Goal: Task Accomplishment & Management: Manage account settings

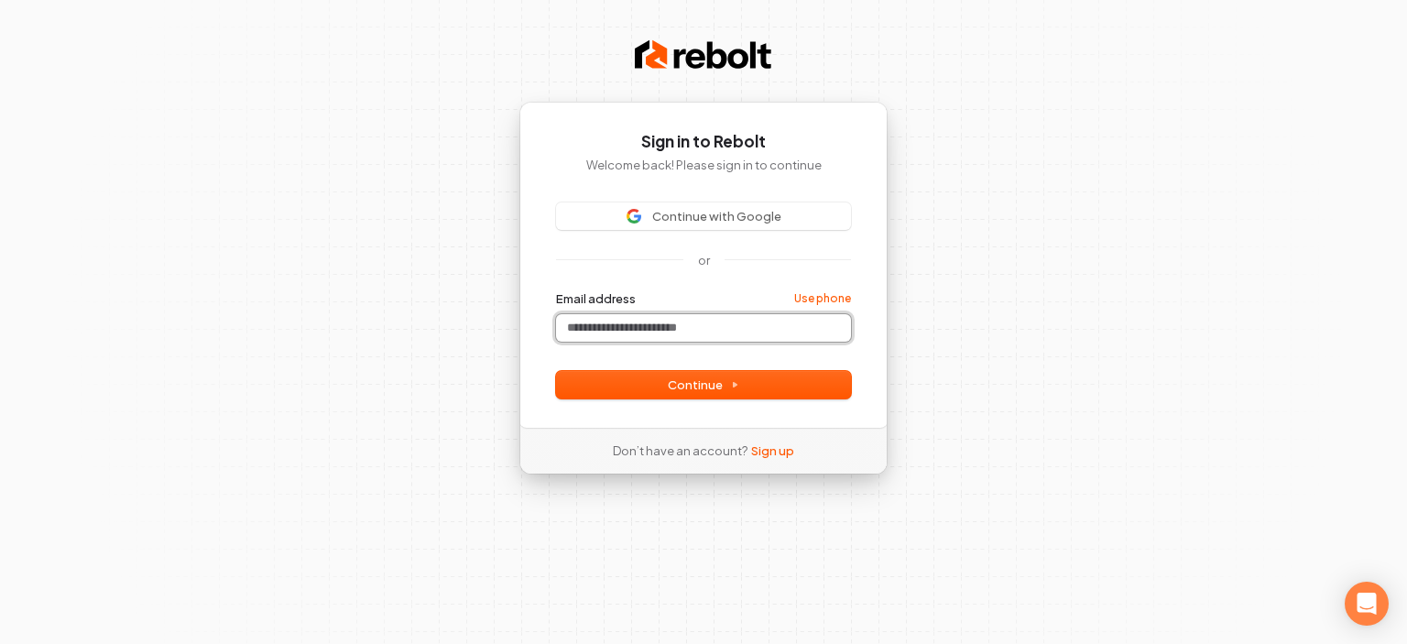
click at [680, 332] on input "Email address" at bounding box center [703, 327] width 295 height 27
click at [830, 295] on link "Use phone" at bounding box center [822, 298] width 57 height 15
click at [556, 290] on button "submit" at bounding box center [556, 290] width 0 height 0
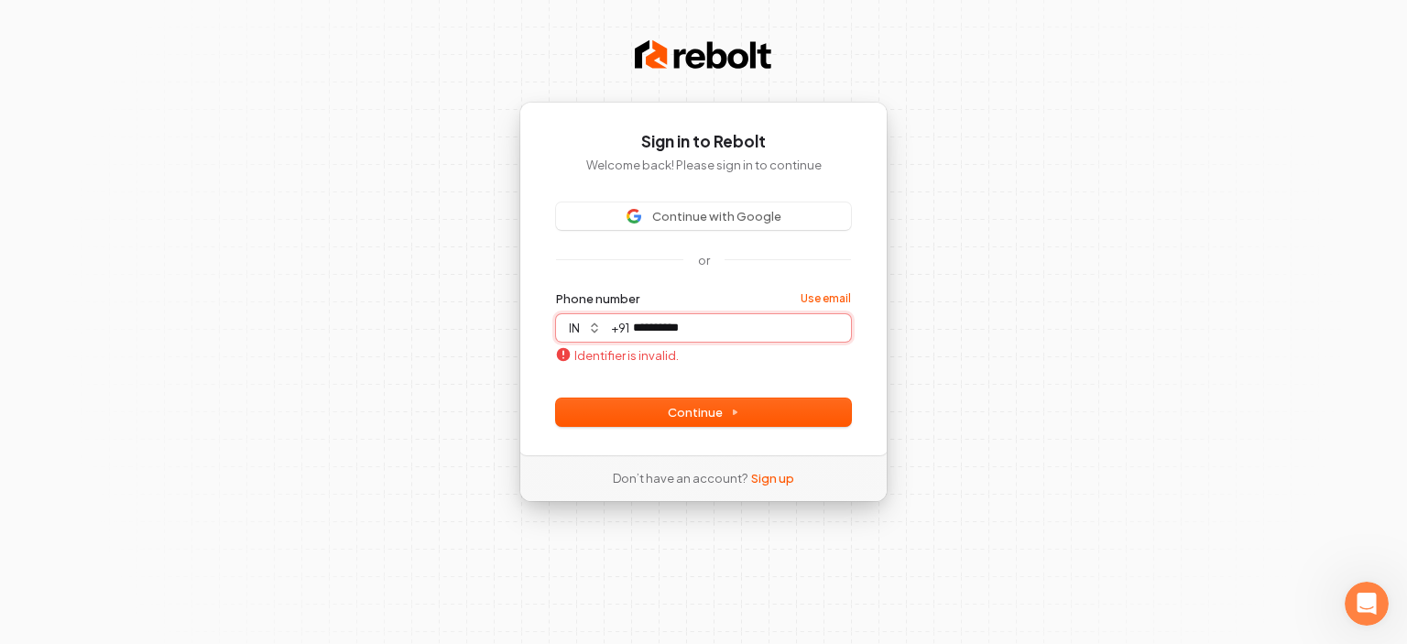
click at [639, 331] on input "**********" at bounding box center [740, 327] width 222 height 27
click at [658, 329] on input "**********" at bounding box center [740, 327] width 222 height 27
click at [635, 325] on input "*********" at bounding box center [740, 327] width 222 height 27
type input "*"
click at [594, 331] on button "in" at bounding box center [582, 327] width 53 height 27
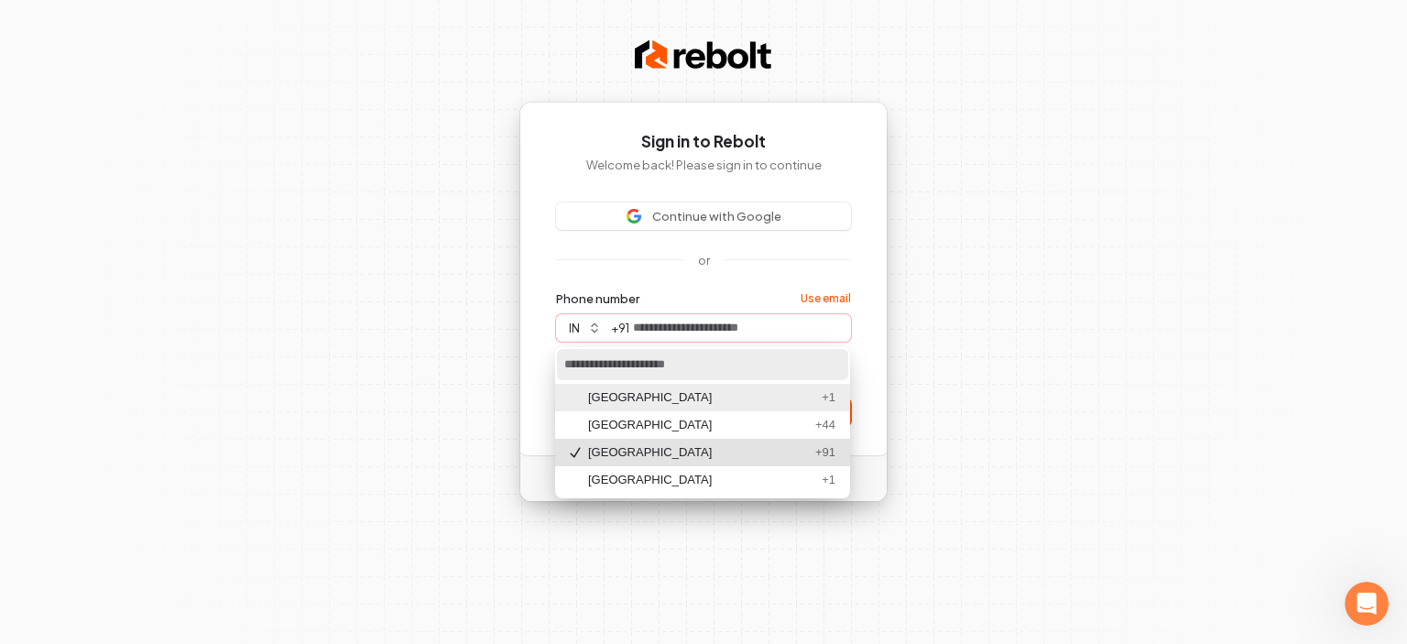
click at [621, 395] on div "United States" at bounding box center [701, 397] width 226 height 16
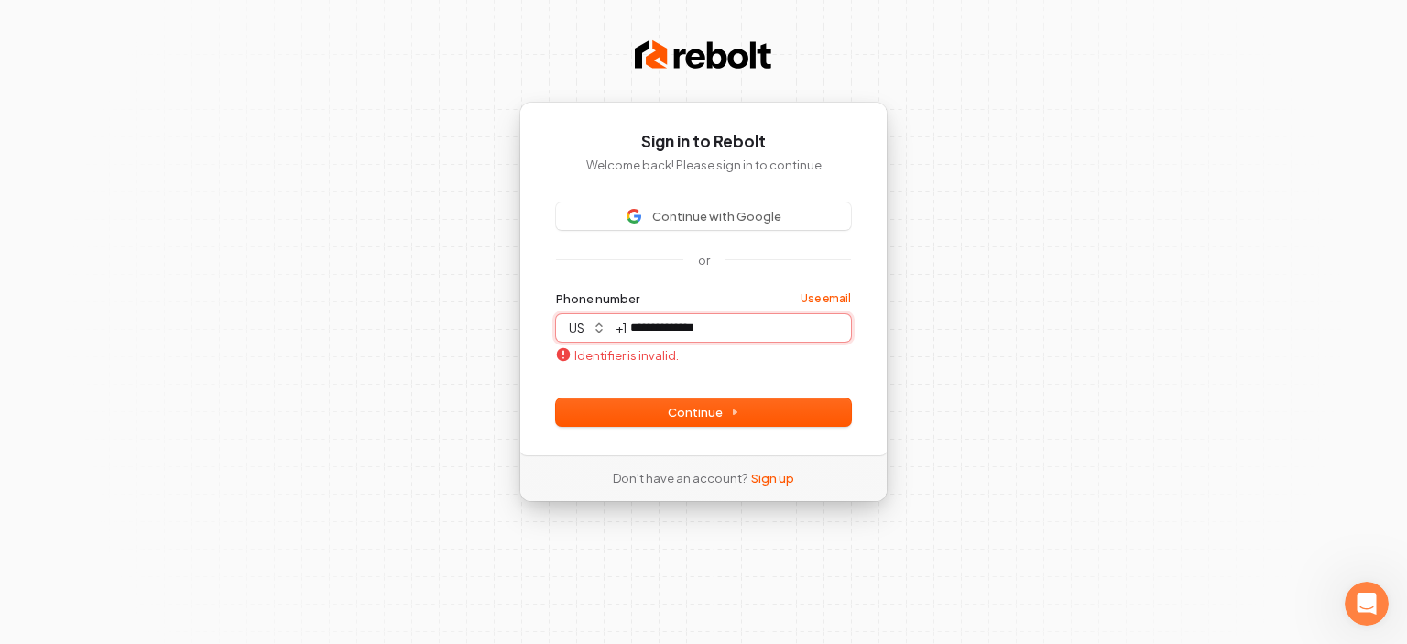
click at [556, 290] on button "submit" at bounding box center [556, 290] width 0 height 0
type input "**********"
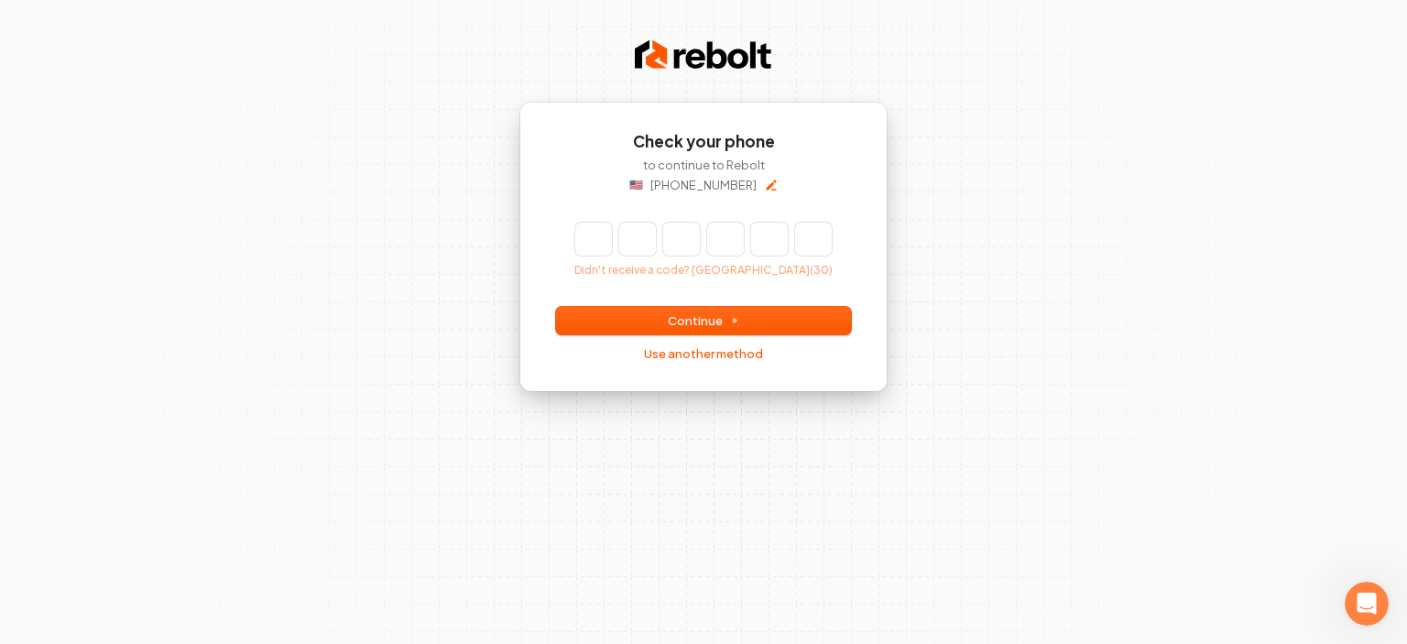
click at [584, 237] on input "Enter verification code" at bounding box center [703, 239] width 256 height 33
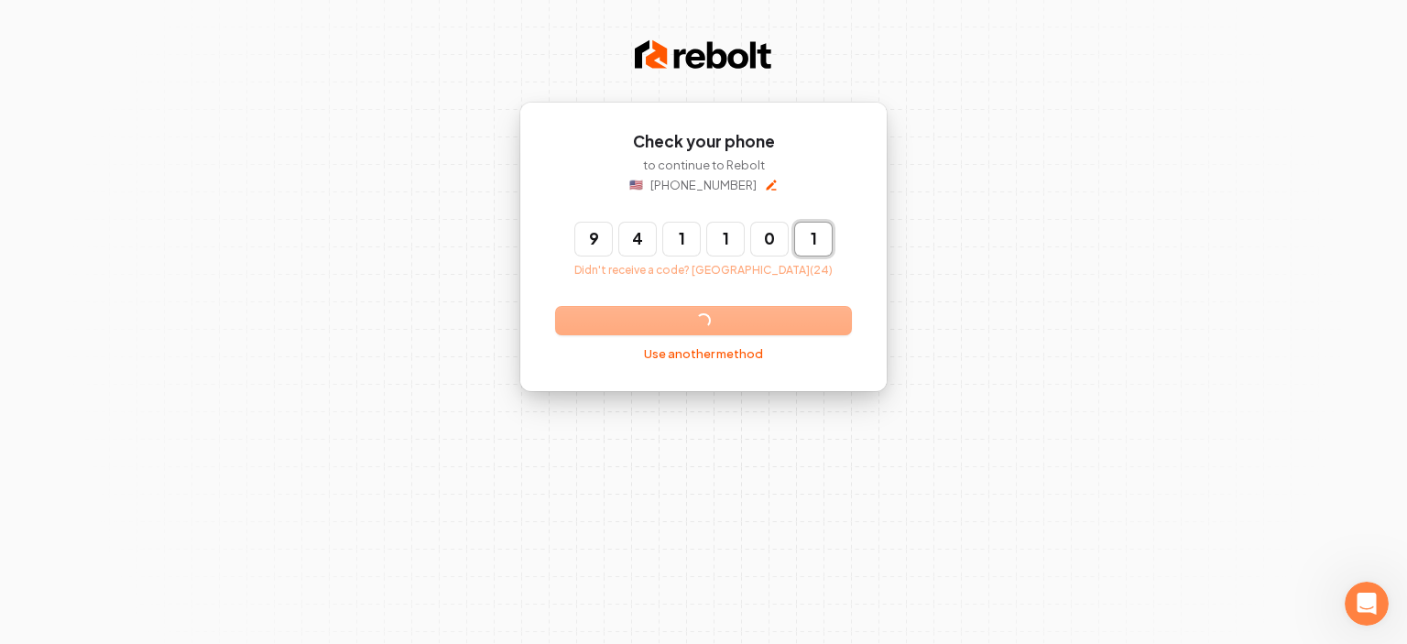
type input "******"
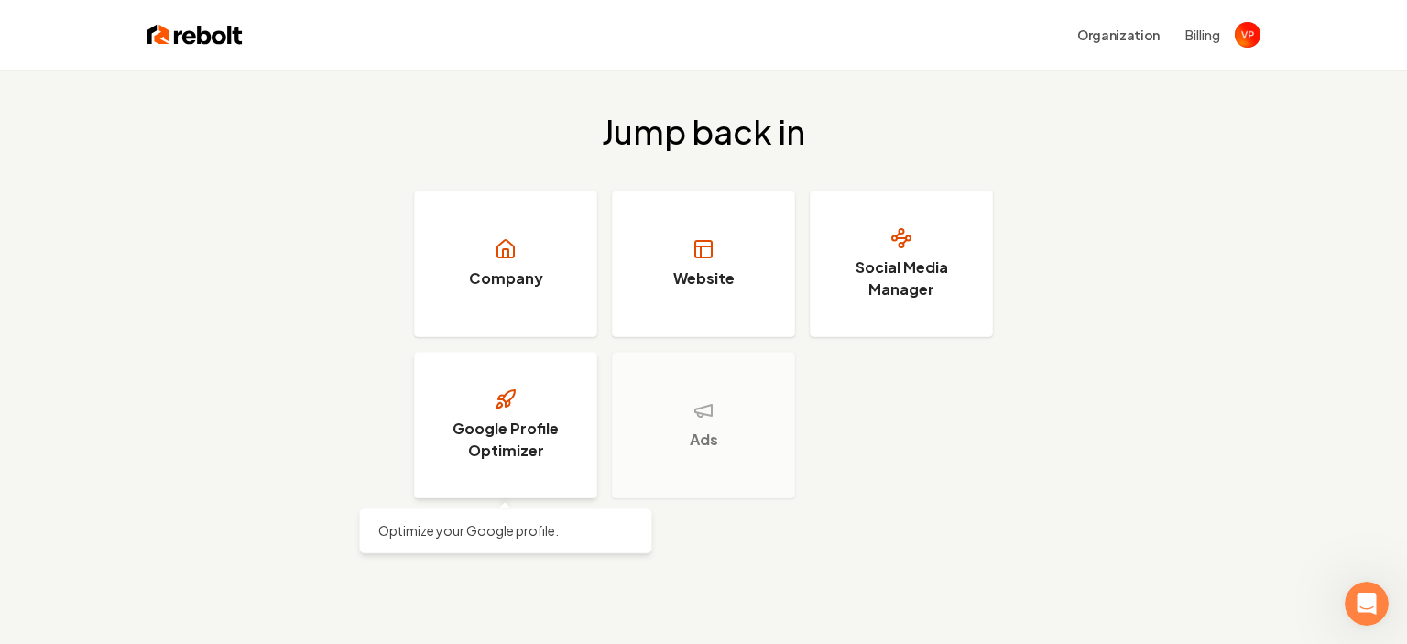
click at [526, 425] on h3 "Google Profile Optimizer" at bounding box center [505, 440] width 137 height 44
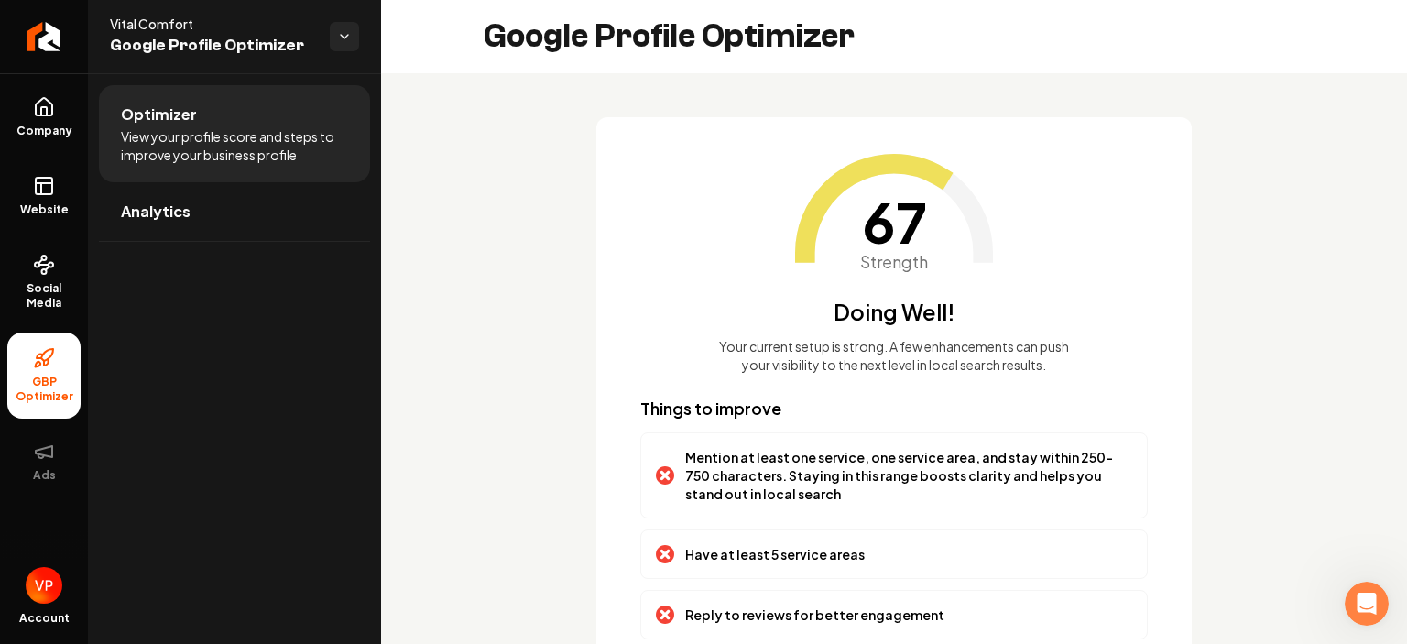
click at [471, 279] on div "67 Strength Doing Well! Your current setup is strong. A few enhancements can pu…" at bounding box center [894, 493] width 1026 height 841
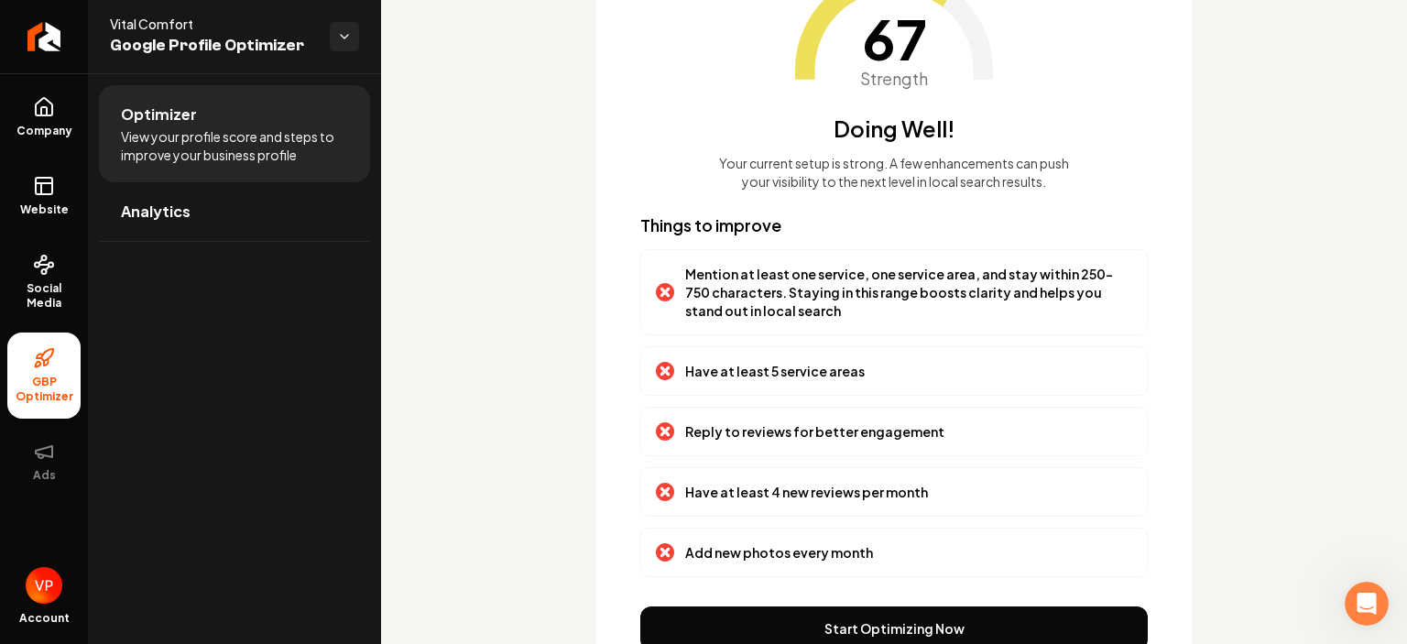
scroll to position [180, 0]
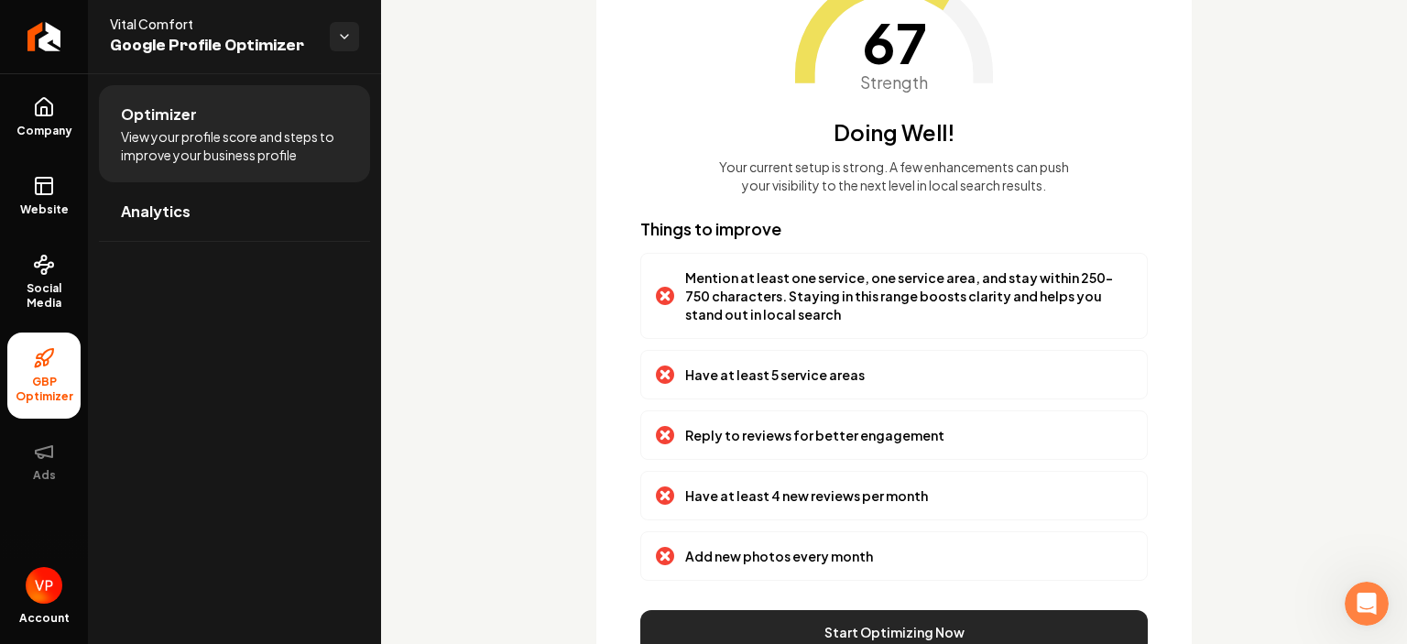
click at [947, 629] on button "Start Optimizing Now" at bounding box center [893, 632] width 507 height 44
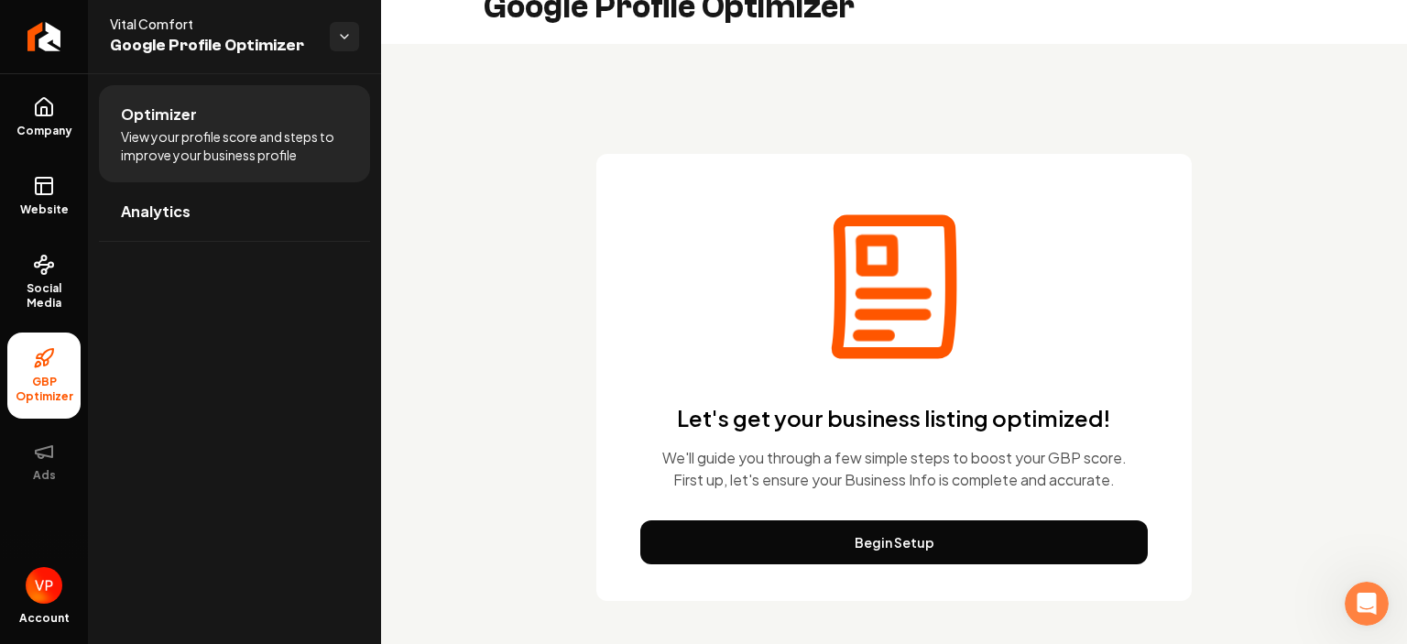
scroll to position [0, 0]
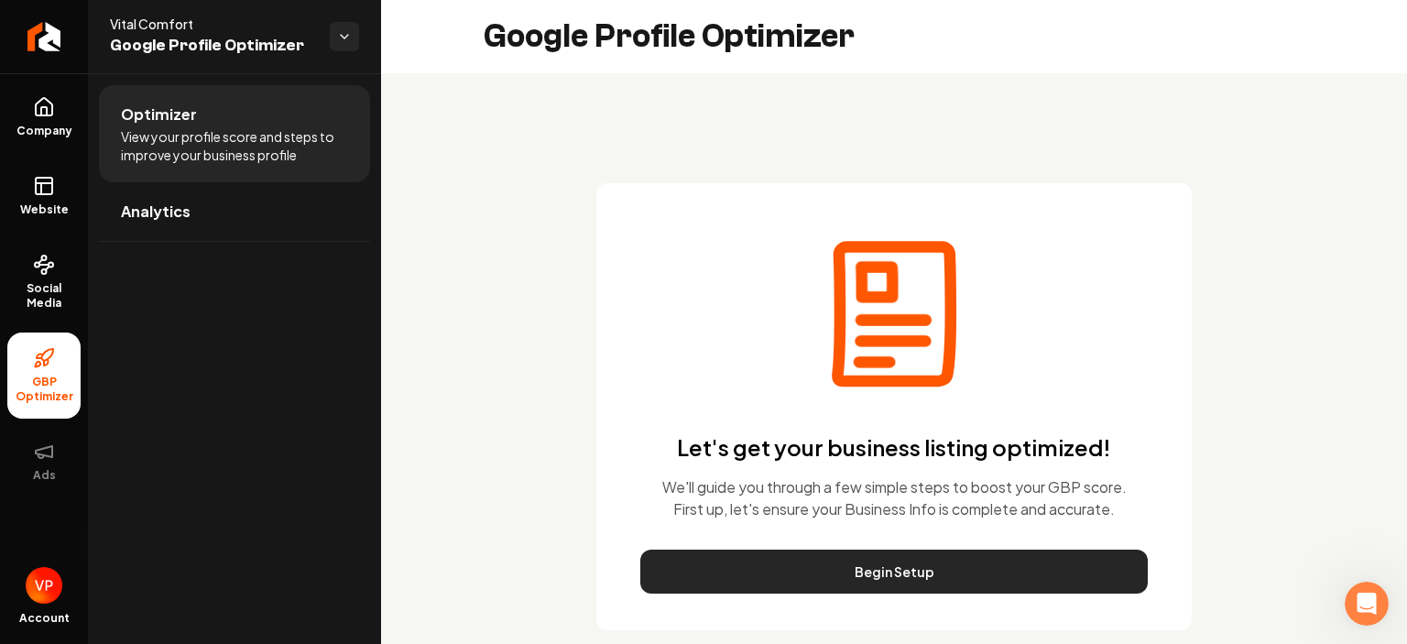
click at [947, 570] on button "Begin Setup" at bounding box center [893, 572] width 507 height 44
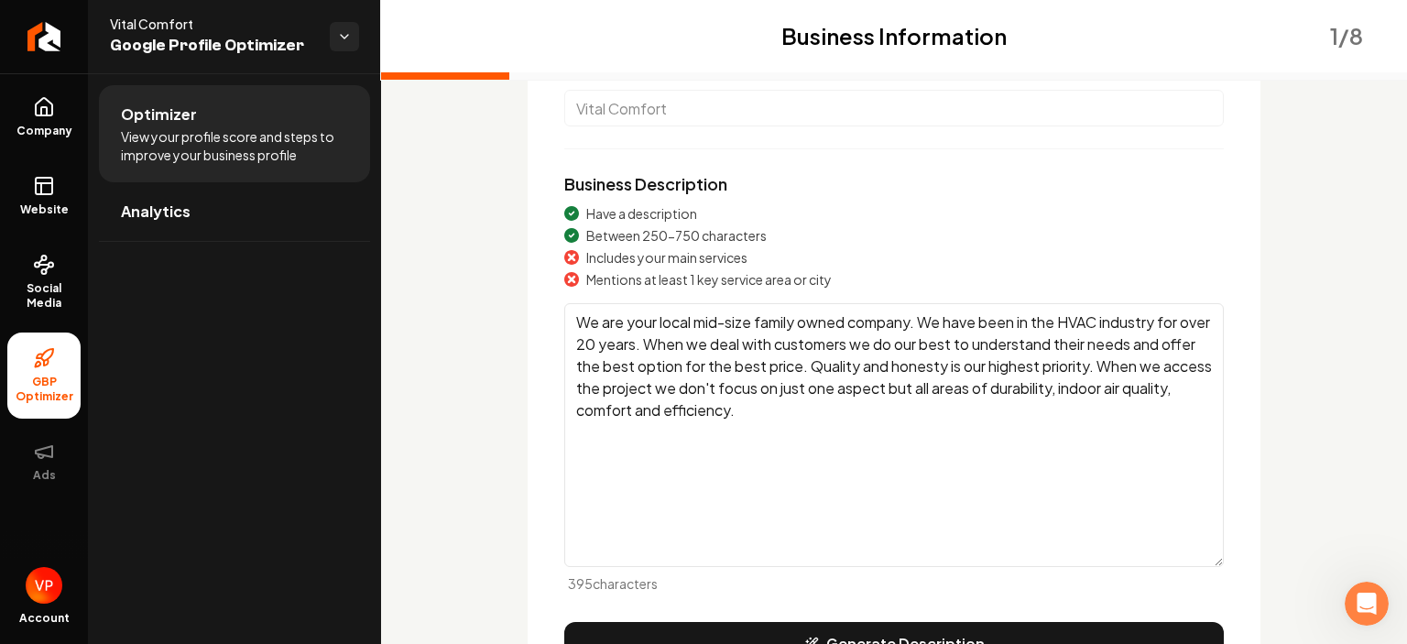
scroll to position [243, 0]
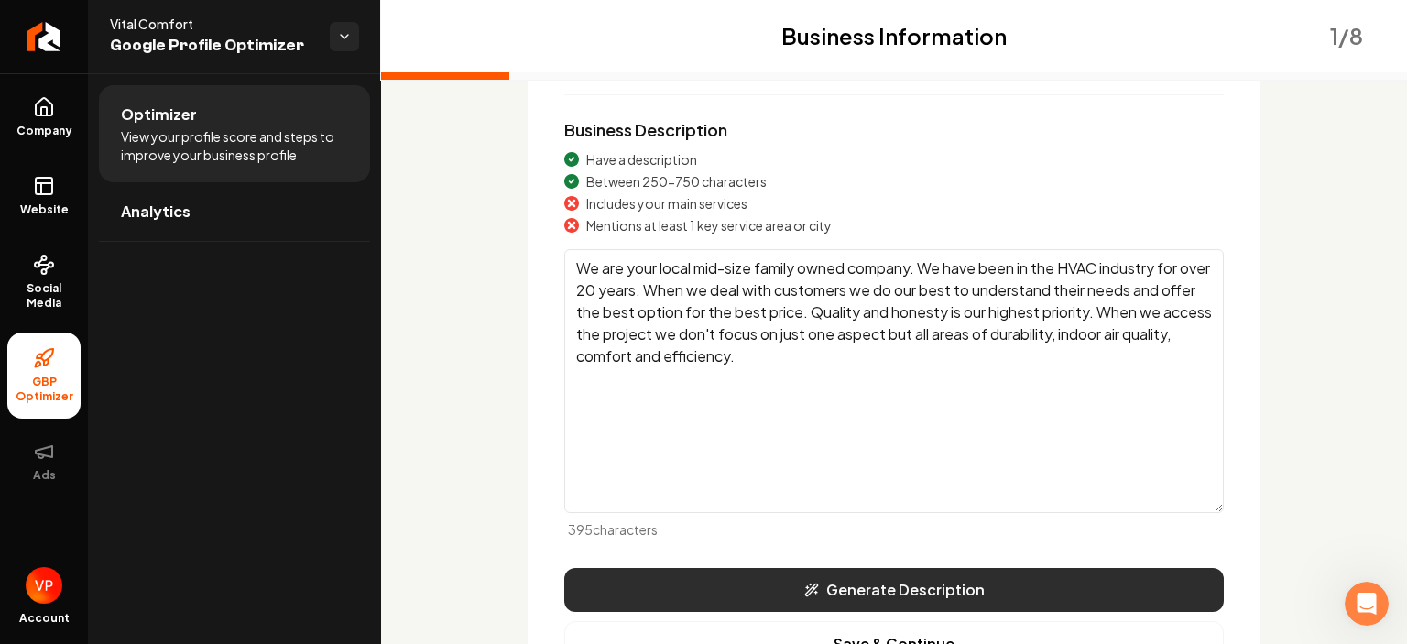
click at [921, 580] on button "Generate Description" at bounding box center [893, 590] width 659 height 44
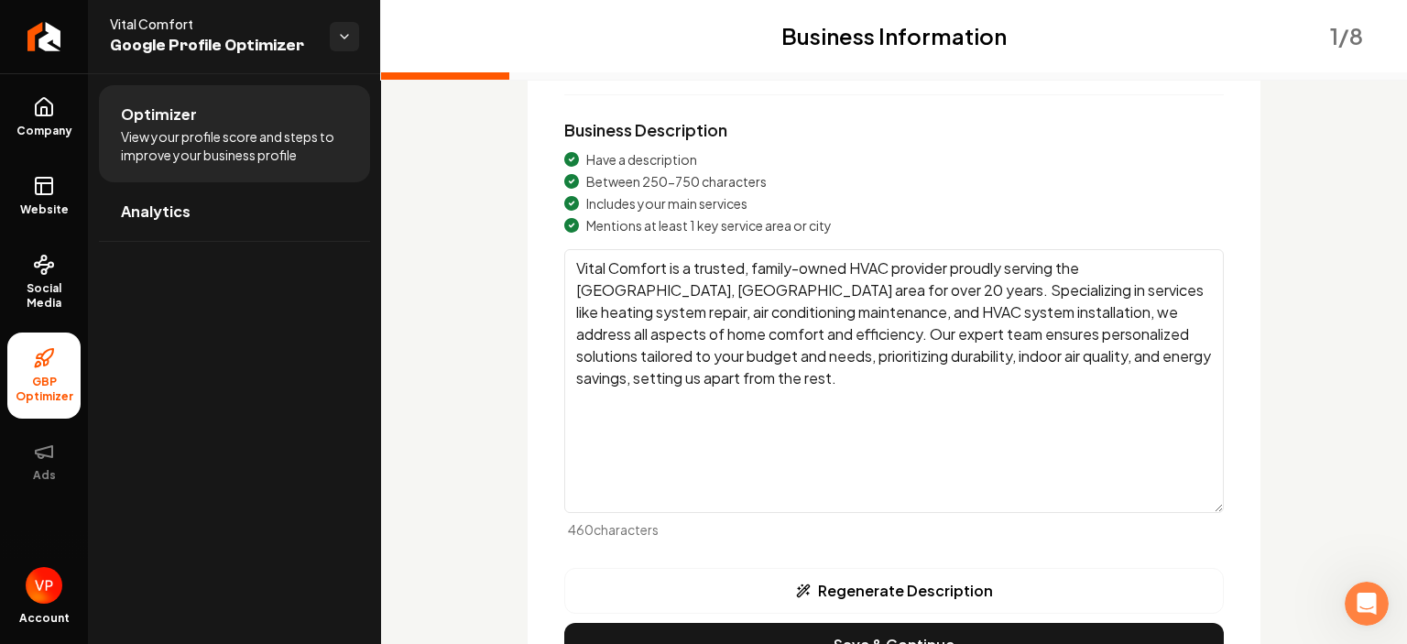
click at [684, 292] on textarea "Vital Comfort is a trusted, family-owned HVAC provider proudly serving the Sacr…" at bounding box center [893, 381] width 659 height 264
click at [749, 289] on textarea "Vital Comfort is a trusted, family-owned HVAC provider proudly serving the Sacr…" at bounding box center [893, 381] width 659 height 264
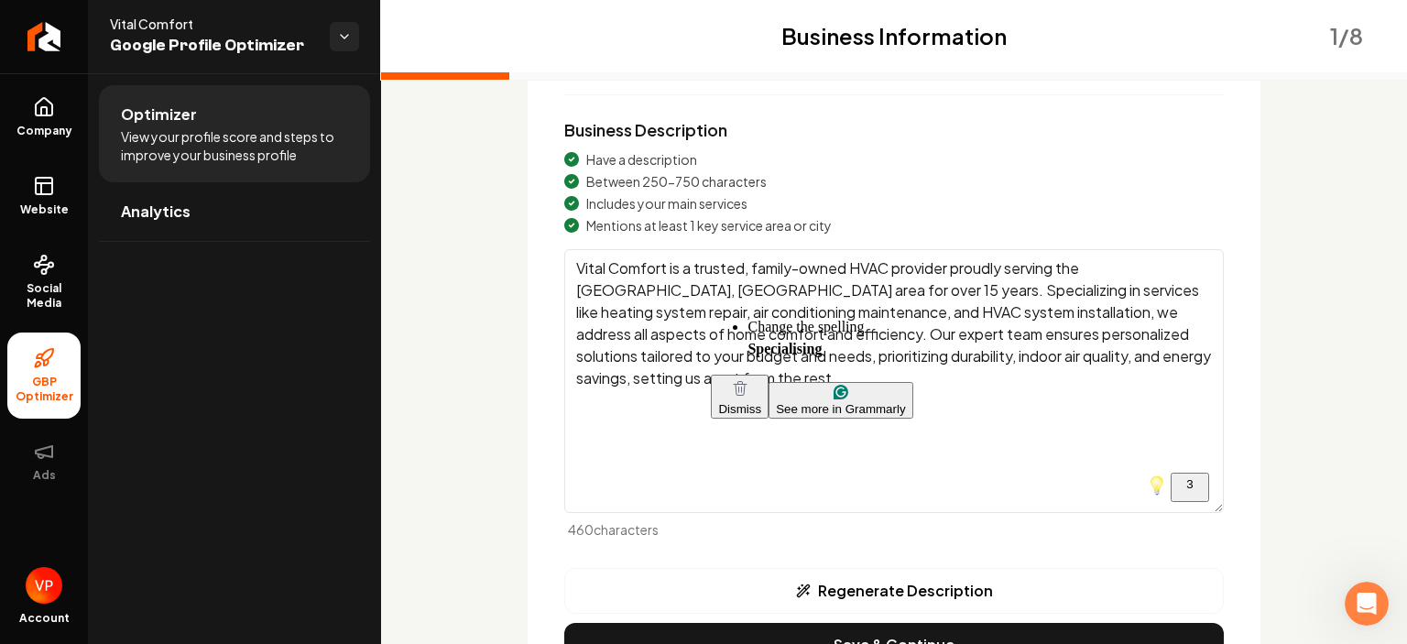
click at [471, 325] on div "Business Information 1 / 8 Business Name Vital Comfort Business Description Hav…" at bounding box center [894, 293] width 1026 height 924
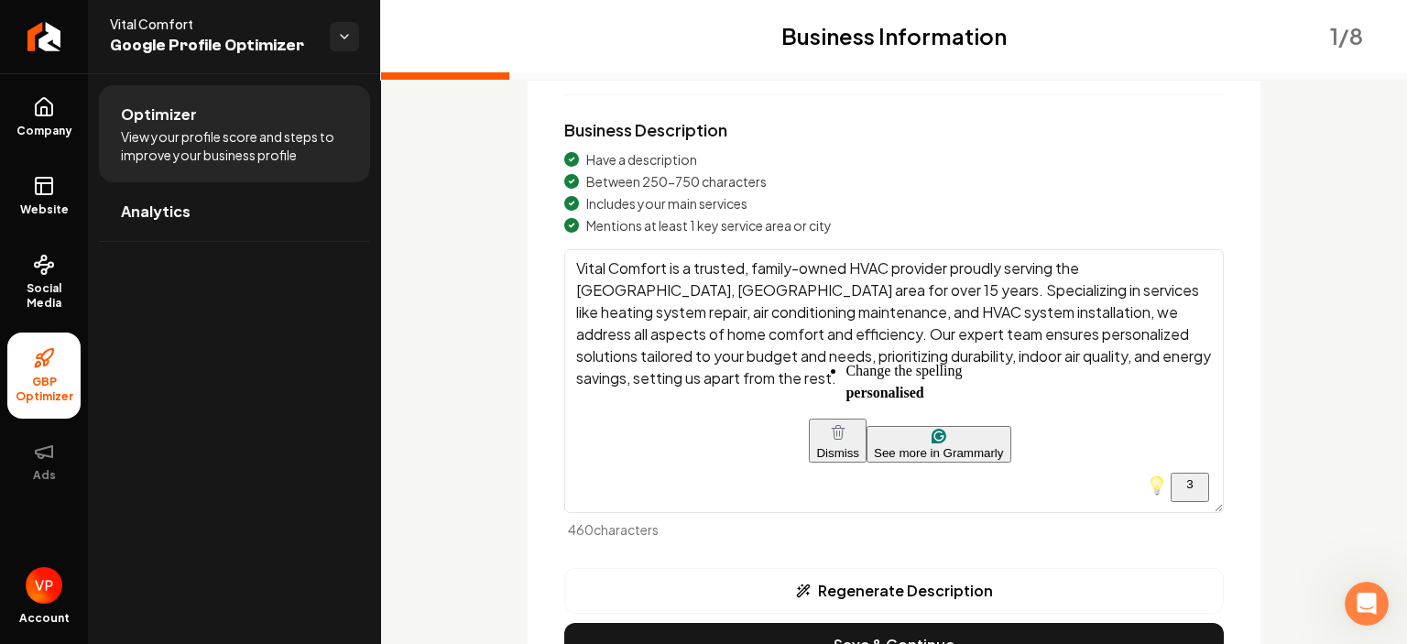
click at [901, 332] on textarea "Vital Comfort is a trusted, family-owned HVAC provider proudly serving the Sacr…" at bounding box center [893, 381] width 659 height 264
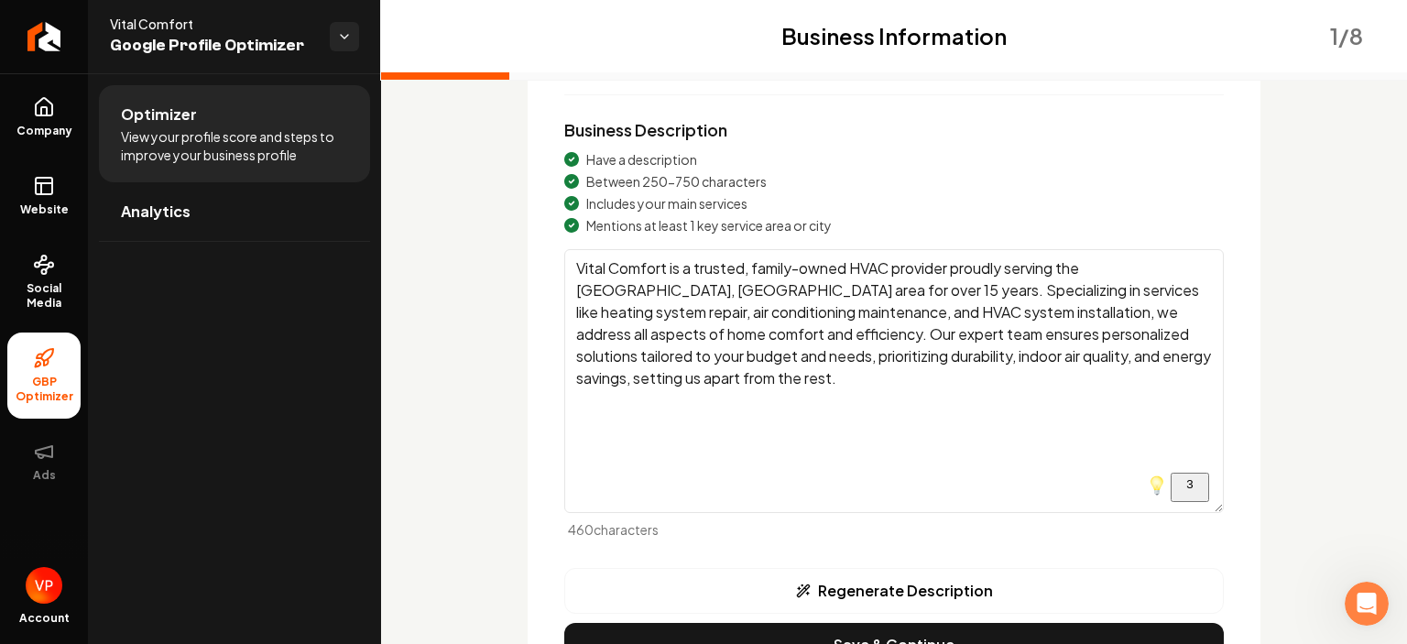
click at [1314, 281] on div "Business Information 1 / 8 Business Name Vital Comfort Business Description Hav…" at bounding box center [894, 293] width 1026 height 924
click at [863, 339] on textarea "Vital Comfort is a trusted, family-owned HVAC provider proudly serving the Sacr…" at bounding box center [893, 381] width 659 height 264
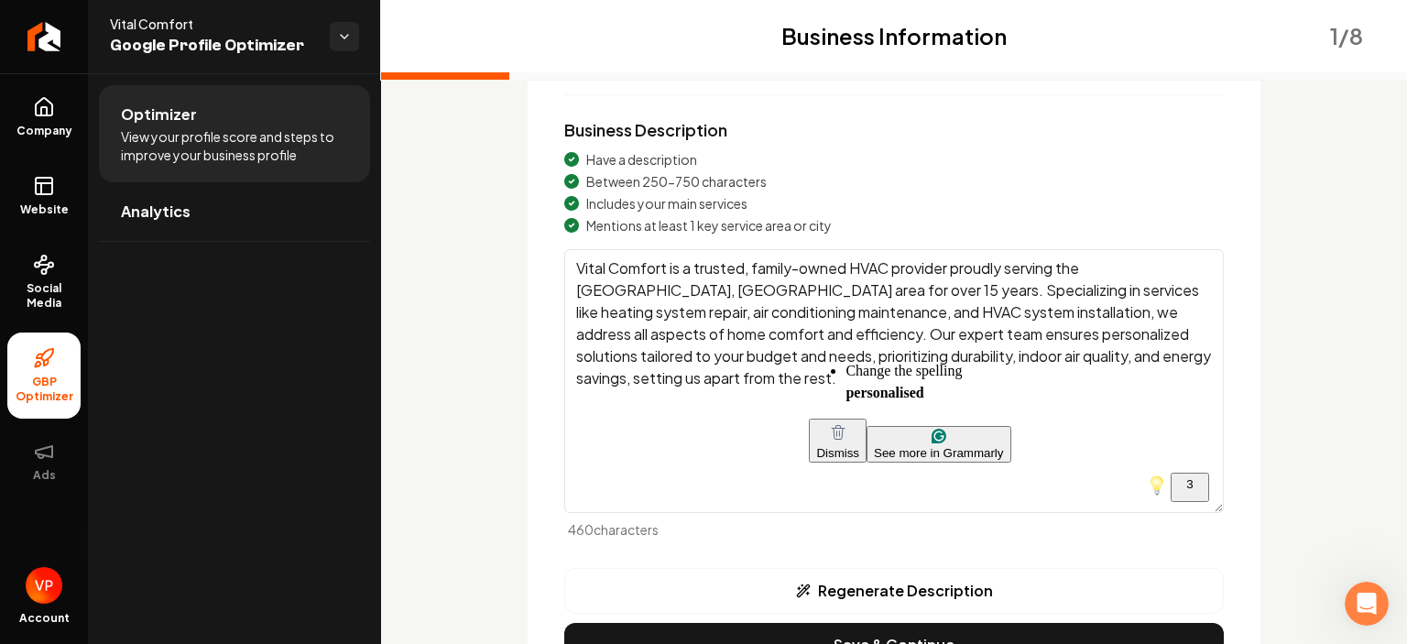
click at [863, 339] on textarea "Vital Comfort is a trusted, family-owned HVAC provider proudly serving the Sacr…" at bounding box center [893, 381] width 659 height 264
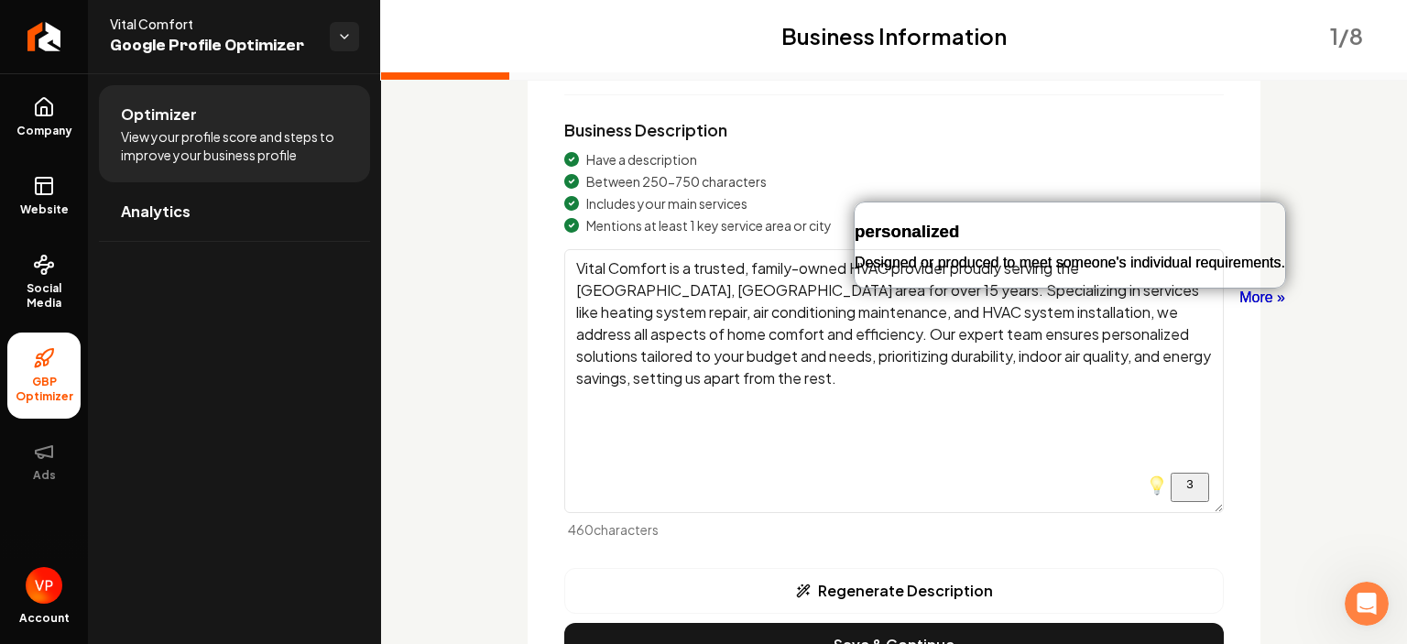
click at [1284, 214] on div "Business Information 1 / 8 Business Name Vital Comfort Business Description Hav…" at bounding box center [894, 322] width 821 height 778
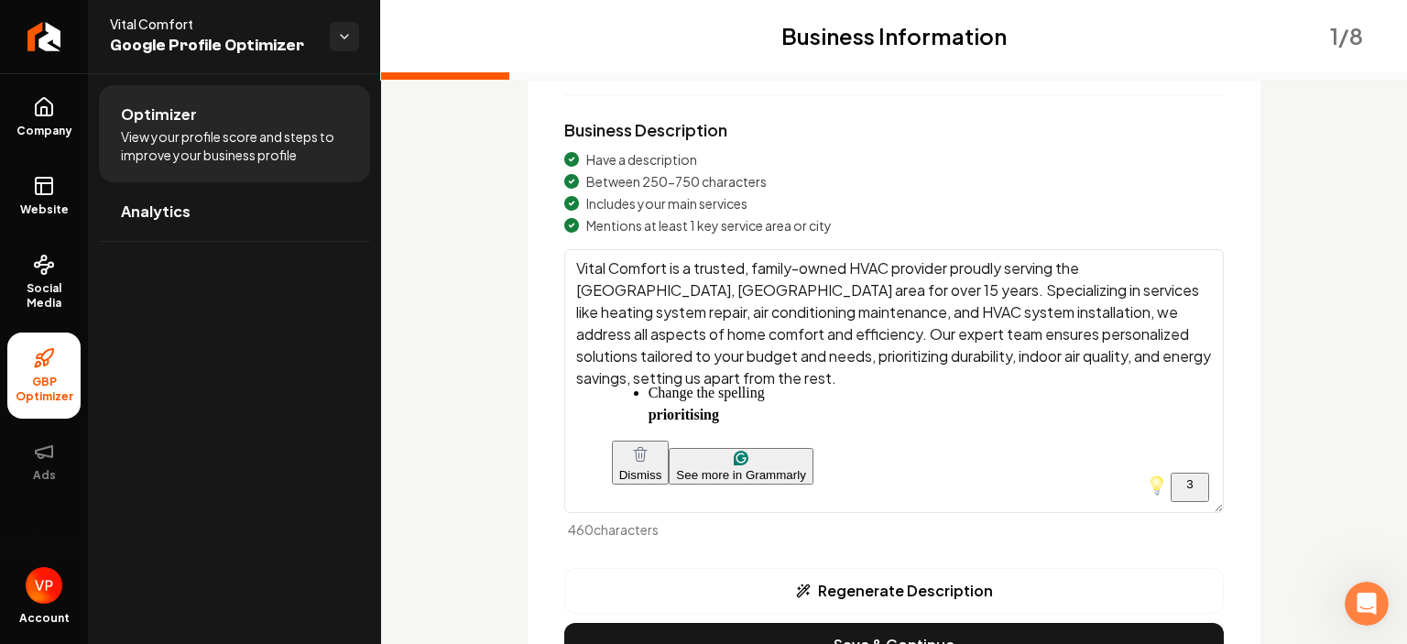
click at [920, 405] on textarea "Vital Comfort is a trusted, family-owned HVAC provider proudly serving the Sacr…" at bounding box center [893, 381] width 659 height 264
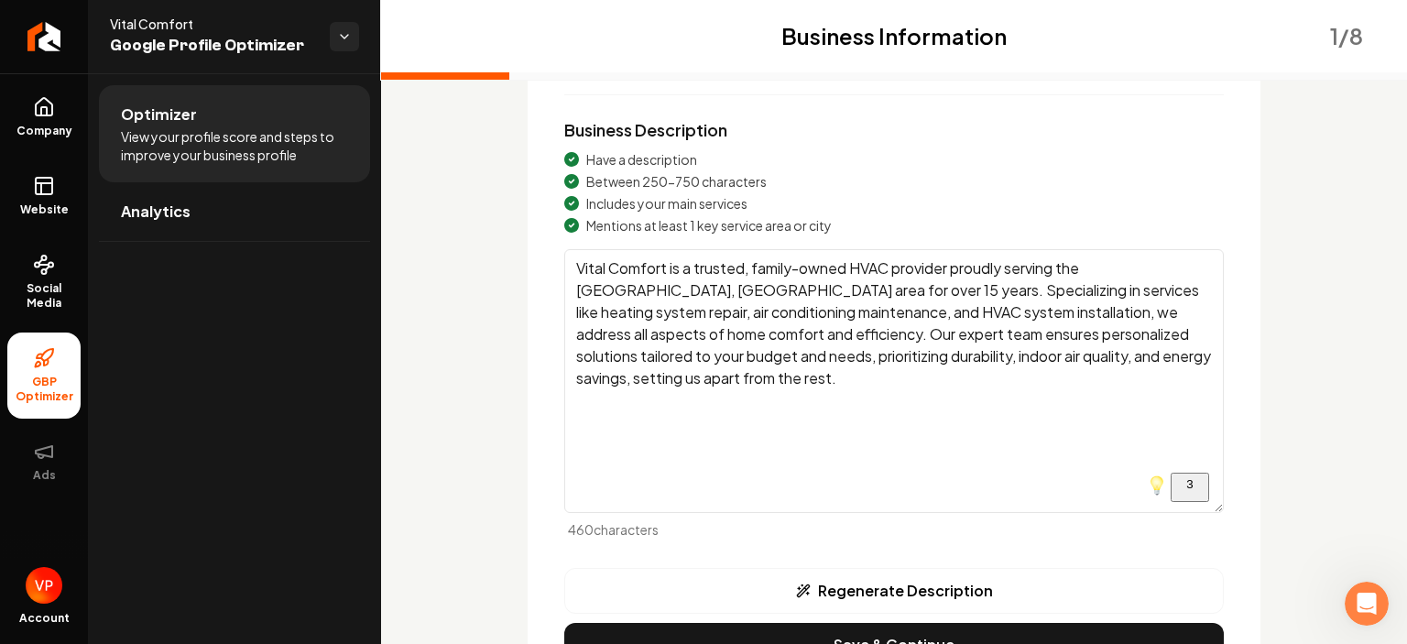
drag, startPoint x: 913, startPoint y: 388, endPoint x: 555, endPoint y: 236, distance: 389.0
click at [564, 249] on textarea "Vital Comfort is a trusted, family-owned HVAC provider proudly serving the Sacr…" at bounding box center [893, 381] width 659 height 264
click at [1252, 152] on div "Business Name Vital Comfort Business Description Have a description Between 250…" at bounding box center [894, 336] width 733 height 748
drag, startPoint x: 567, startPoint y: 130, endPoint x: 855, endPoint y: 224, distance: 302.7
click at [855, 224] on div "Business Description Have a description Between 250-750 characters Includes you…" at bounding box center [893, 327] width 659 height 421
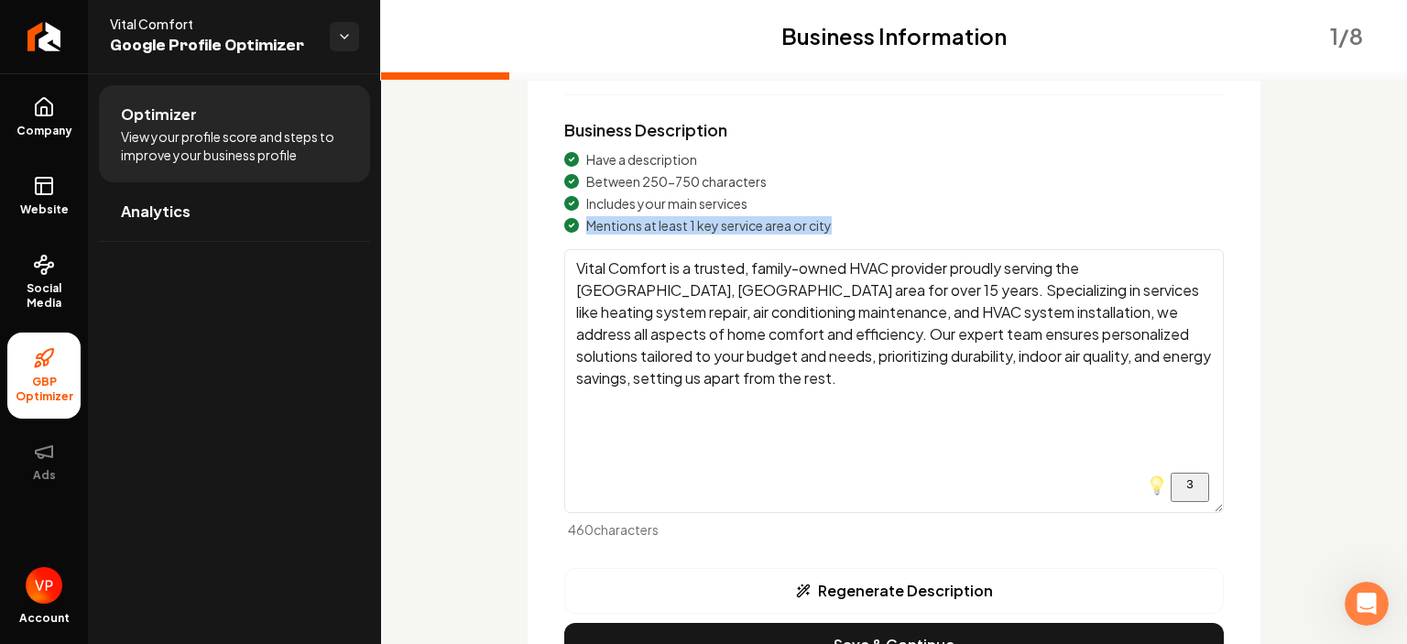
copy span "Mentions at least 1 key service area or city"
click at [1165, 375] on textarea "Vital Comfort is a trusted, family-owned HVAC provider proudly serving the Sacr…" at bounding box center [893, 381] width 659 height 264
click at [789, 296] on textarea "Vital Comfort is a trusted, family-owned HVAC provider proudly serving the Sacr…" at bounding box center [893, 381] width 659 height 264
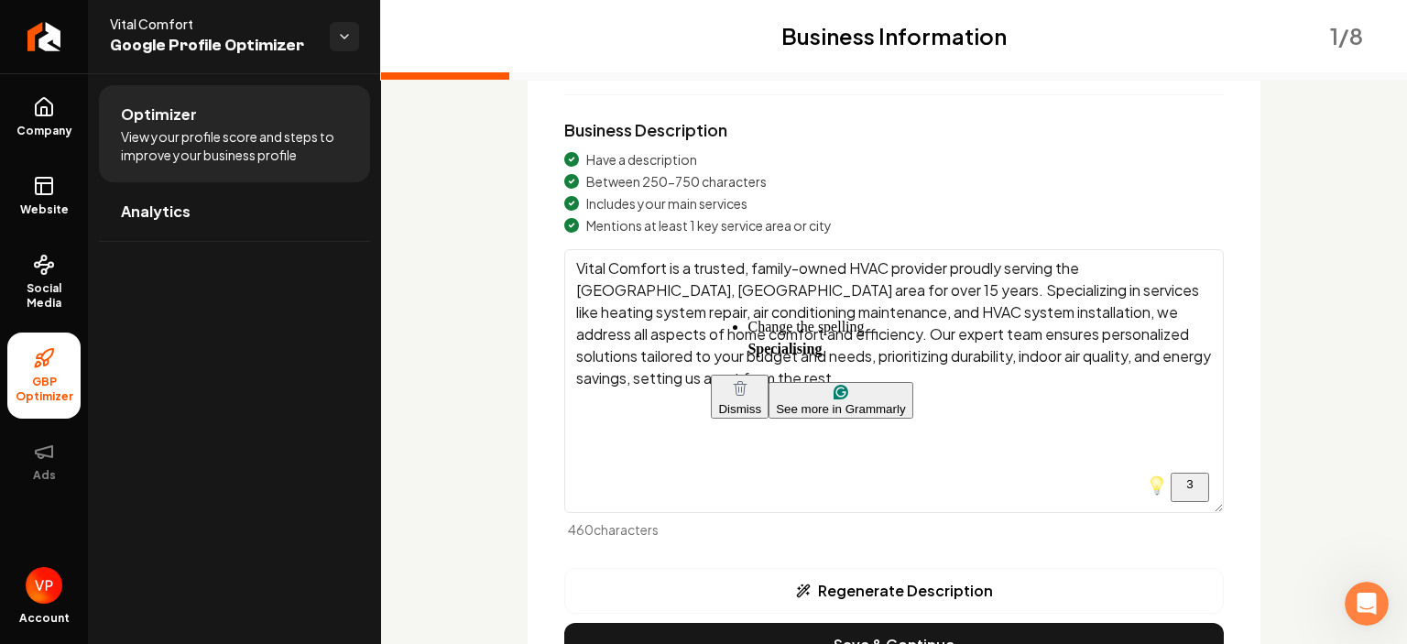
click at [1028, 419] on textarea "Vital Comfort is a trusted, family-owned HVAC provider proudly serving the Sacr…" at bounding box center [893, 381] width 659 height 264
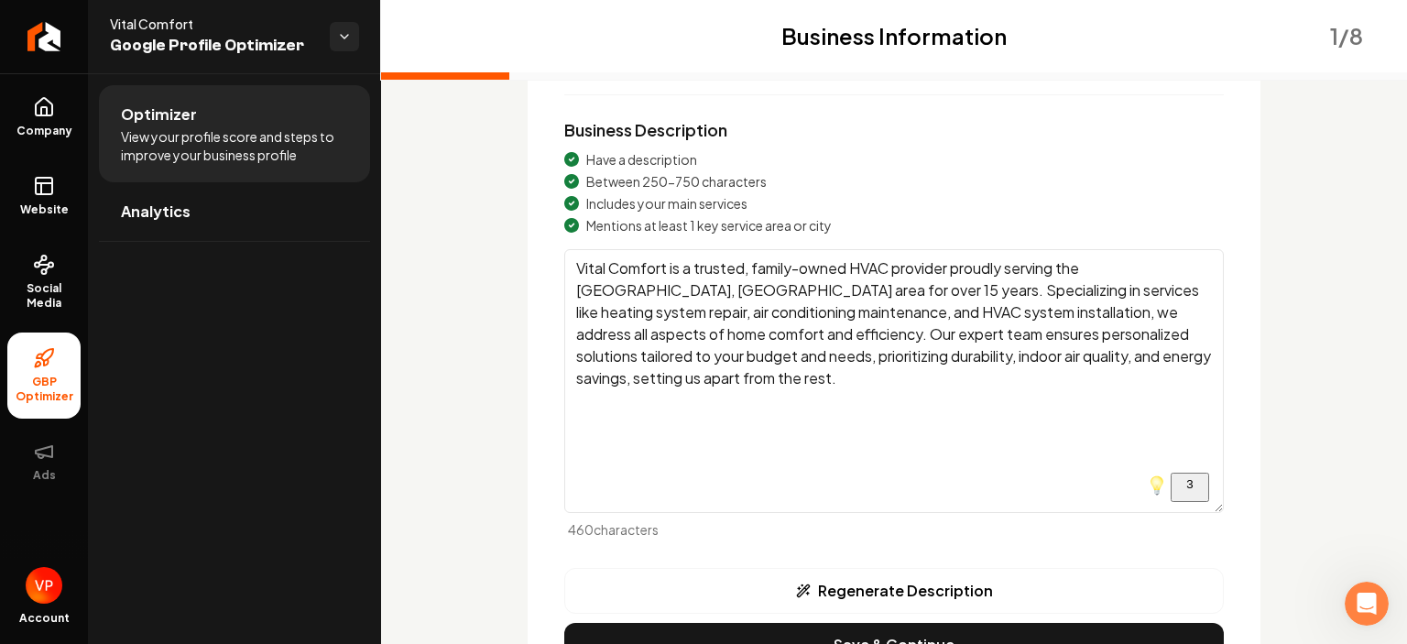
click at [1300, 333] on div "Business Information 1 / 8 Business Name Vital Comfort Business Description Hav…" at bounding box center [894, 322] width 821 height 778
click at [907, 583] on button "Regenerate Description" at bounding box center [893, 591] width 659 height 46
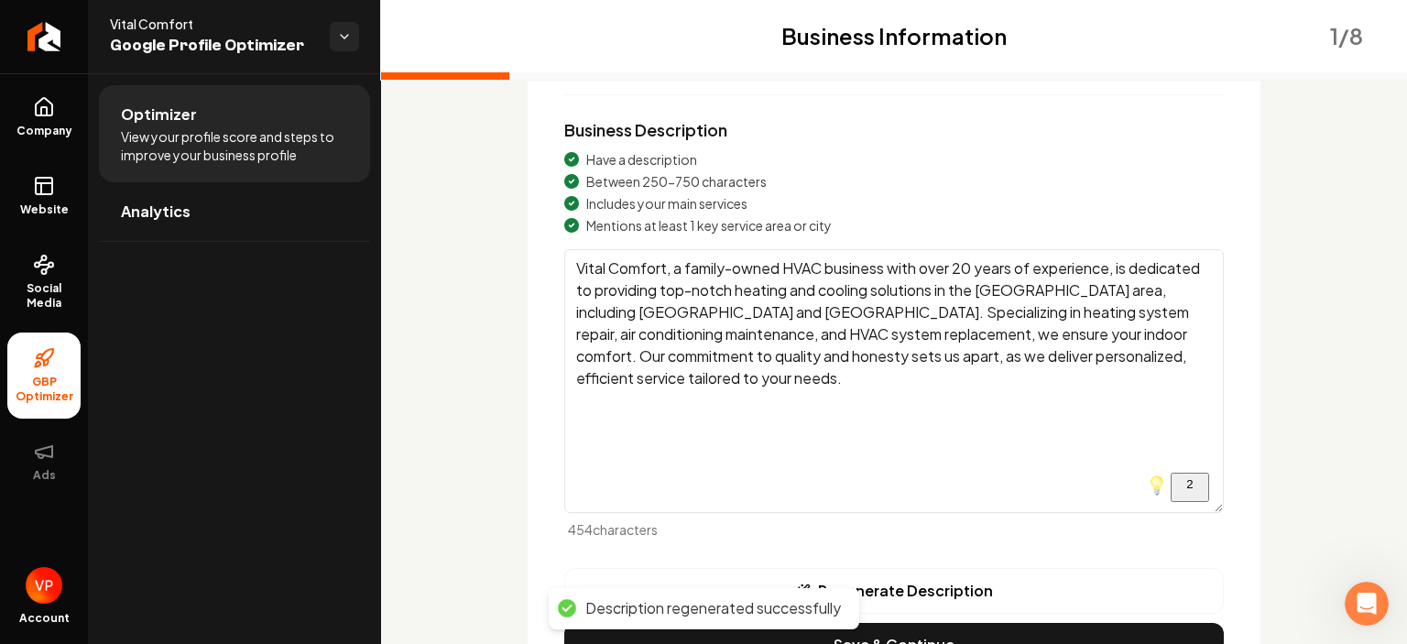
click at [988, 112] on form "Business Name Vital Comfort Business Description Have a description Between 250…" at bounding box center [893, 272] width 659 height 532
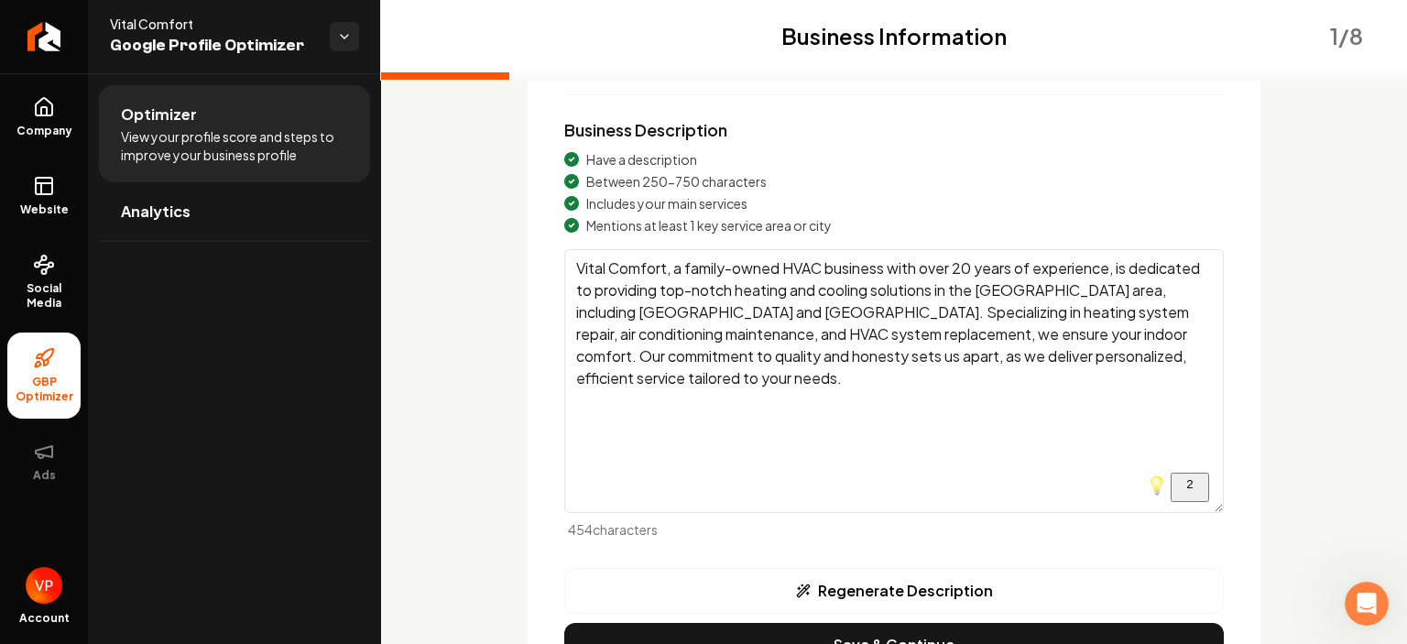
click at [973, 264] on textarea "Vital Comfort, a family-owned HVAC business with over 20 years of experience, i…" at bounding box center [893, 381] width 659 height 264
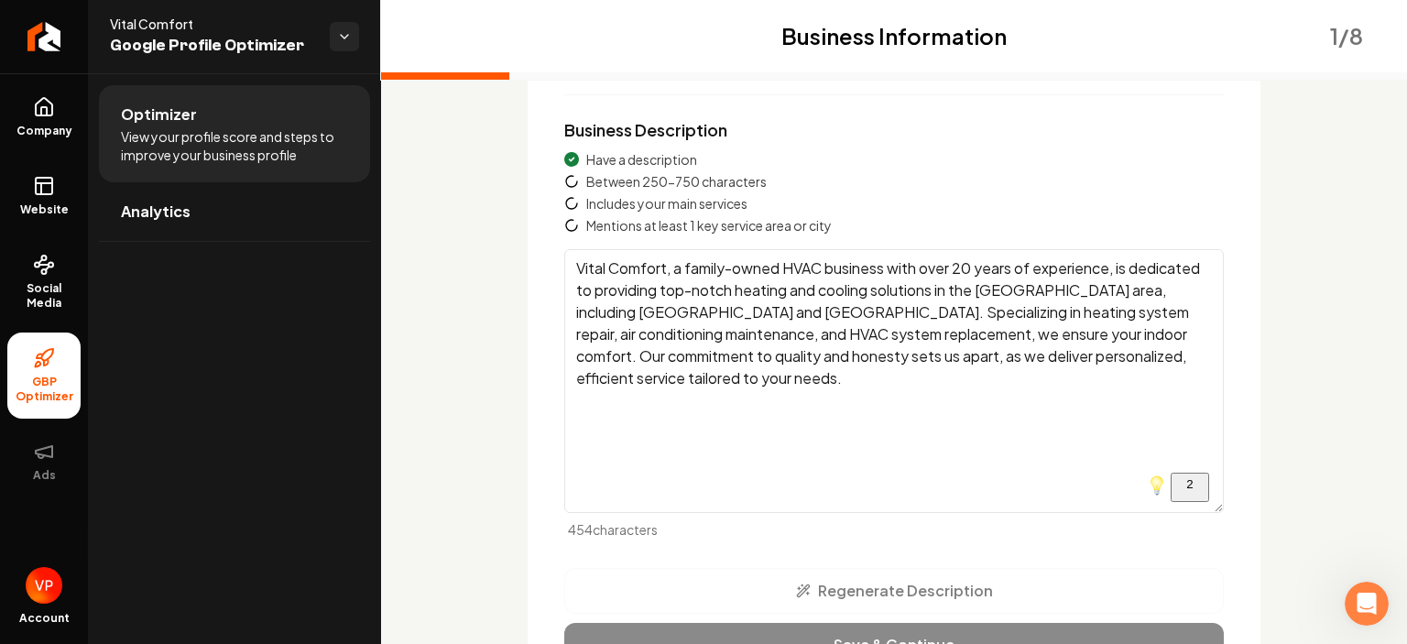
paste textarea "is a trusted, family-owned HVAC provider proudly serving the Sacramento, CA are…"
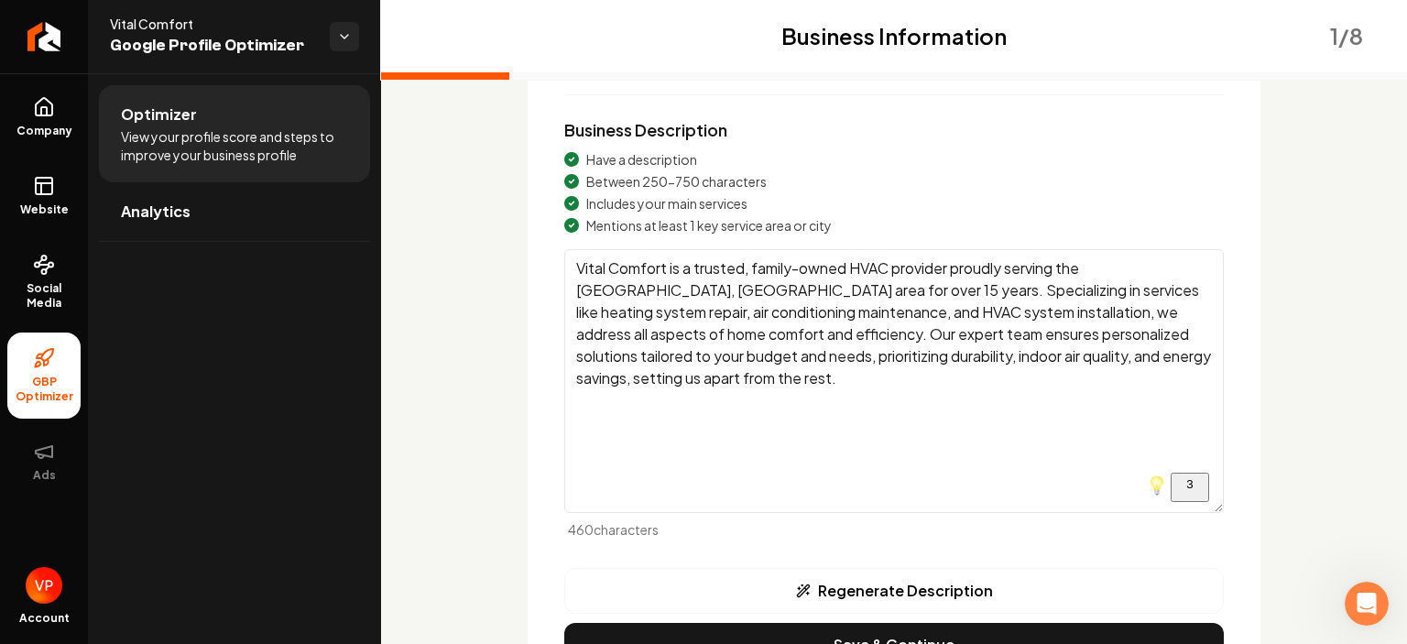
click at [913, 290] on textarea "Vital Comfort is a trusted, family-owned HVAC provider proudly serving the Sacr…" at bounding box center [893, 381] width 659 height 264
click at [1325, 165] on div "Business Information 1 / 8 Business Name Vital Comfort Business Description Hav…" at bounding box center [894, 293] width 1026 height 924
click at [603, 317] on textarea "Vital Comfort is a trusted, family-owned HVAC provider proudly serving the Sacr…" at bounding box center [893, 381] width 659 height 264
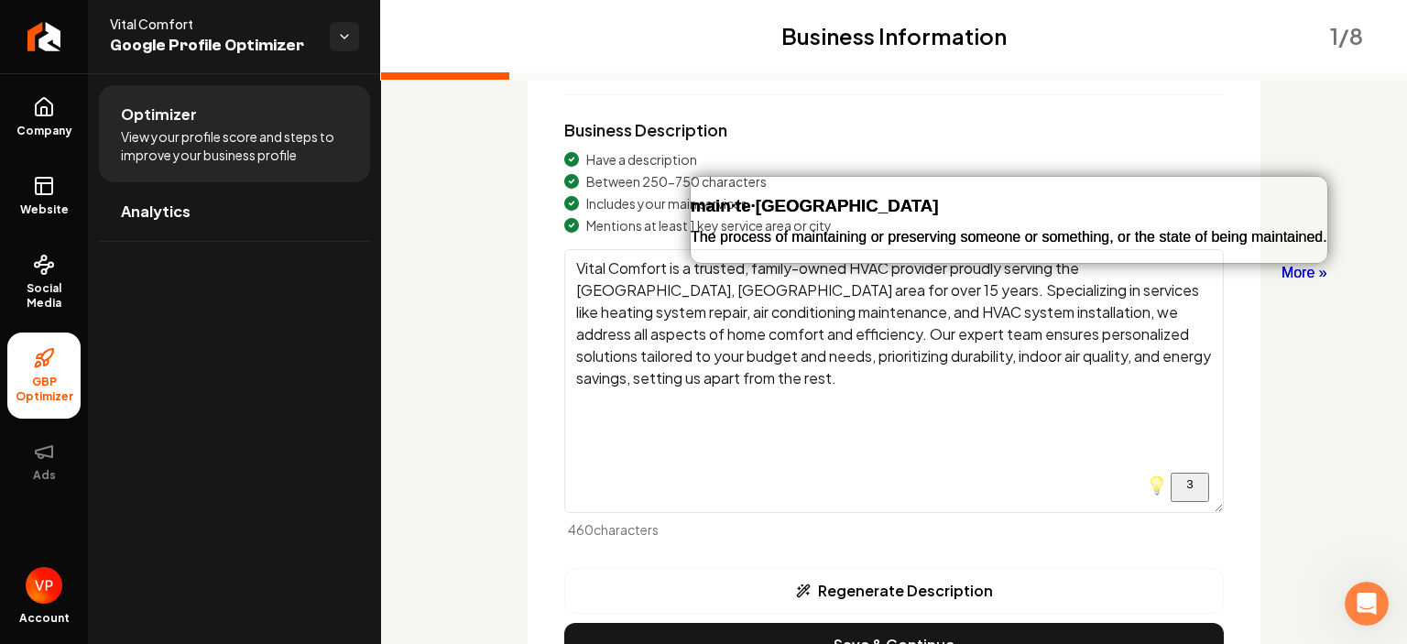
click at [470, 276] on div "Business Information 1 / 8 Business Name Vital Comfort Business Description Hav…" at bounding box center [894, 293] width 1026 height 924
click at [871, 179] on div "main·te·nance The process of maintaining or preserving someone or something, or…" at bounding box center [1009, 212] width 637 height 71
click at [904, 160] on div "Have a description" at bounding box center [893, 159] width 659 height 18
click at [844, 82] on form "Business Name Vital Comfort Business Description Have a description Between 250…" at bounding box center [893, 272] width 659 height 532
click at [789, 363] on textarea "Vital Comfort is a trusted, family-owned HVAC provider proudly serving the Sacr…" at bounding box center [893, 381] width 659 height 264
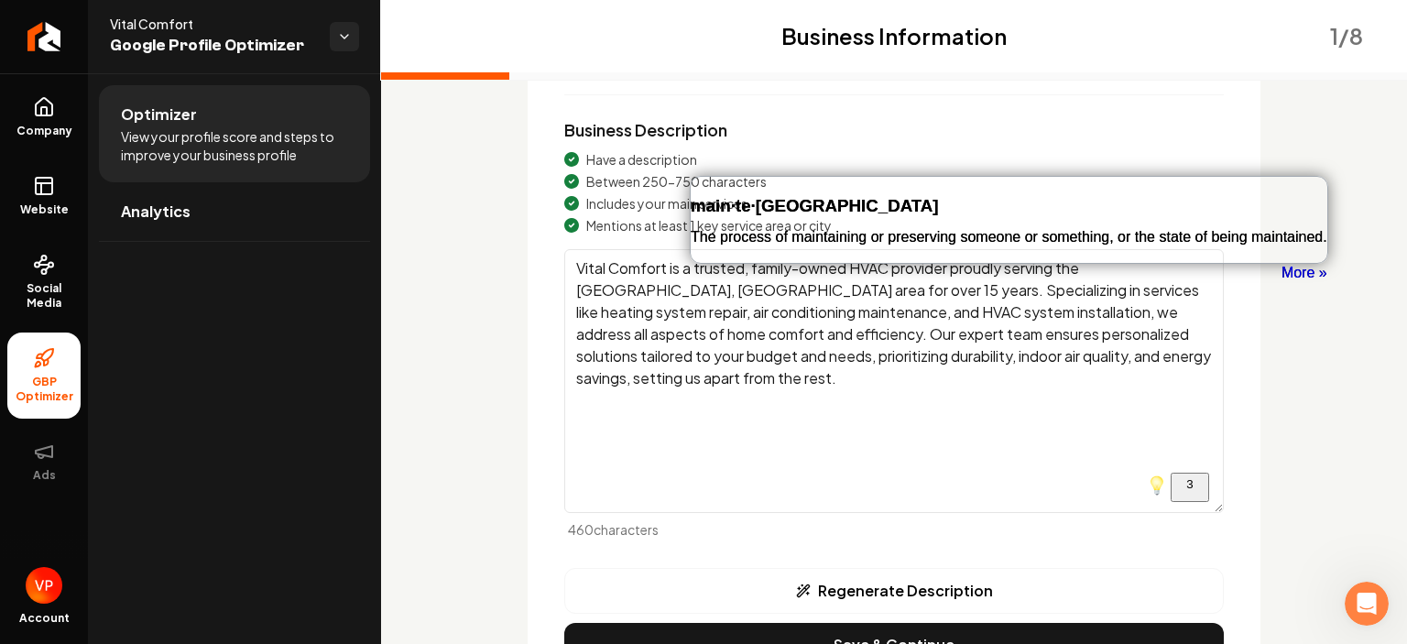
click at [789, 363] on textarea "Vital Comfort is a trusted, family-owned HVAC provider proudly serving the Sacr…" at bounding box center [893, 381] width 659 height 264
click at [1194, 492] on div "3" at bounding box center [1190, 487] width 20 height 20
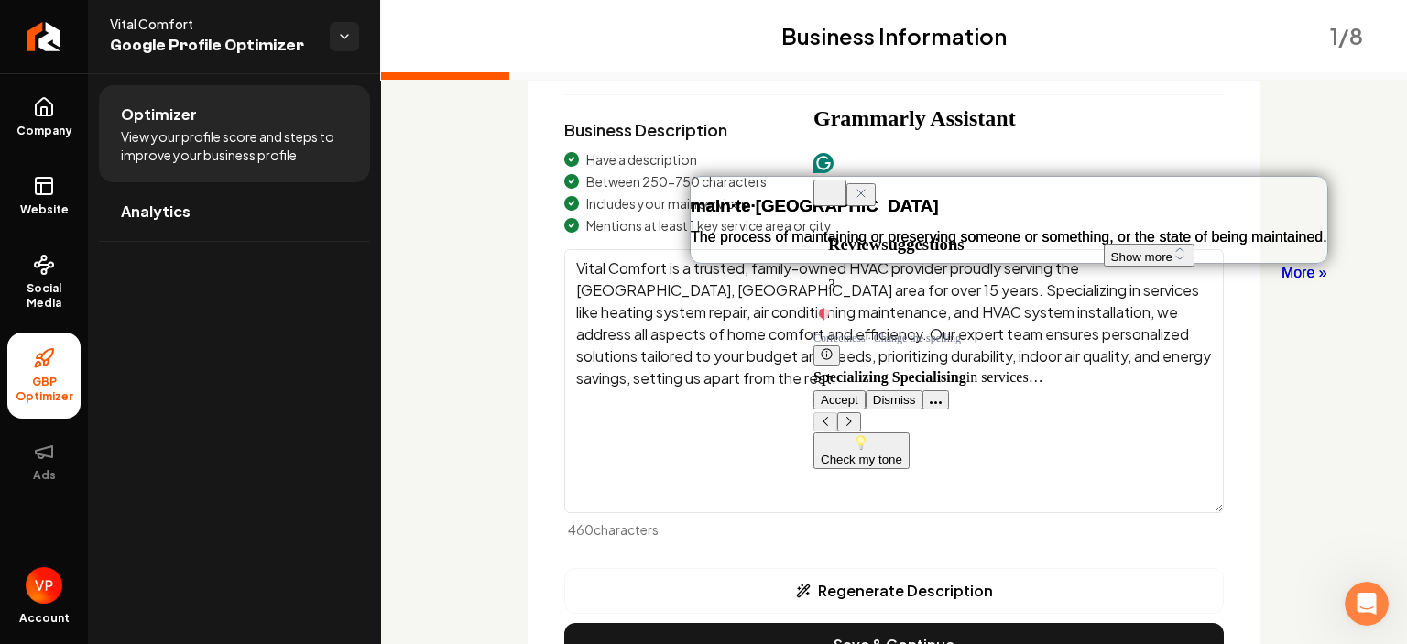
click at [911, 394] on span "Dismiss" at bounding box center [894, 400] width 43 height 14
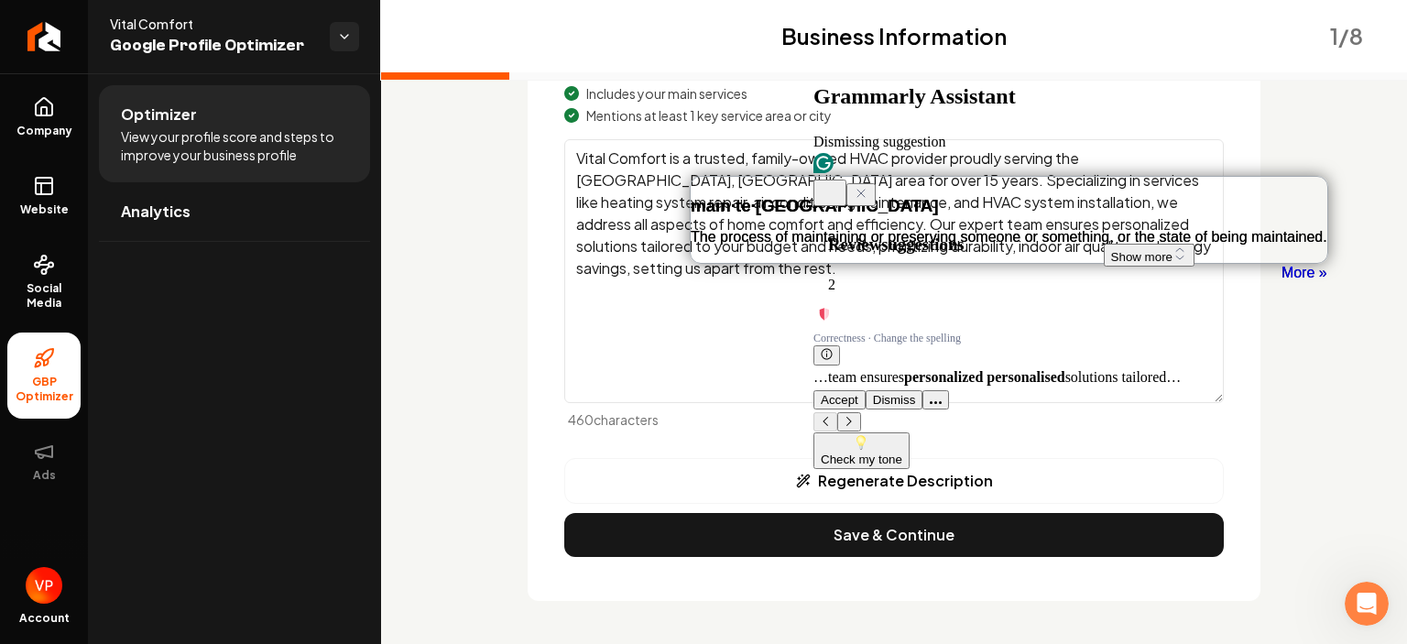
click at [911, 394] on span "Dismiss" at bounding box center [894, 400] width 43 height 14
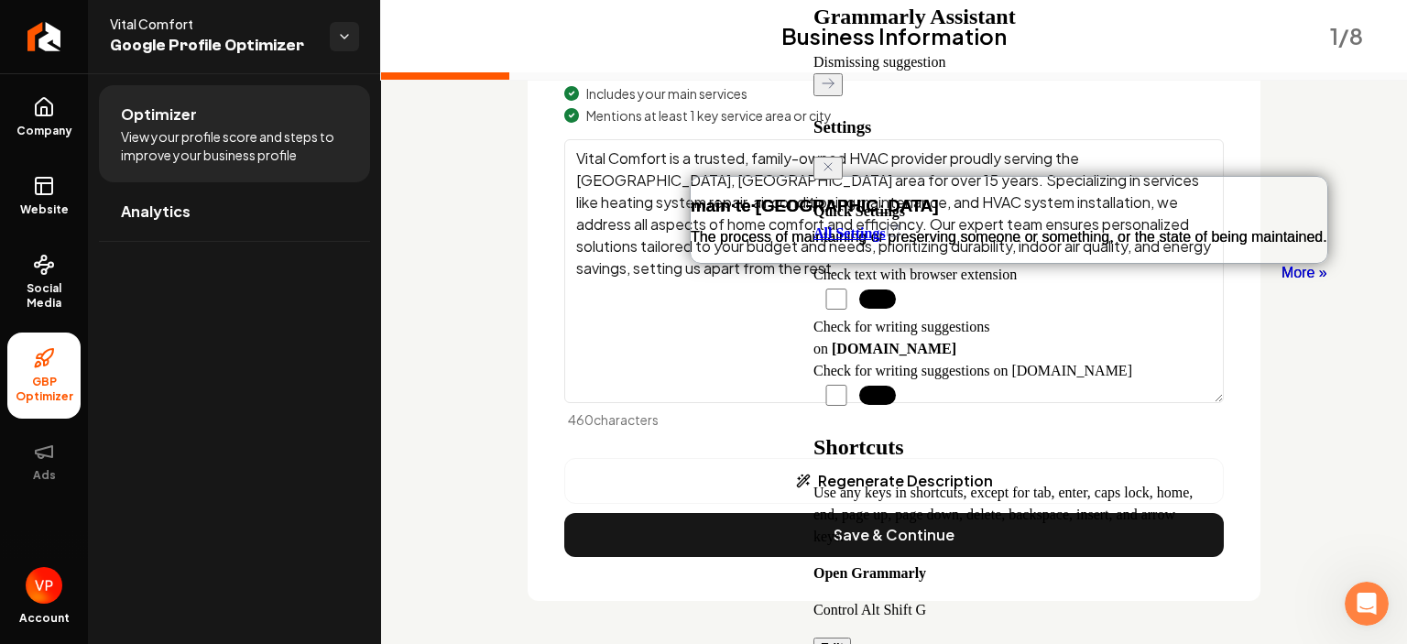
scroll to position [403, 0]
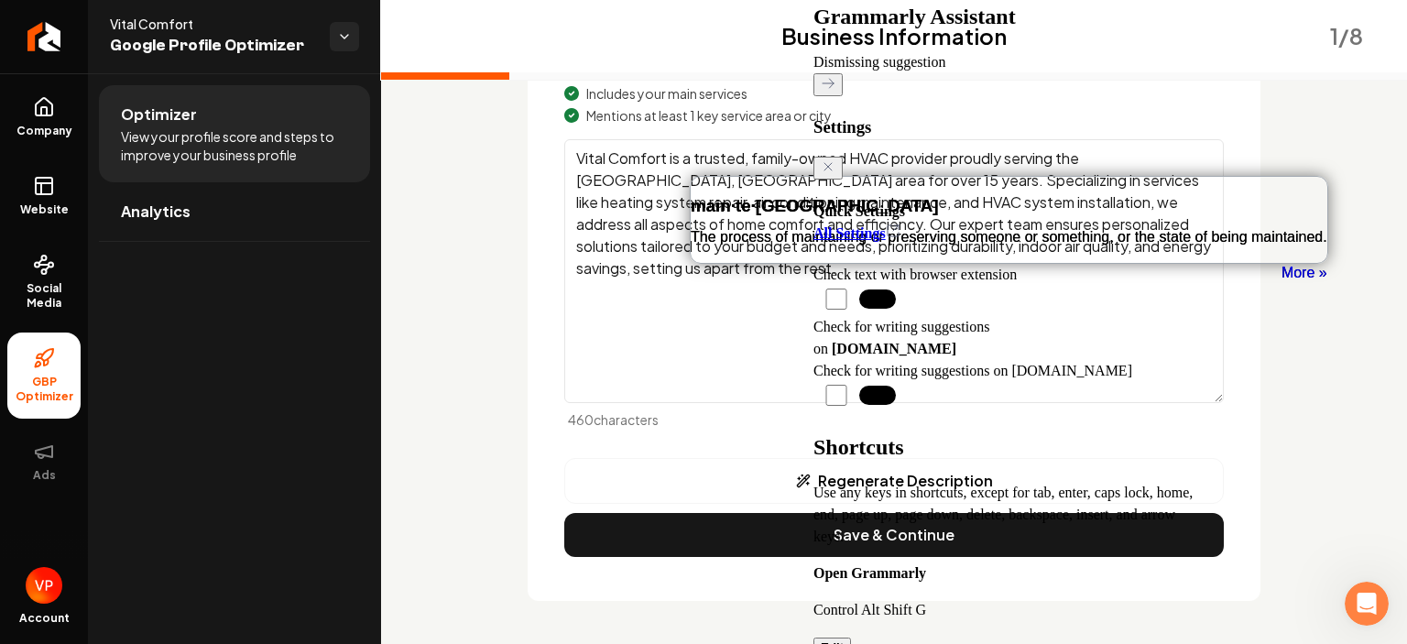
click at [461, 274] on div "Business Information 1 / 8 Business Name Vital Comfort Business Description Hav…" at bounding box center [894, 183] width 1026 height 924
click at [835, 76] on icon "Back to Home" at bounding box center [828, 83] width 15 height 15
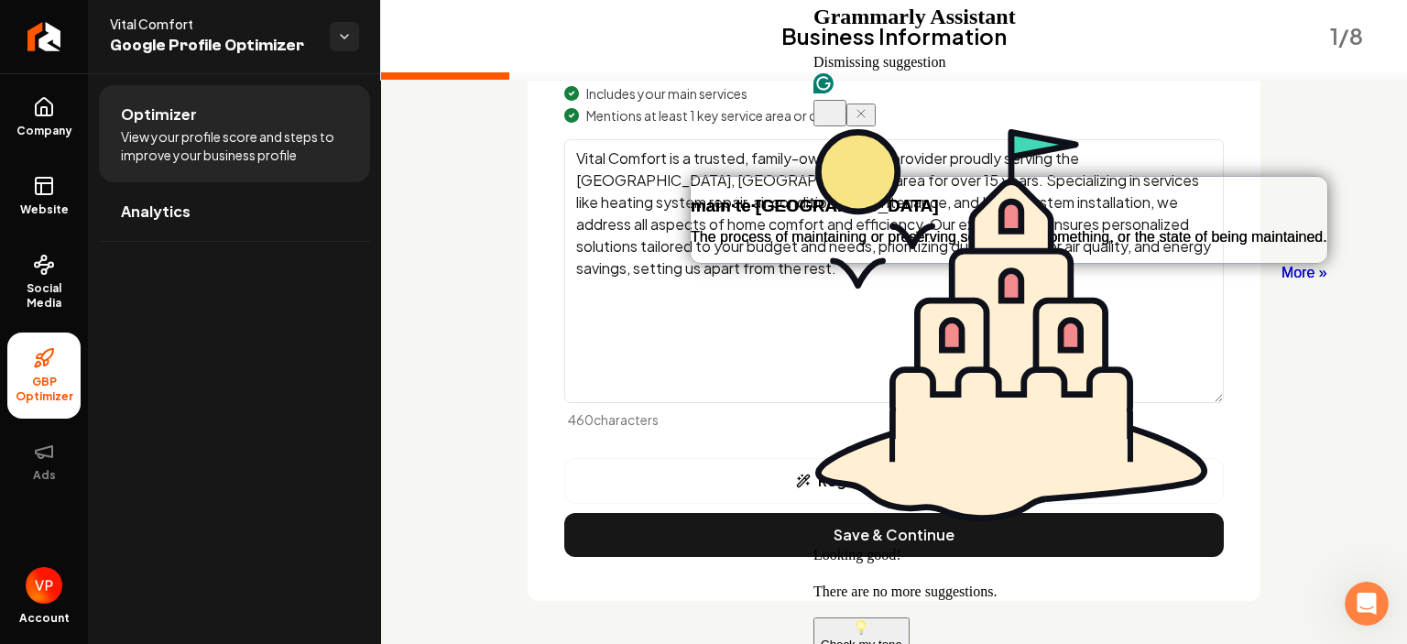
scroll to position [0, 0]
click at [830, 90] on icon at bounding box center [823, 83] width 14 height 14
click at [884, 637] on div "Check my tone" at bounding box center [862, 644] width 82 height 14
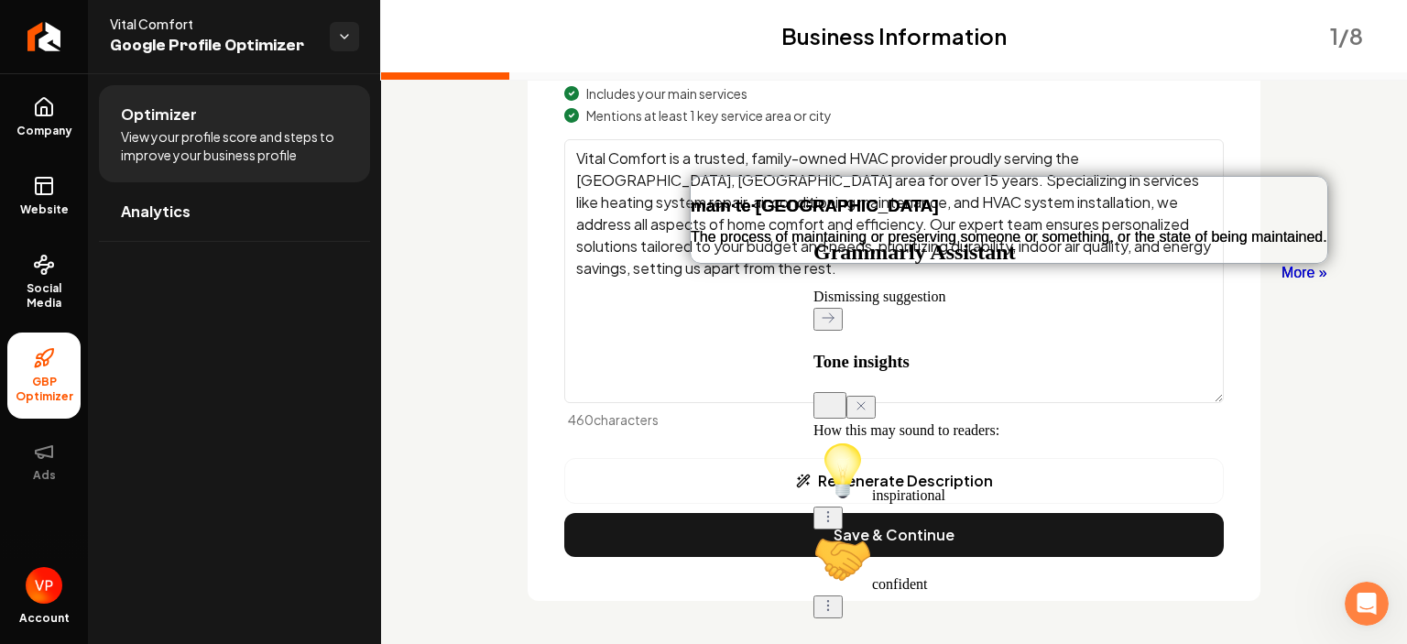
click at [829, 522] on icon "inspirational Tone Actions Menu" at bounding box center [828, 516] width 2 height 11
click at [868, 413] on icon "Close Grammarly Assistant" at bounding box center [861, 405] width 15 height 15
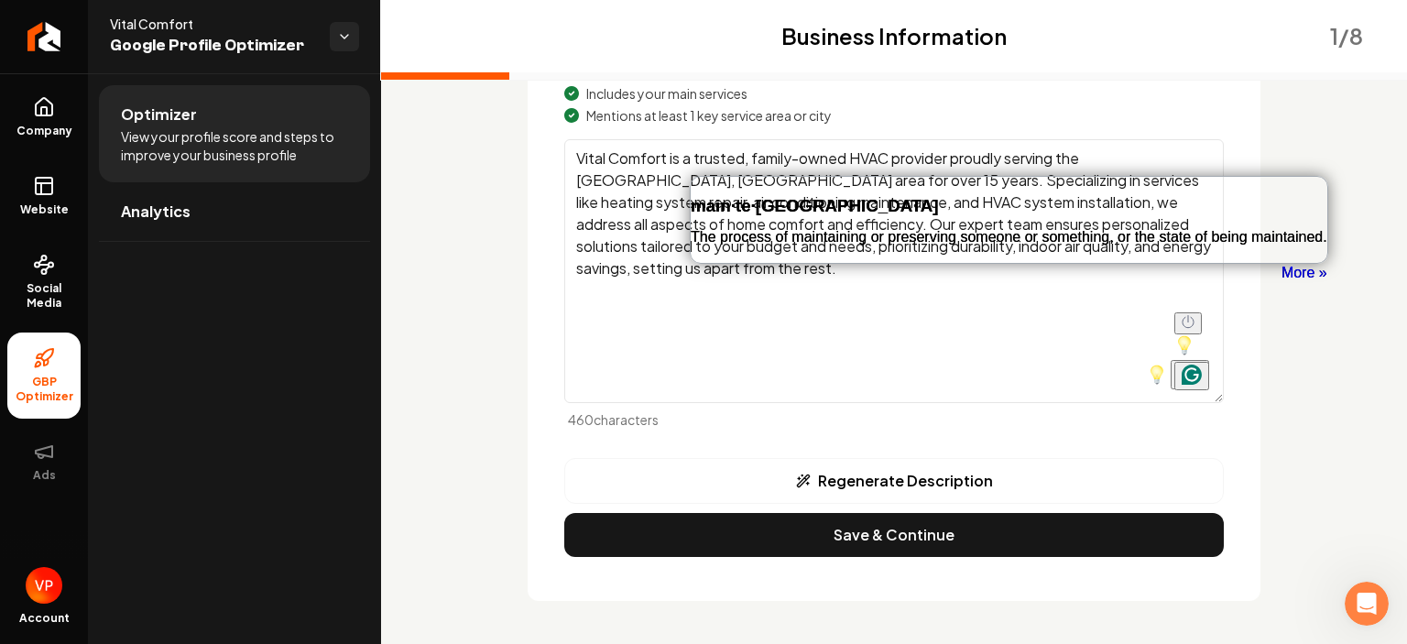
click at [1281, 283] on link "More »" at bounding box center [1304, 273] width 46 height 20
click at [639, 255] on textarea "Vital Comfort is a trusted, family-owned HVAC provider proudly serving the Sacr…" at bounding box center [893, 271] width 659 height 264
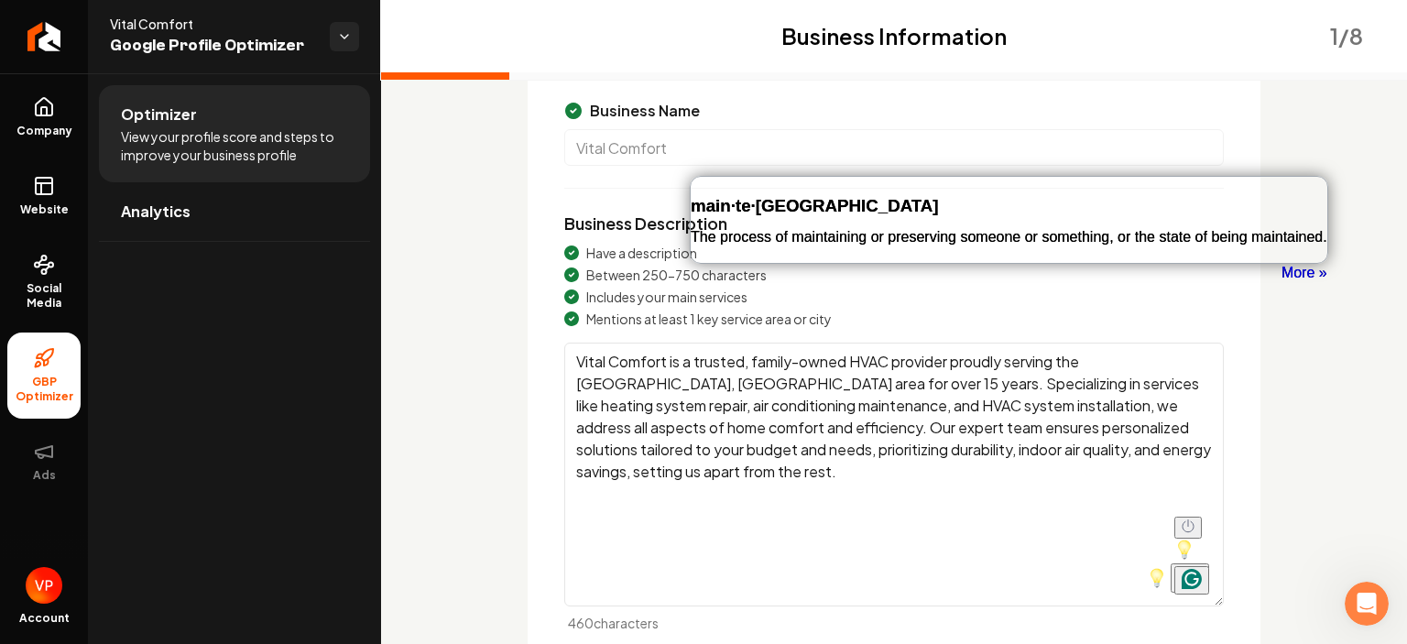
scroll to position [133, 0]
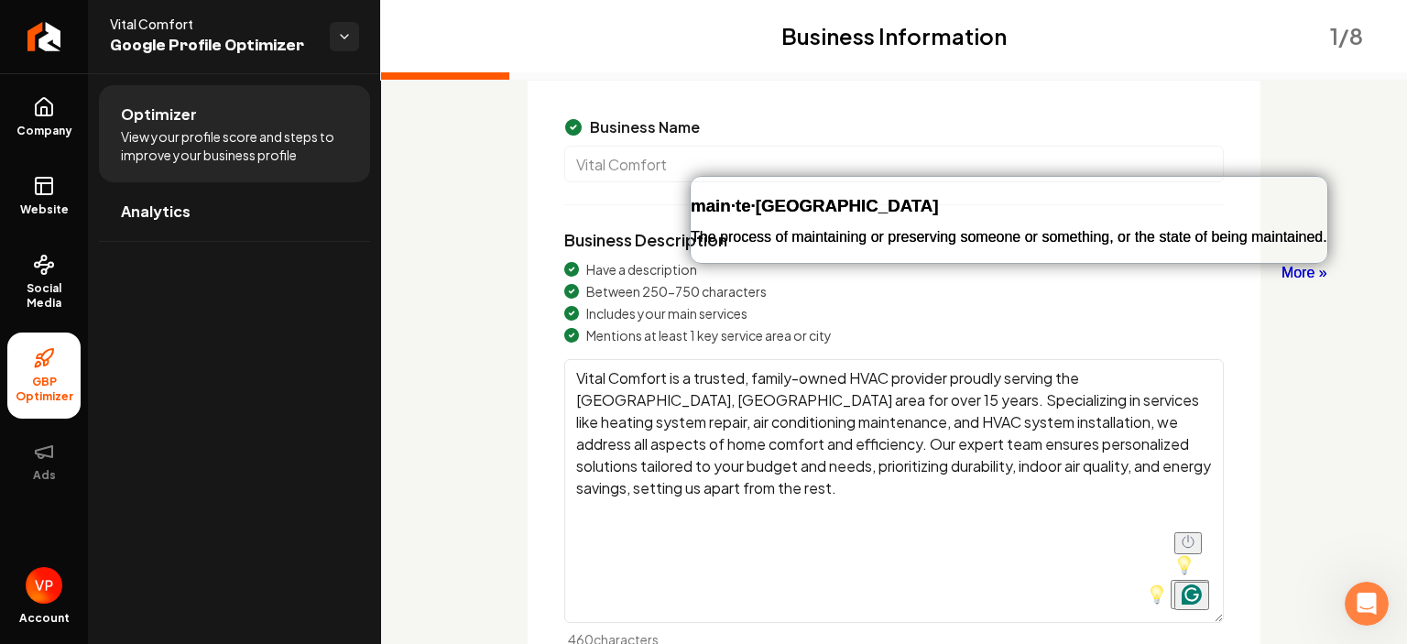
click at [1241, 255] on div "Business Name Vital Comfort Business Description Have a description Between 250…" at bounding box center [894, 446] width 733 height 748
click at [757, 441] on textarea "Vital Comfort is a trusted, family-owned HVAC provider proudly serving the Sacr…" at bounding box center [893, 491] width 659 height 264
click at [986, 518] on textarea "Vital Comfort is a trusted, family-owned HVAC provider proudly serving the Sacr…" at bounding box center [893, 491] width 659 height 264
click at [1260, 207] on div "Business Information 1 / 8 Business Name Vital Comfort Business Description Hav…" at bounding box center [894, 432] width 821 height 778
click at [632, 438] on textarea "Vital Comfort is a trusted, family-owned HVAC provider proudly serving the Sacr…" at bounding box center [893, 491] width 659 height 264
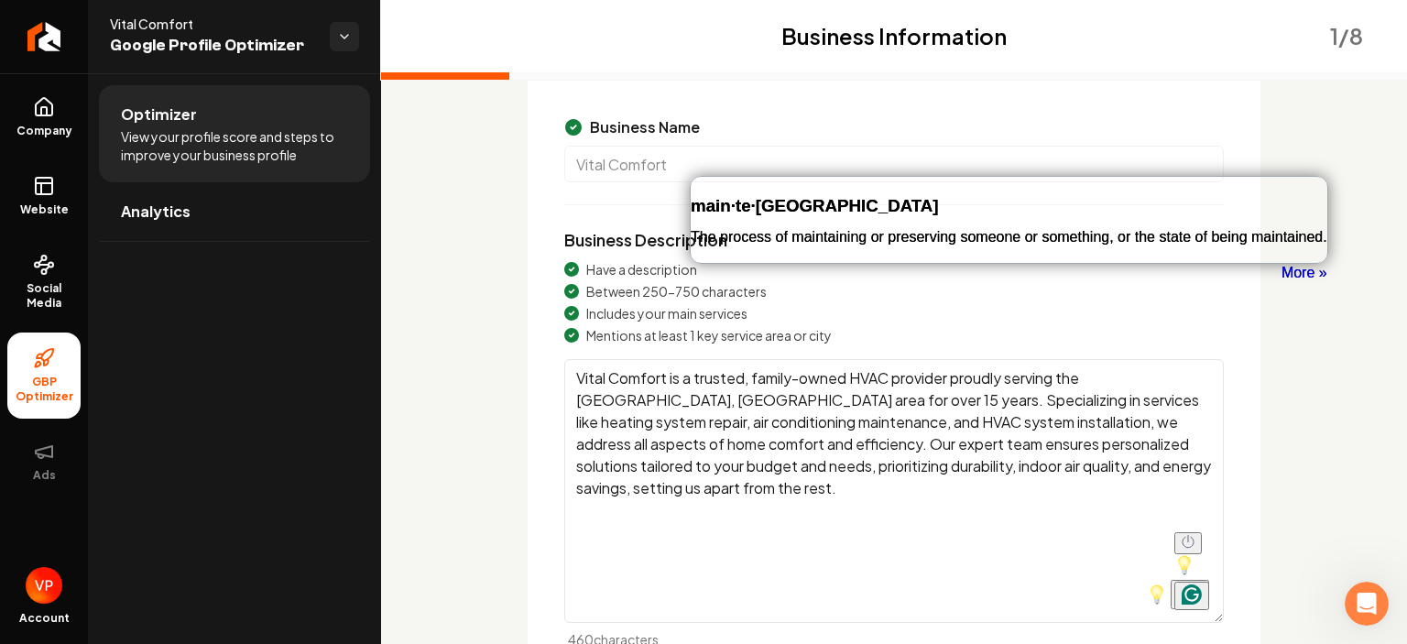
paste textarea "contractor specializing in energy-efficient heat pump systems for home heating,…"
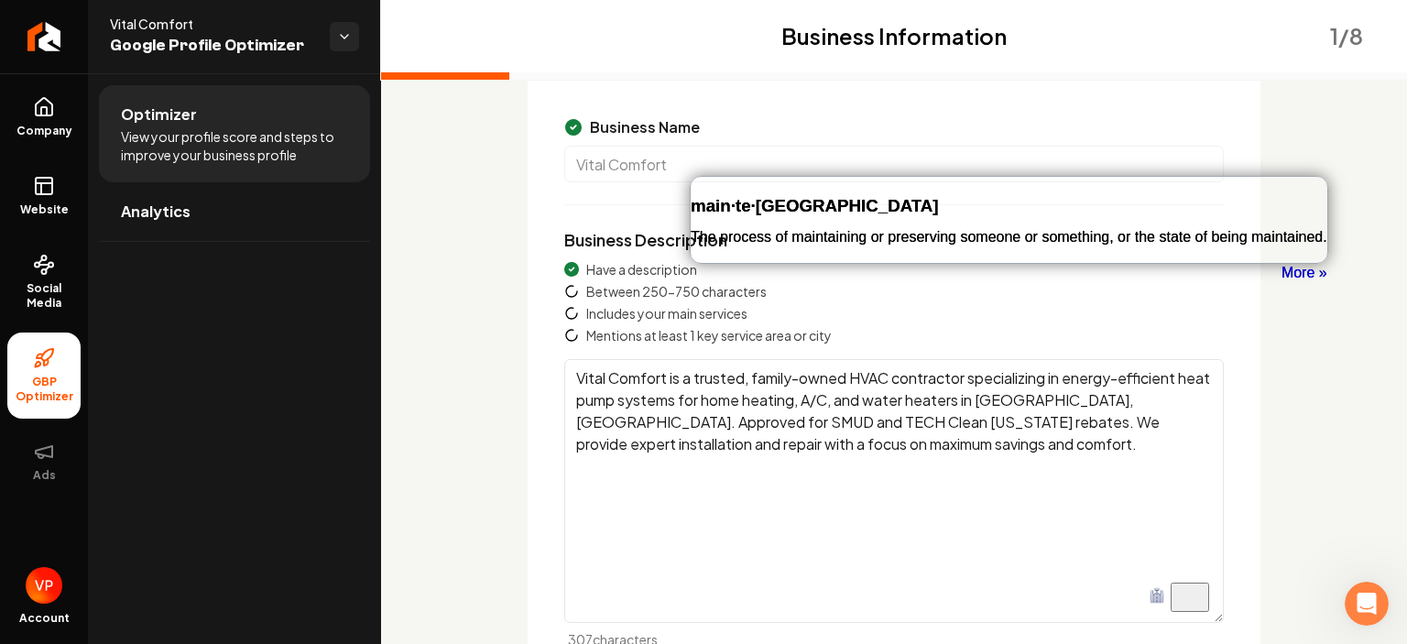
type textarea "Vital Comfort is a trusted, family-owned HVAC contractor specializing in energy…"
click at [734, 178] on div "main·te·nance The process of maintaining or preserving someone or something, or…" at bounding box center [1009, 212] width 637 height 71
click at [731, 205] on h3 "main·te·nance" at bounding box center [815, 206] width 248 height 24
click at [1203, 236] on div "Business Description Have a description Between 250-750 characters Includes you…" at bounding box center [893, 437] width 659 height 421
click at [452, 299] on div "Business Information 1 / 8 Business Name Vital Comfort Business Description Hav…" at bounding box center [894, 402] width 1026 height 924
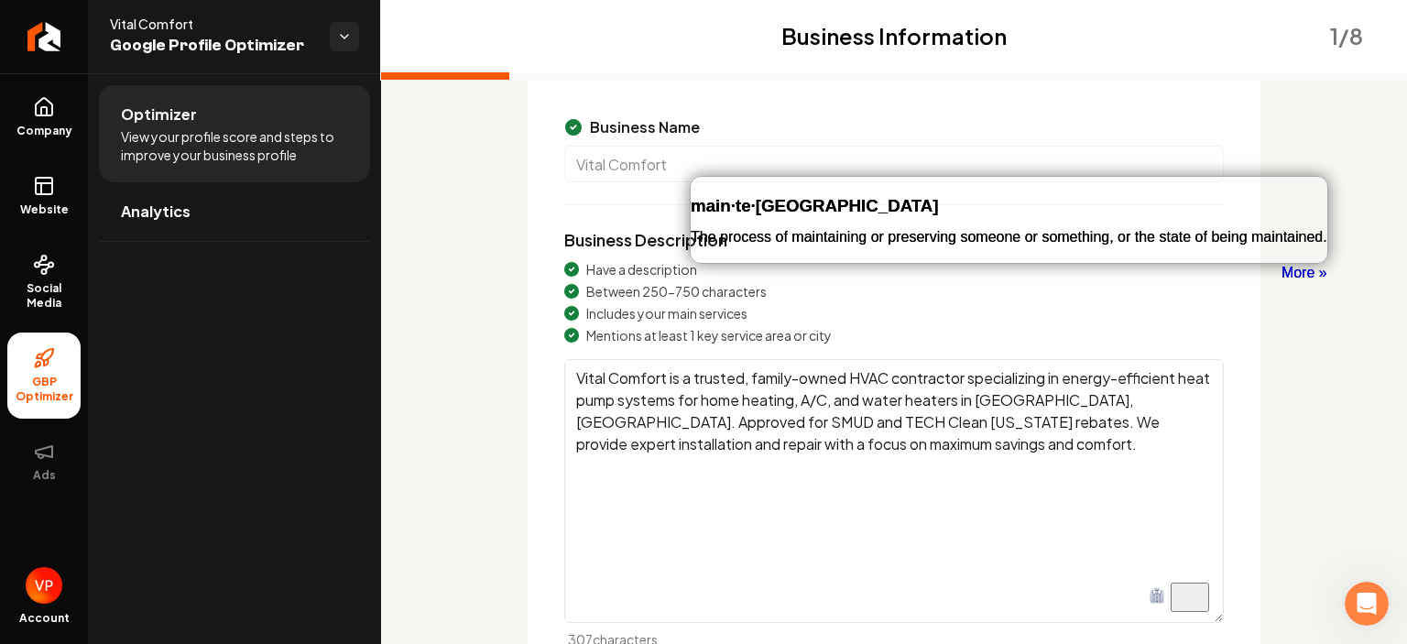
scroll to position [353, 0]
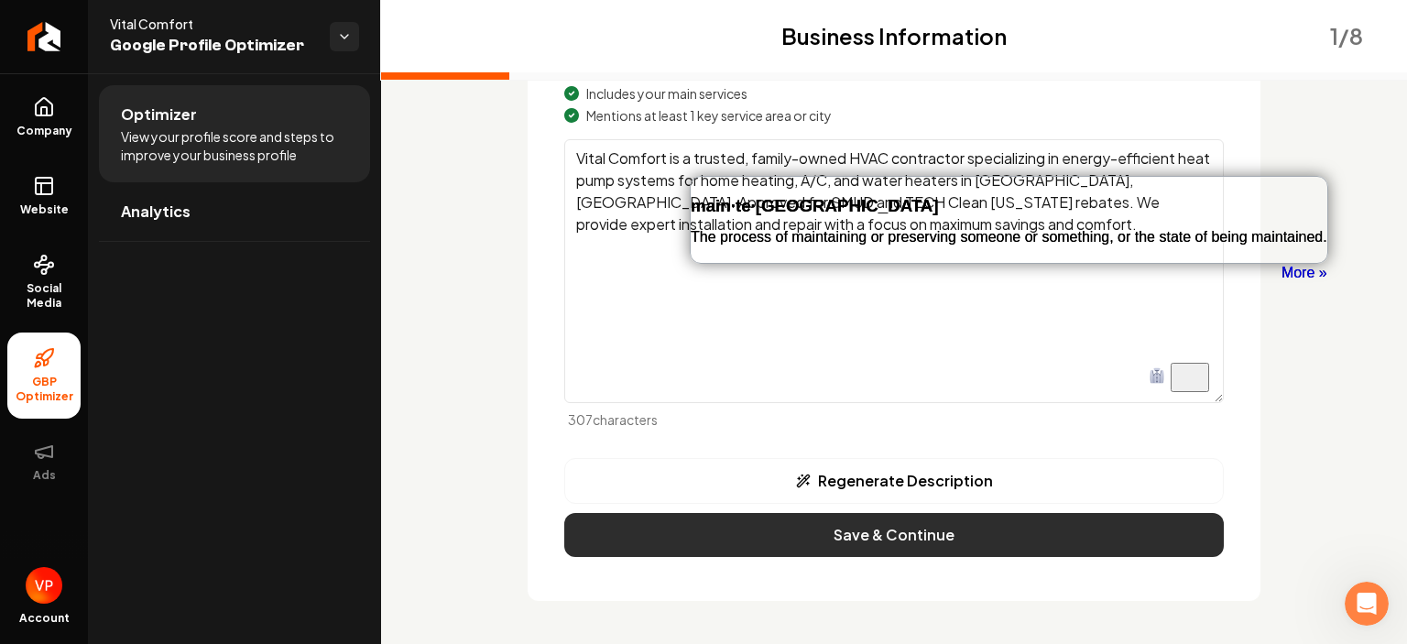
click at [899, 539] on button "Save & Continue" at bounding box center [893, 535] width 659 height 44
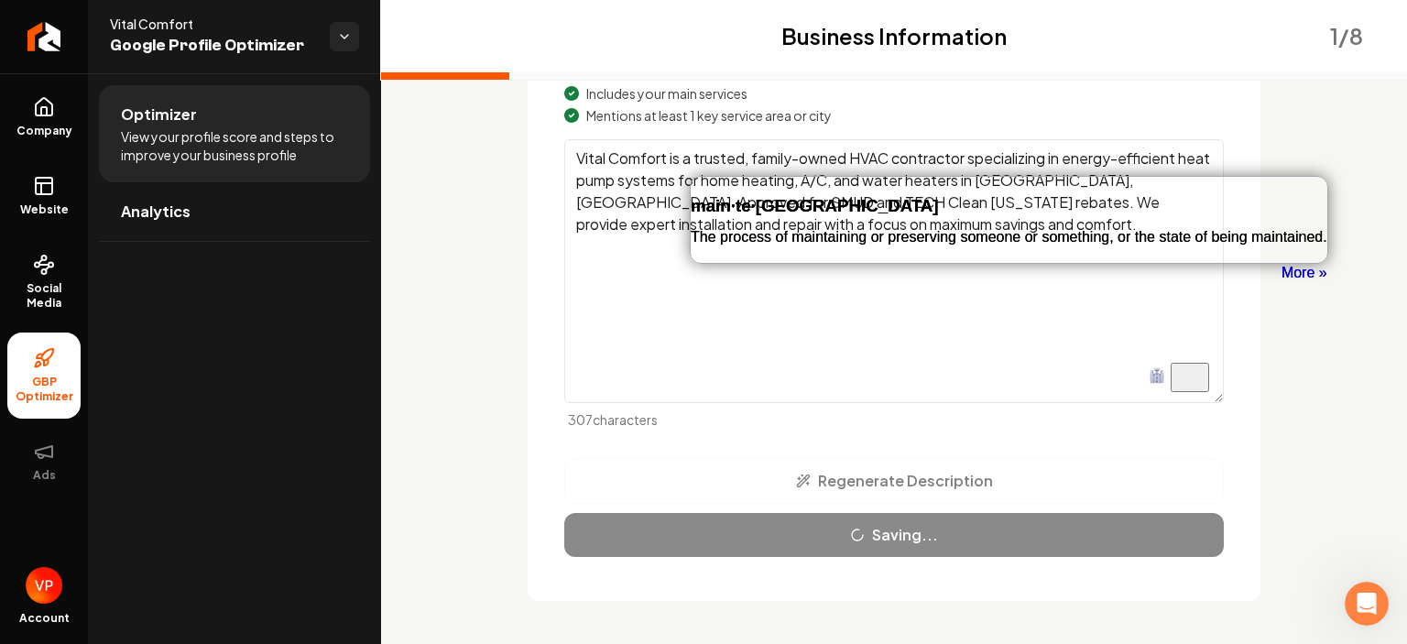
scroll to position [190, 0]
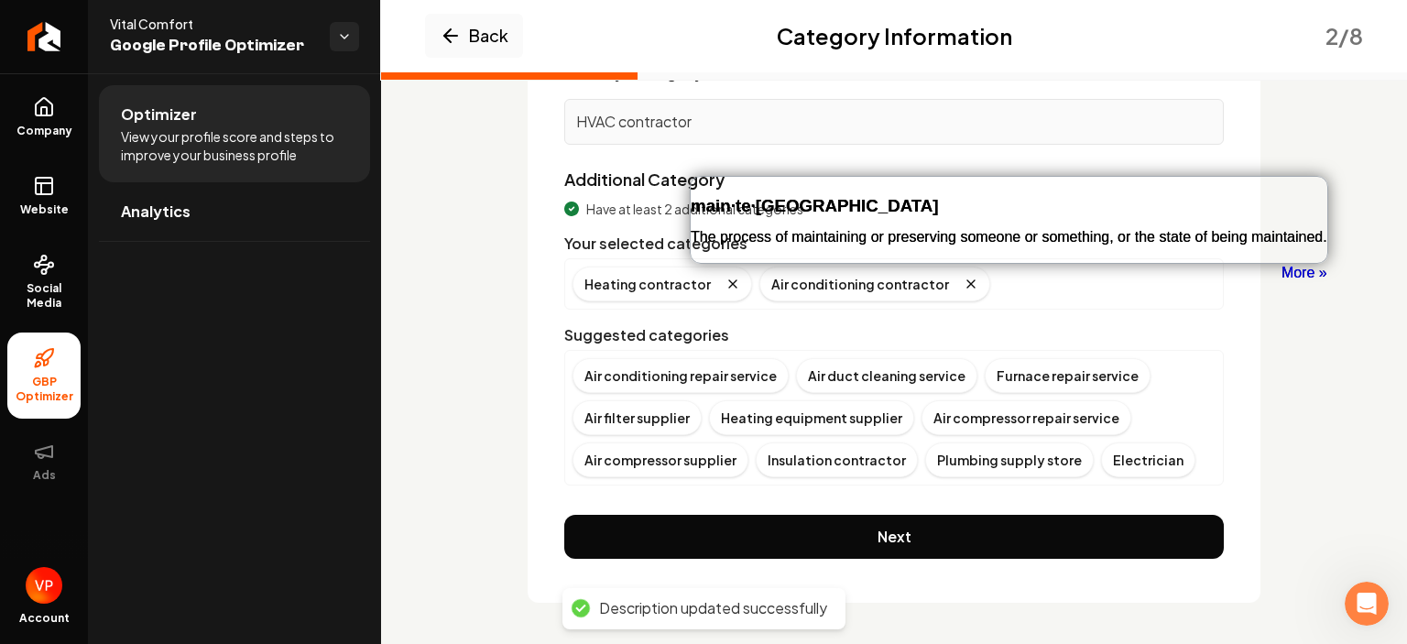
click at [476, 238] on div "Back Category Information 2 / 8 Primary Category HVAC contractor Additional Cat…" at bounding box center [894, 265] width 1026 height 764
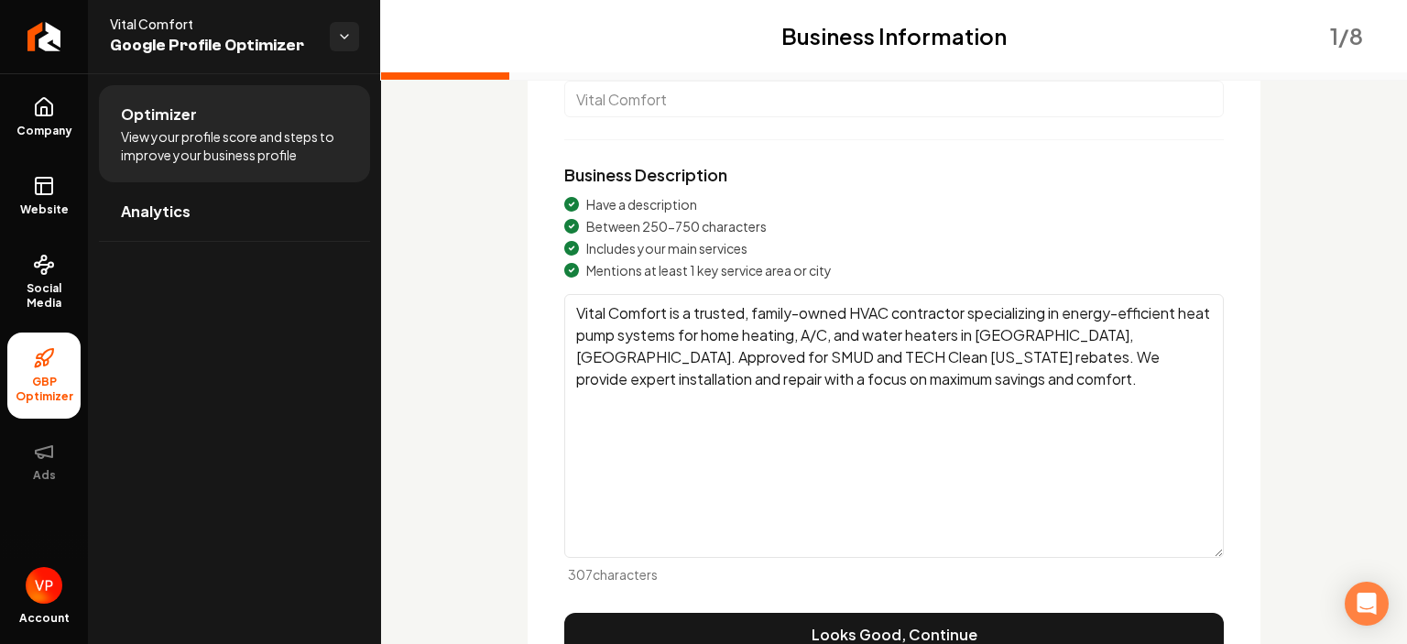
scroll to position [298, 0]
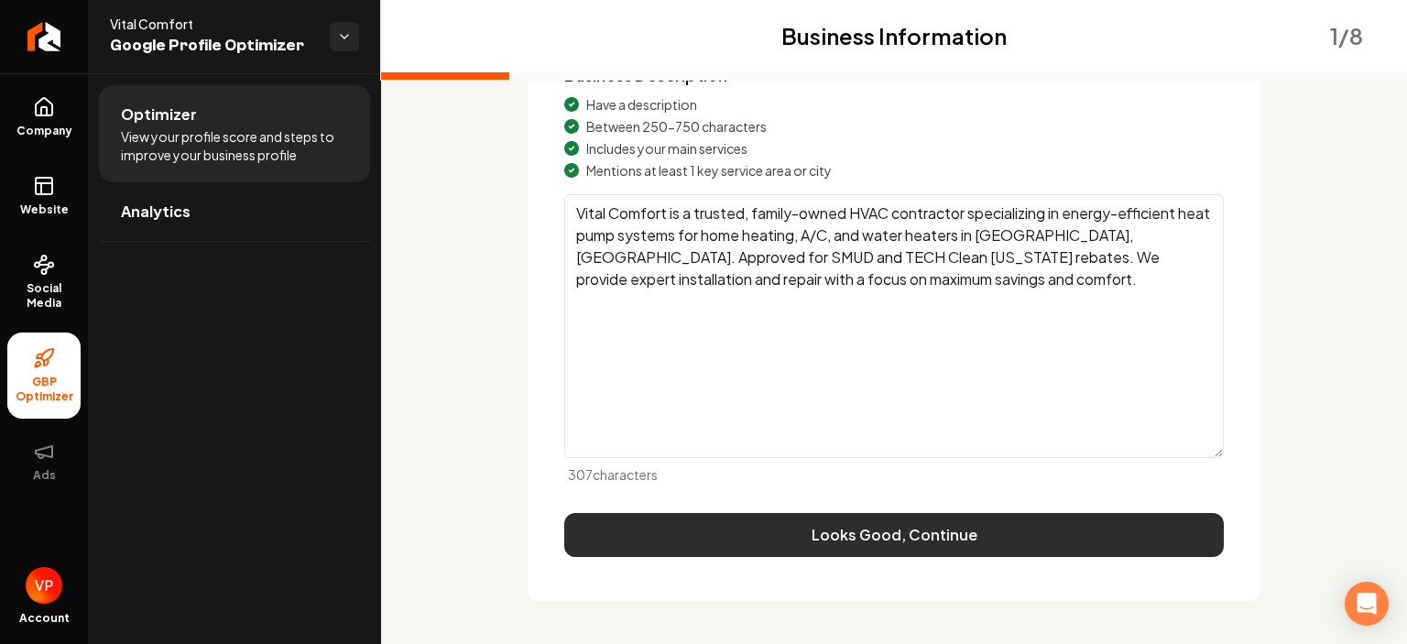
click at [899, 539] on button "Looks Good, Continue" at bounding box center [893, 535] width 659 height 44
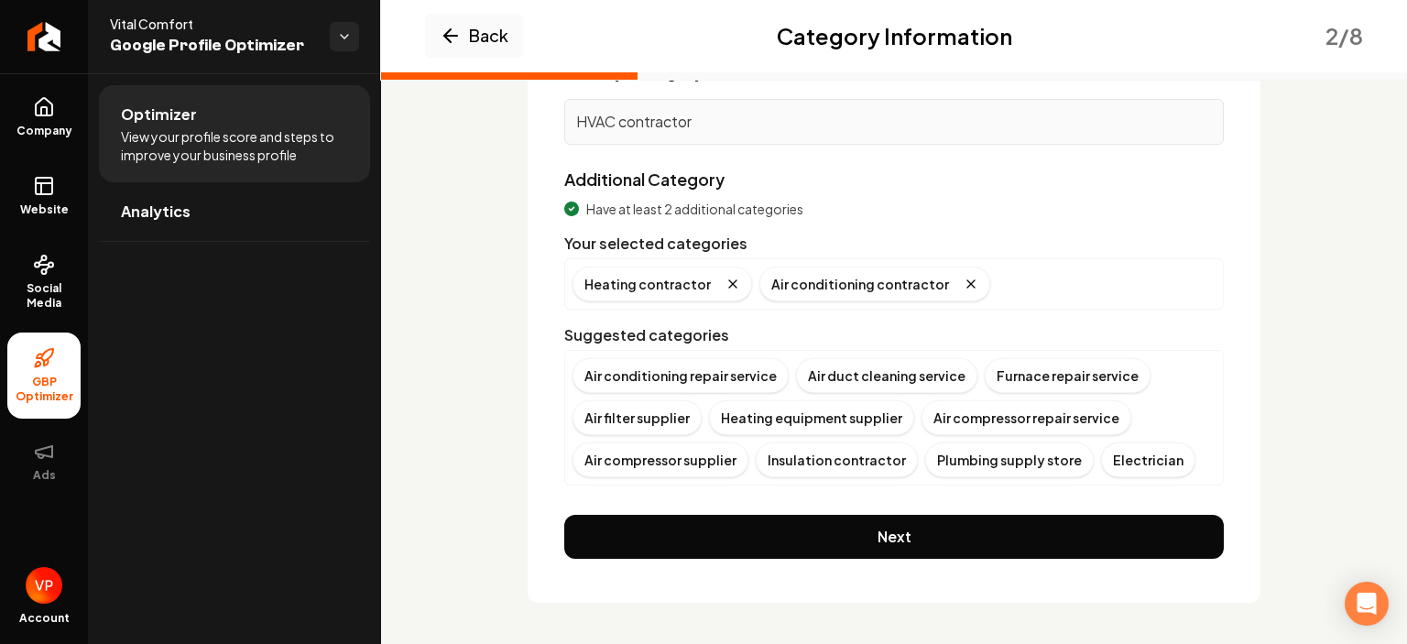
click at [485, 405] on div "Back Category Information 2 / 8 Primary Category HVAC contractor Additional Cat…" at bounding box center [894, 293] width 821 height 617
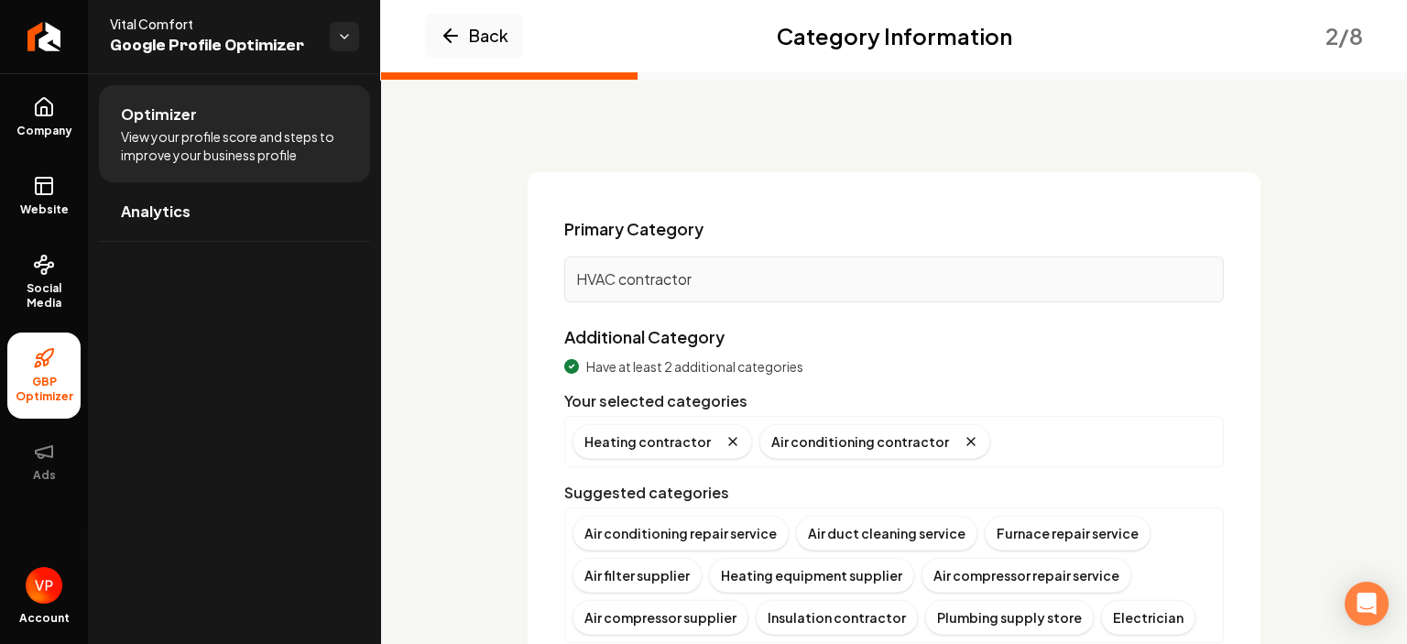
scroll to position [110, 0]
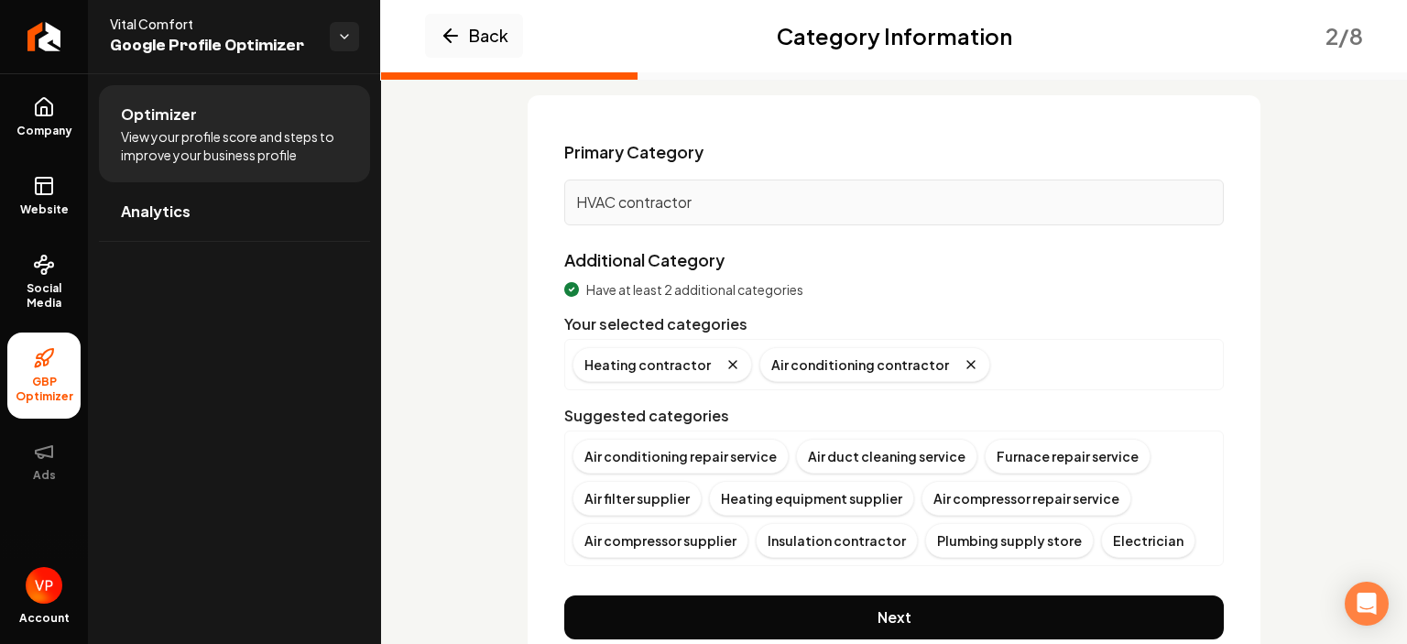
click at [756, 180] on div "HVAC contractor" at bounding box center [893, 203] width 659 height 46
drag, startPoint x: 726, startPoint y: 199, endPoint x: 673, endPoint y: 200, distance: 53.1
click at [725, 199] on p "HVAC contractor" at bounding box center [894, 202] width 636 height 22
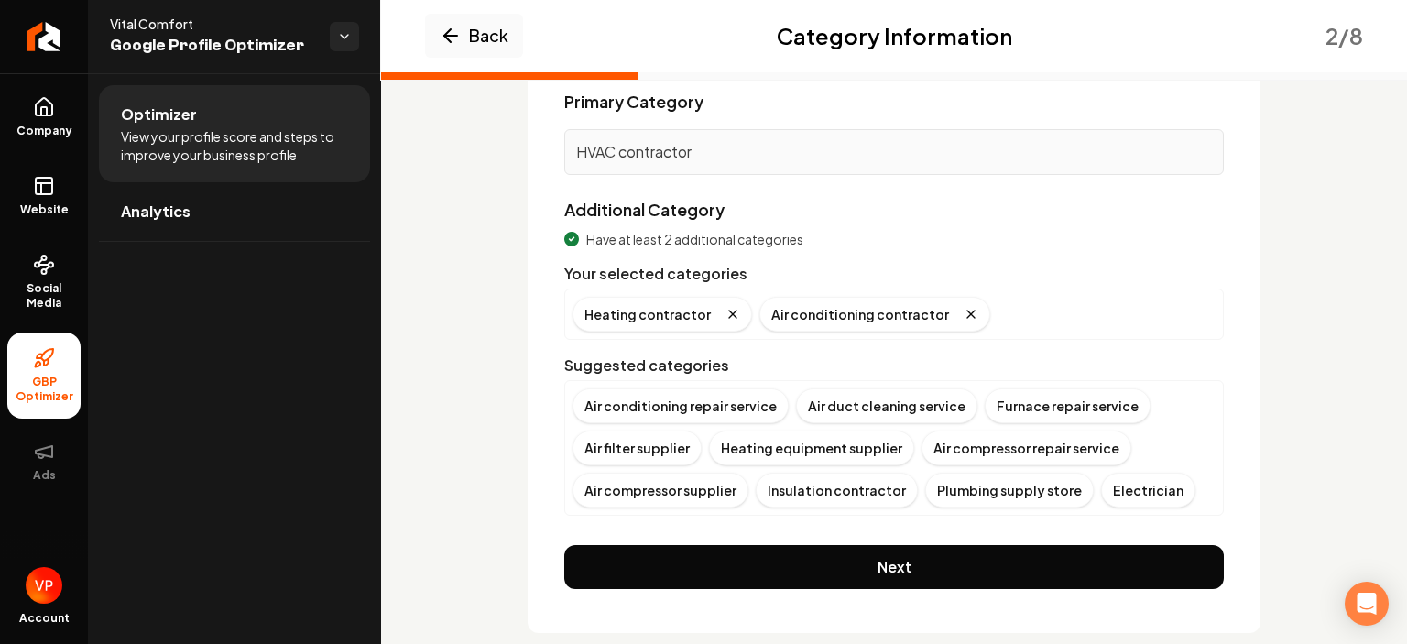
scroll to position [190, 0]
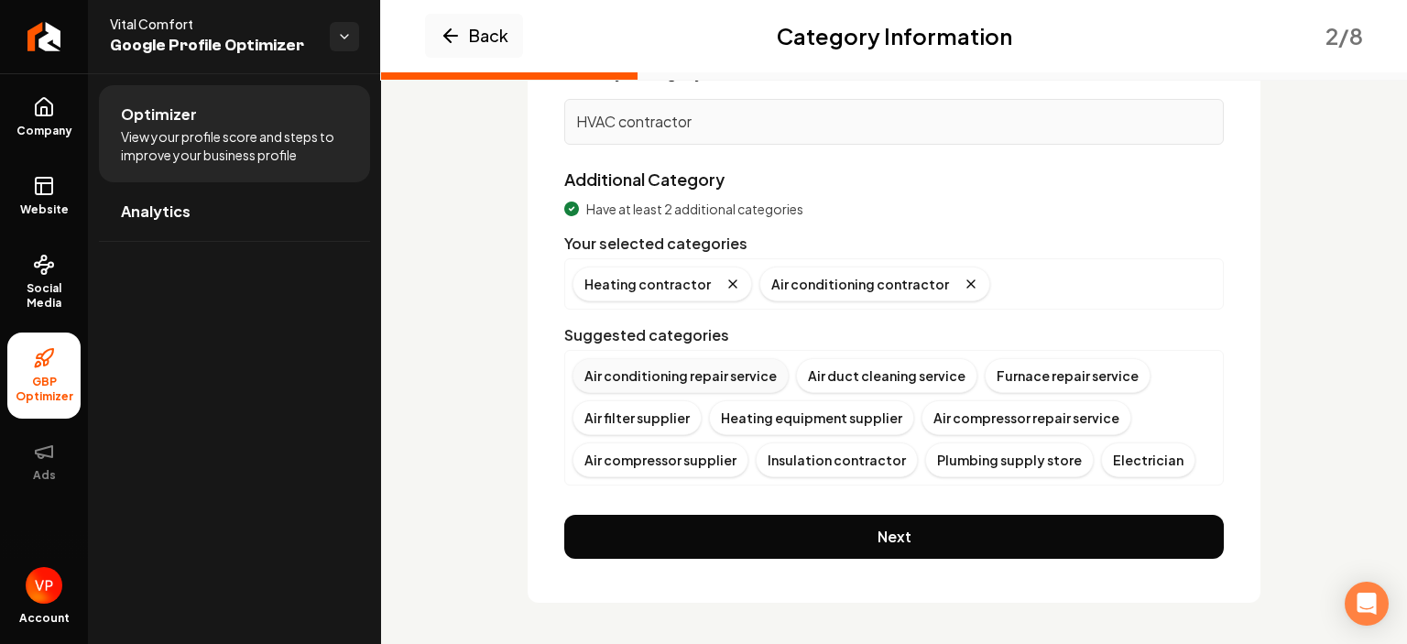
click at [643, 372] on div "Air conditioning repair service" at bounding box center [680, 375] width 216 height 35
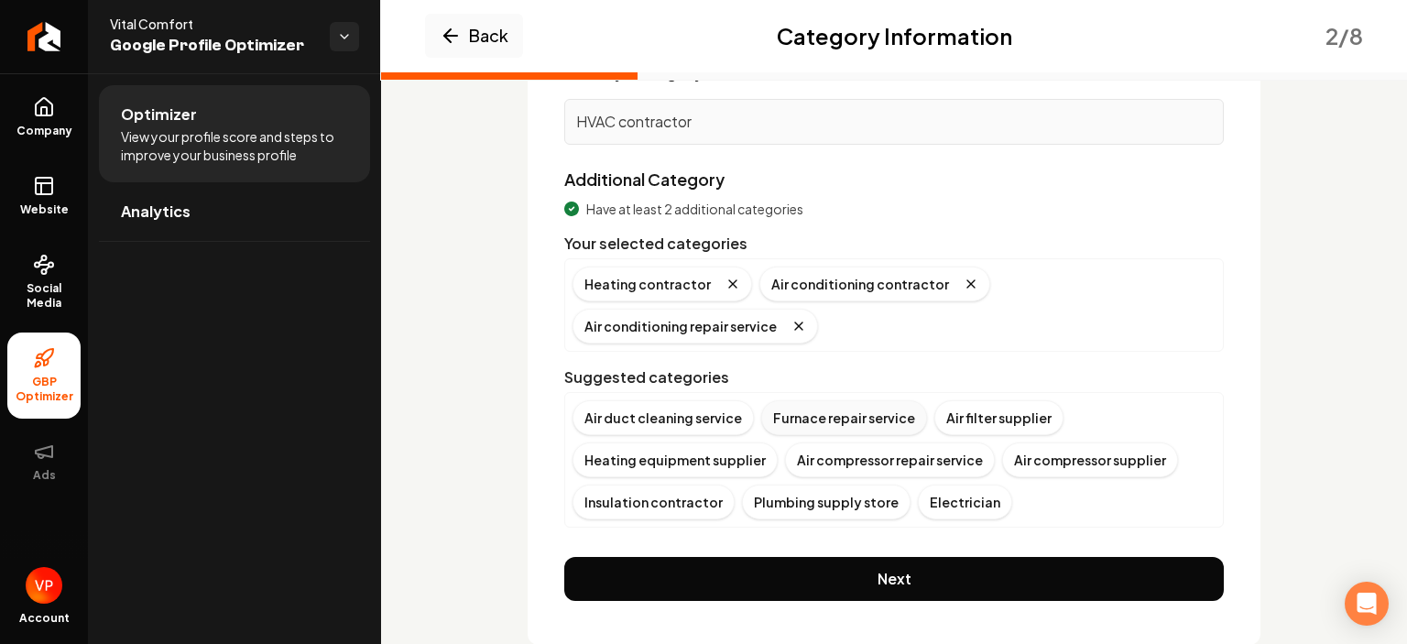
click at [861, 400] on div "Furnace repair service" at bounding box center [844, 417] width 166 height 35
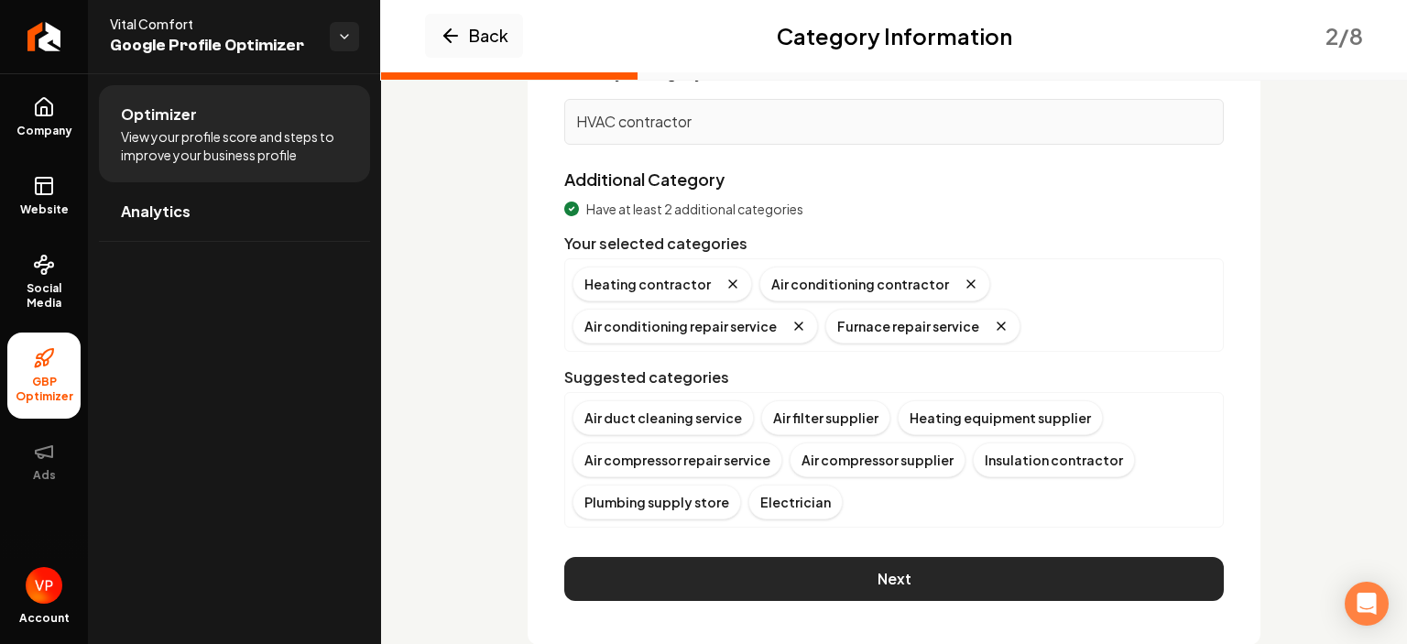
click at [696, 572] on button "Next" at bounding box center [893, 579] width 659 height 44
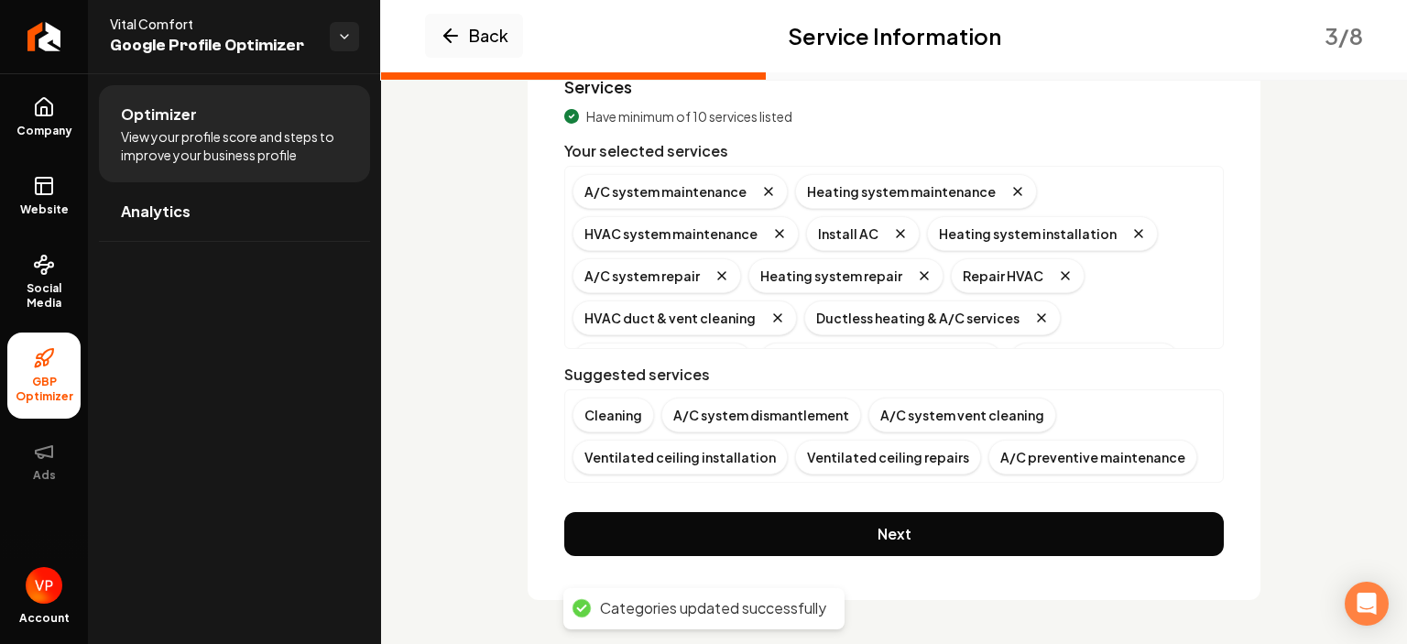
scroll to position [173, 0]
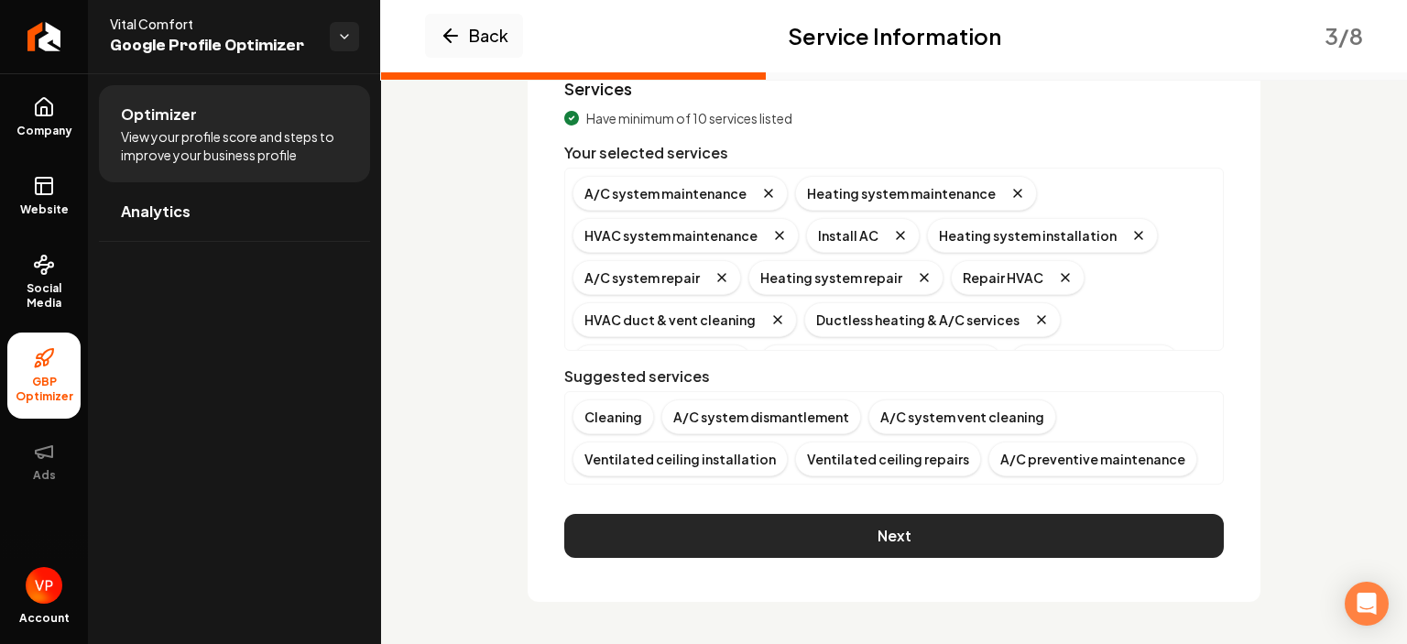
click at [899, 530] on button "Next" at bounding box center [893, 536] width 659 height 44
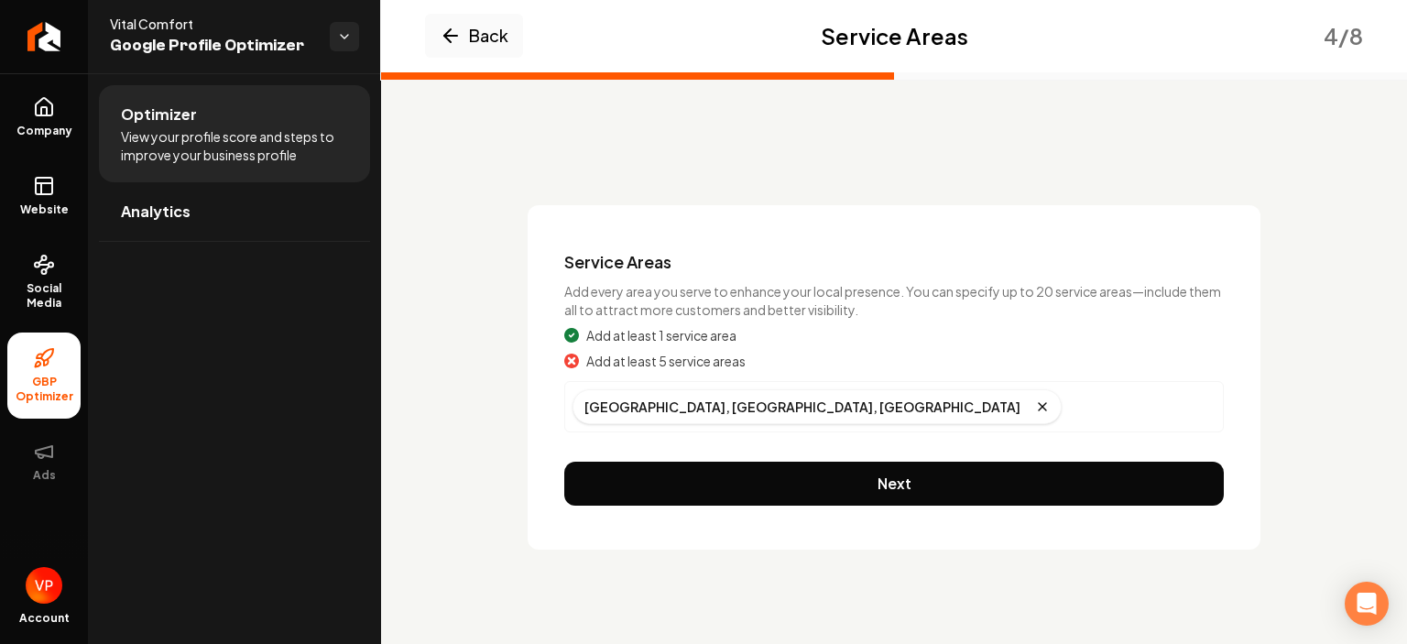
scroll to position [0, 0]
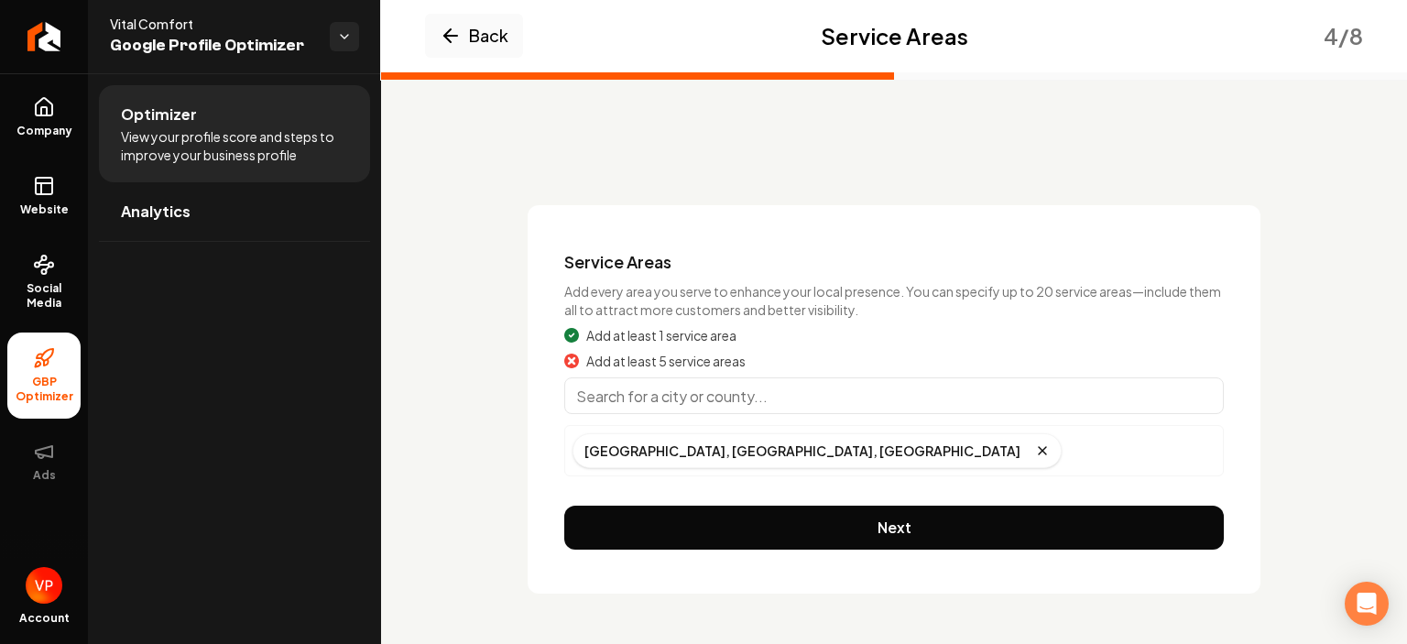
click at [643, 399] on input "Main content area" at bounding box center [893, 395] width 659 height 37
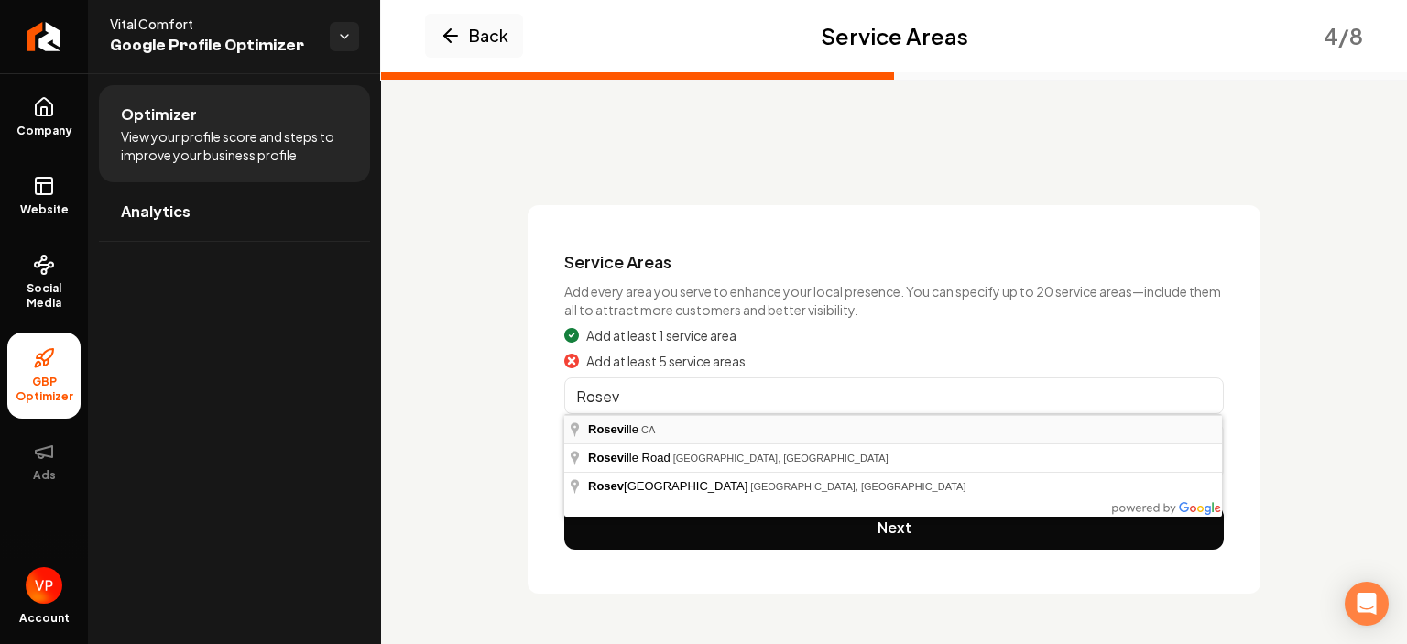
type input "Roseville, CA"
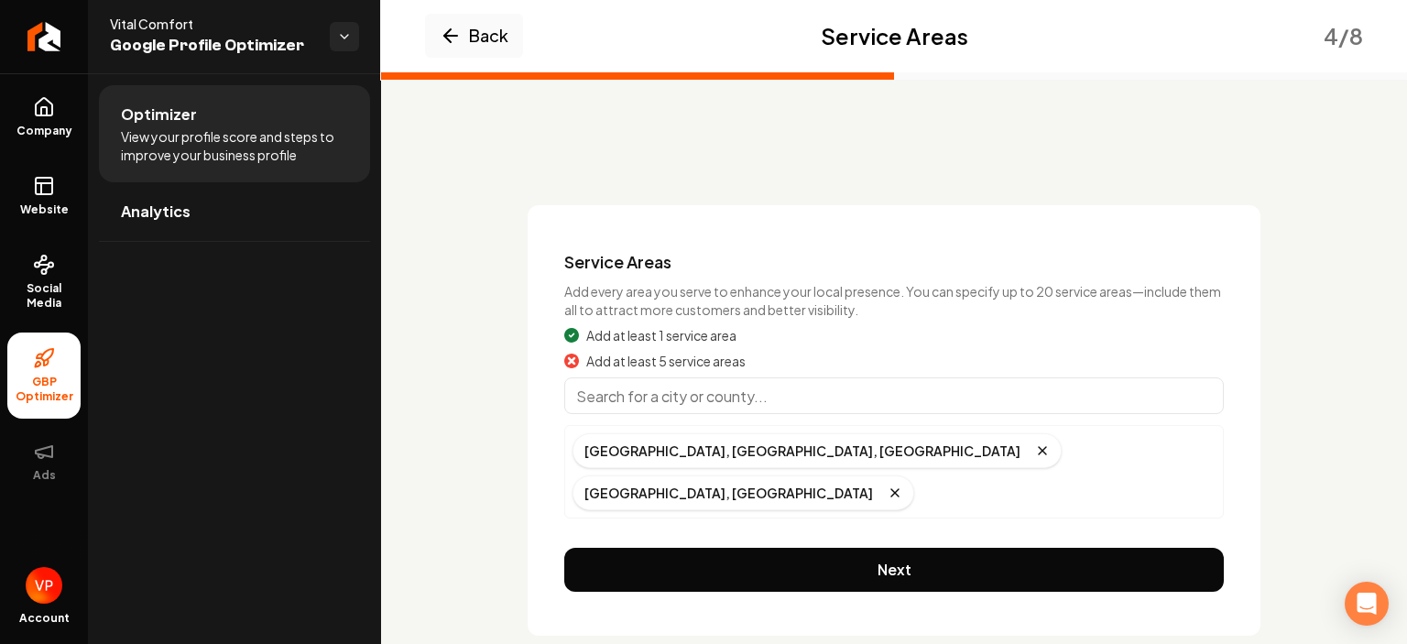
click at [694, 398] on input "Main content area" at bounding box center [893, 395] width 659 height 37
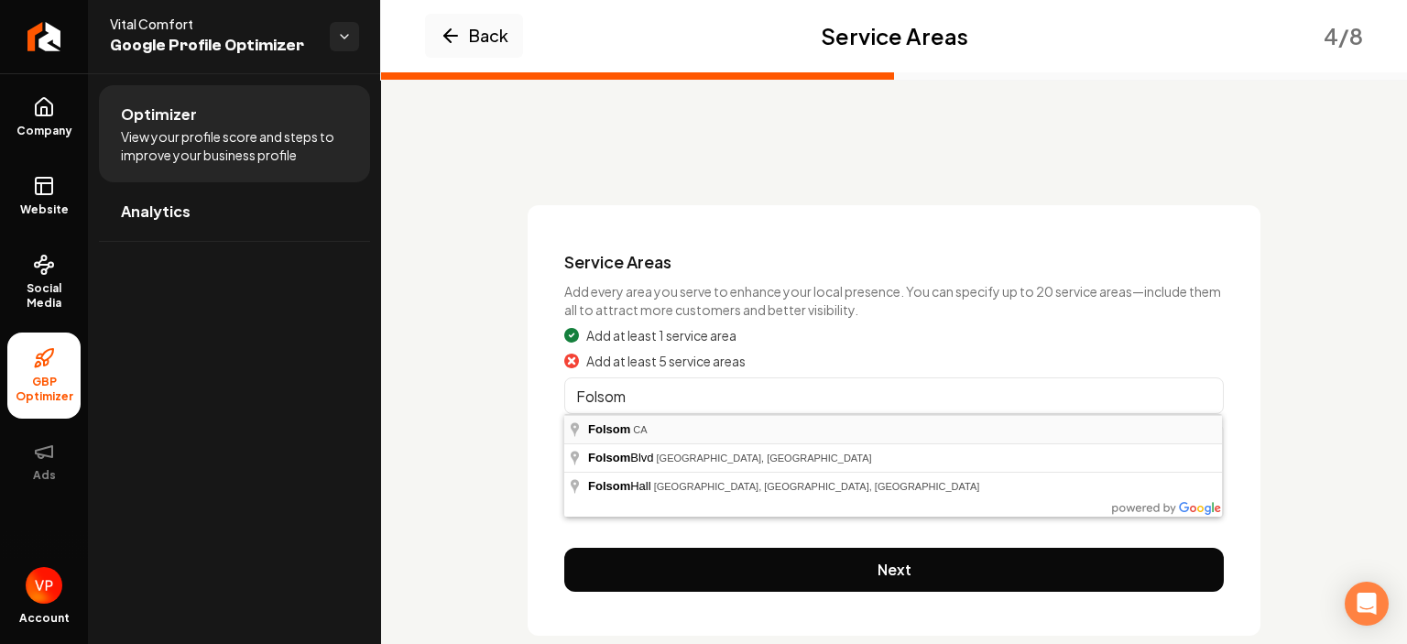
type input "Folsom, CA"
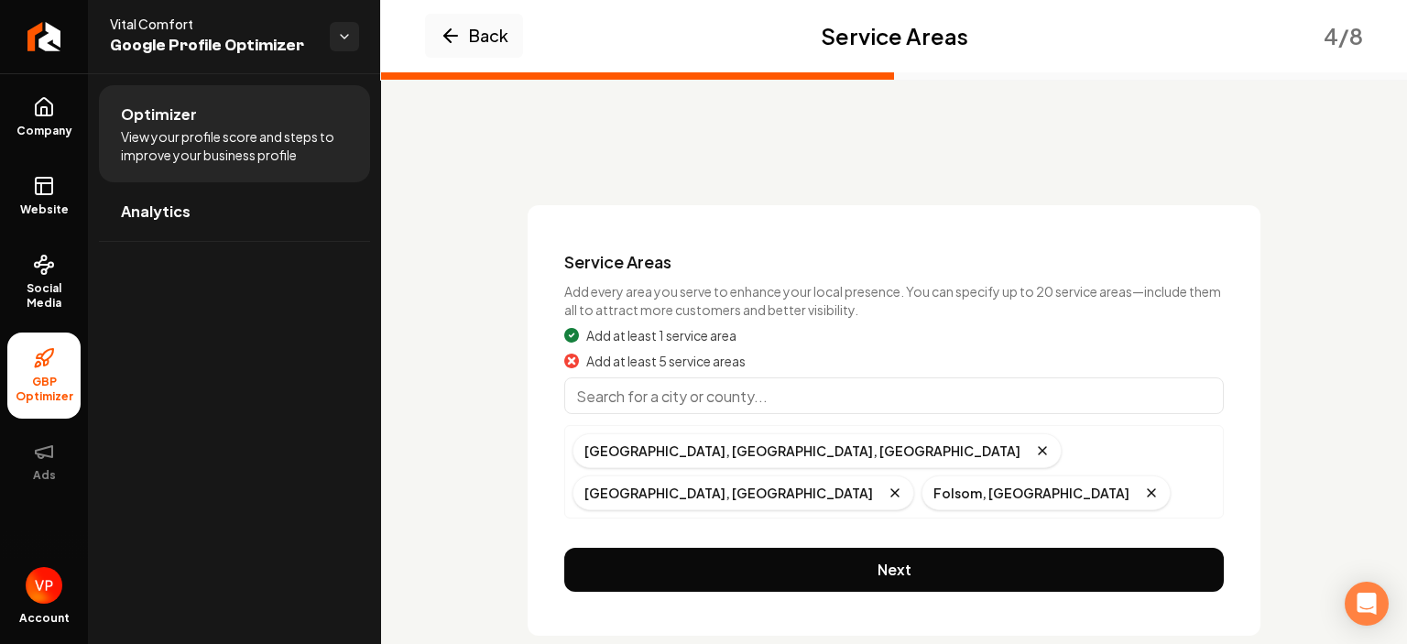
click at [790, 398] on input "Main content area" at bounding box center [893, 395] width 659 height 37
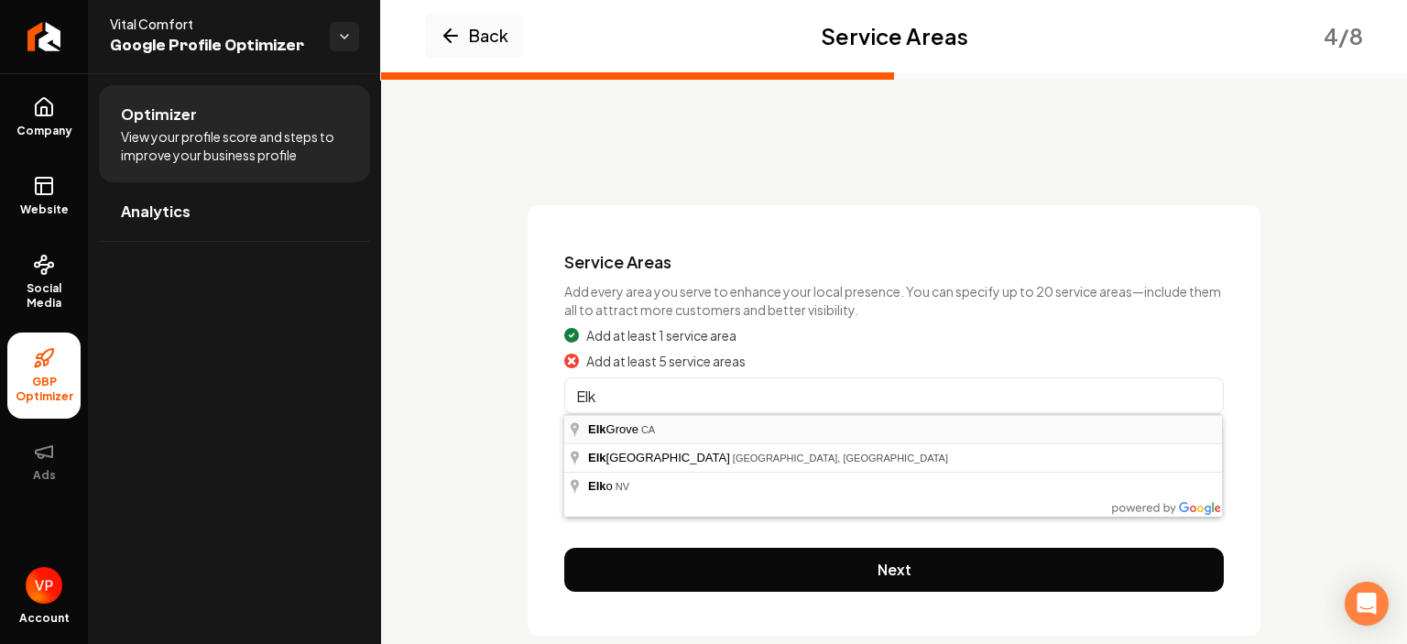
type input "Elk Grove, CA"
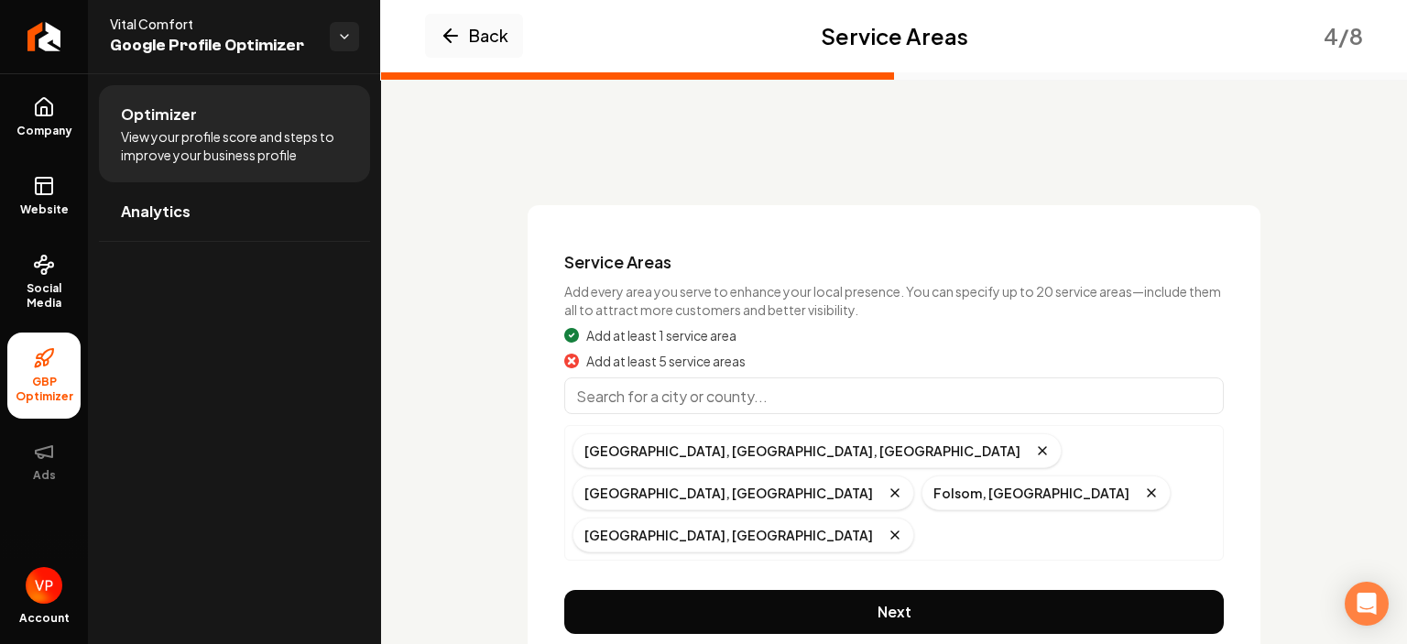
click at [805, 402] on input "Main content area" at bounding box center [893, 395] width 659 height 37
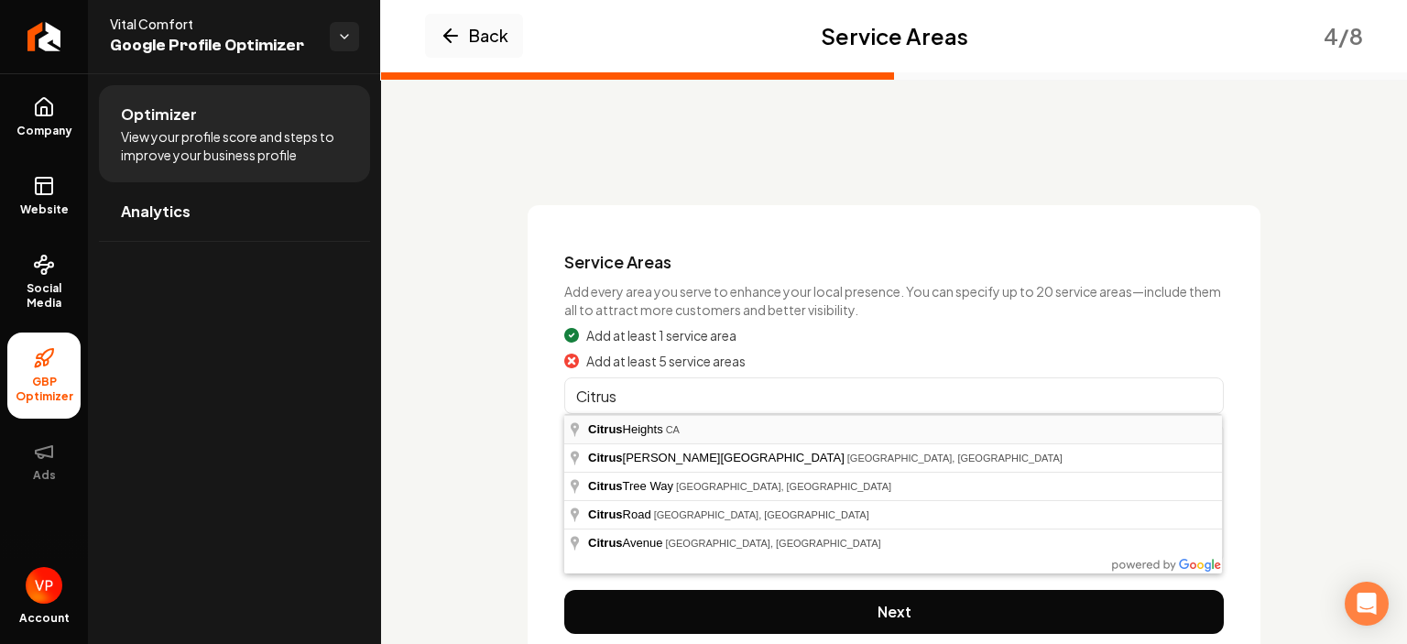
type input "Citrus Heights, CA"
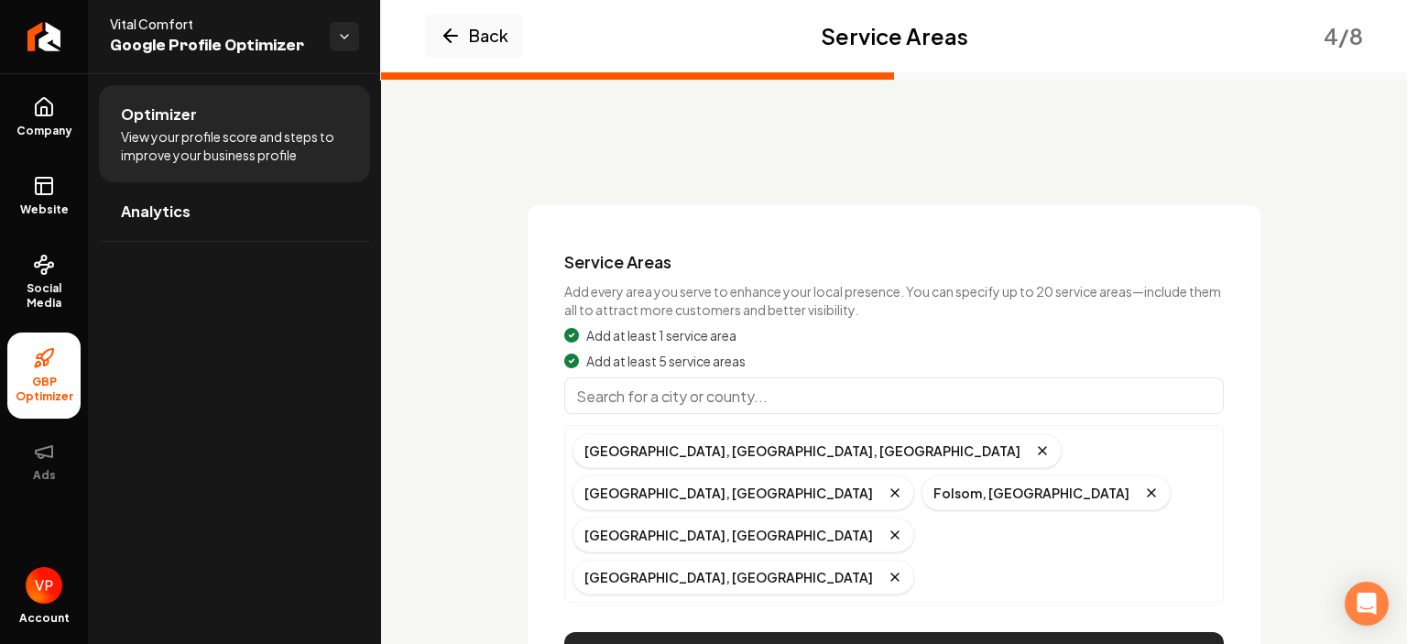
click at [1075, 632] on button "Next" at bounding box center [893, 654] width 659 height 44
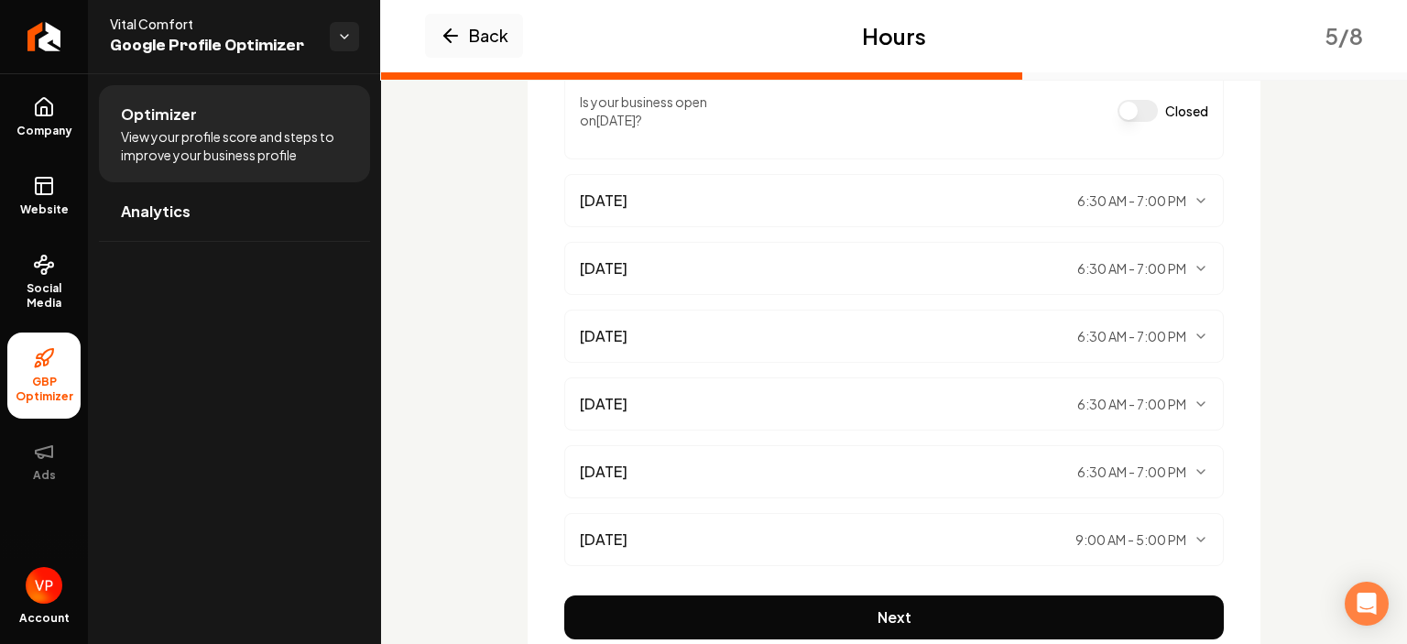
scroll to position [410, 0]
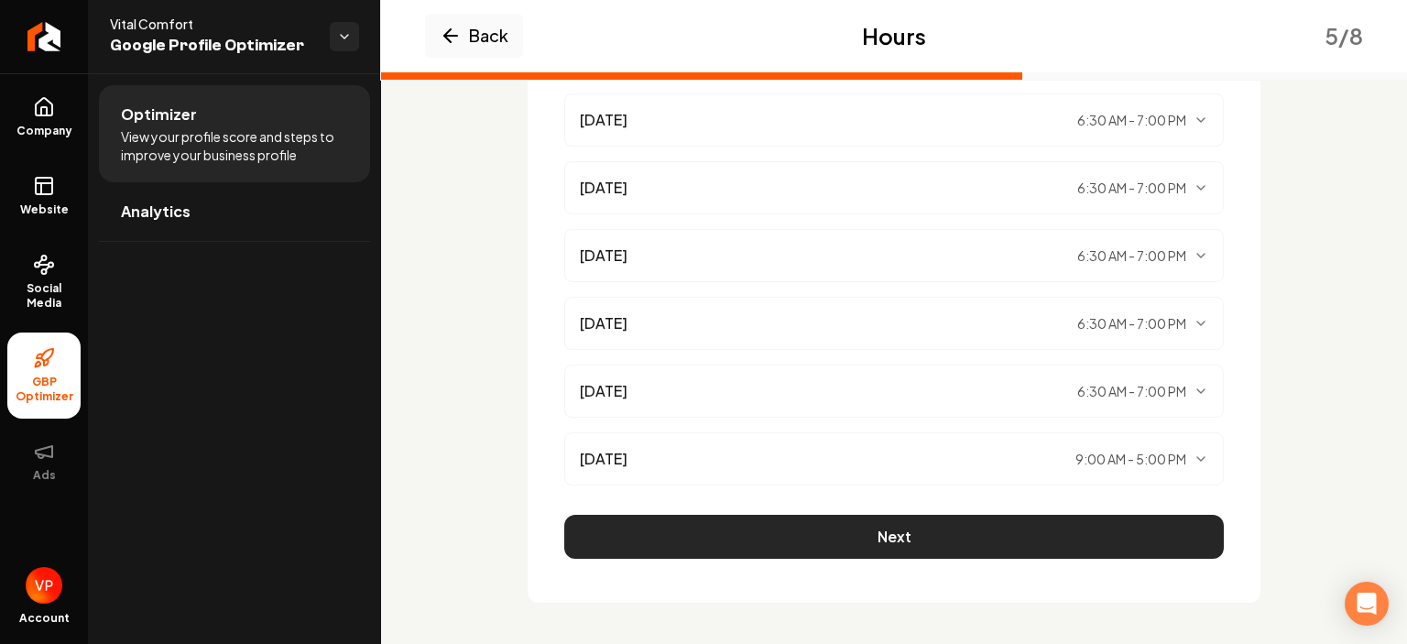
click at [1025, 555] on button "Next" at bounding box center [893, 537] width 659 height 44
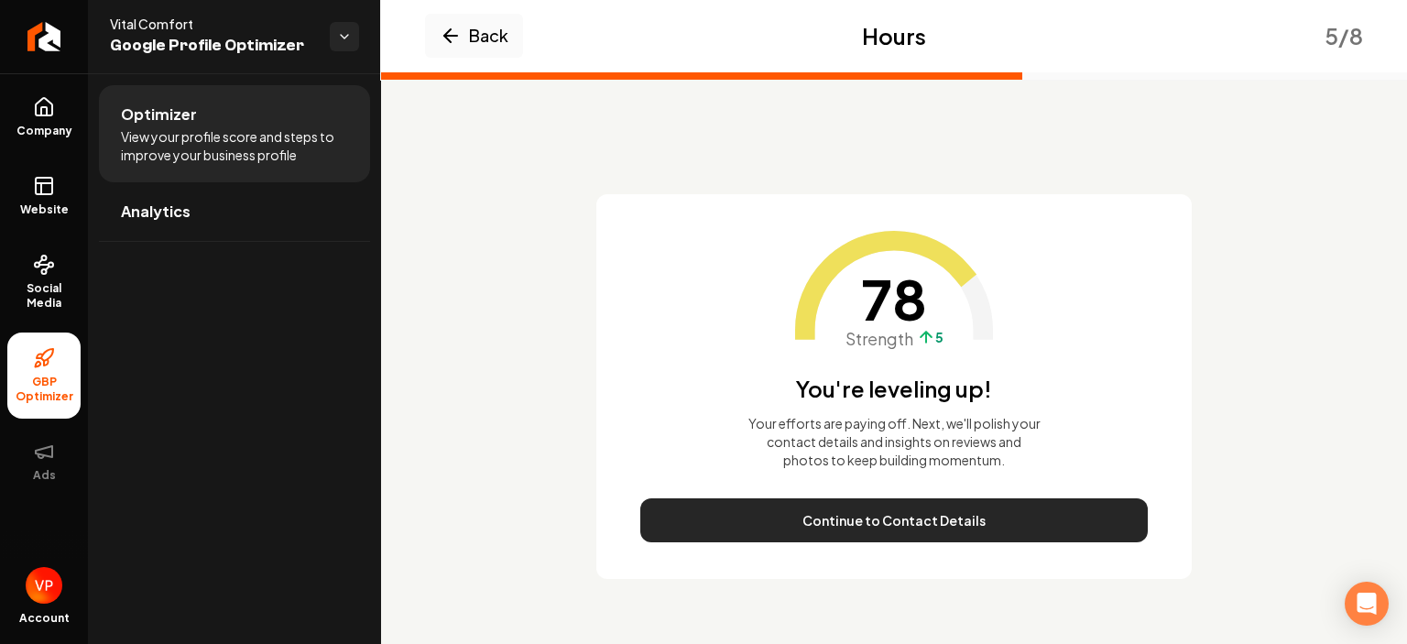
click at [936, 526] on button "Continue to Contact Details" at bounding box center [893, 520] width 507 height 44
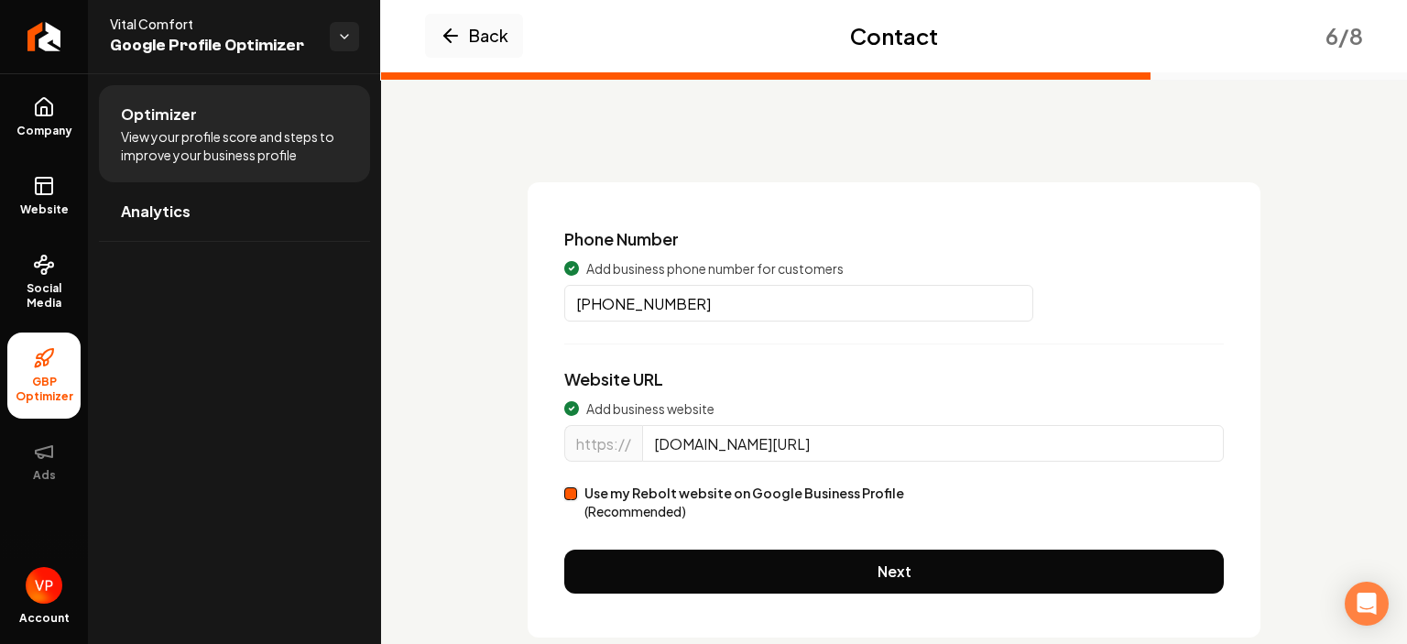
click at [571, 493] on button "Use my Rebolt website on Google Business Profile (Recommended)" at bounding box center [570, 493] width 13 height 13
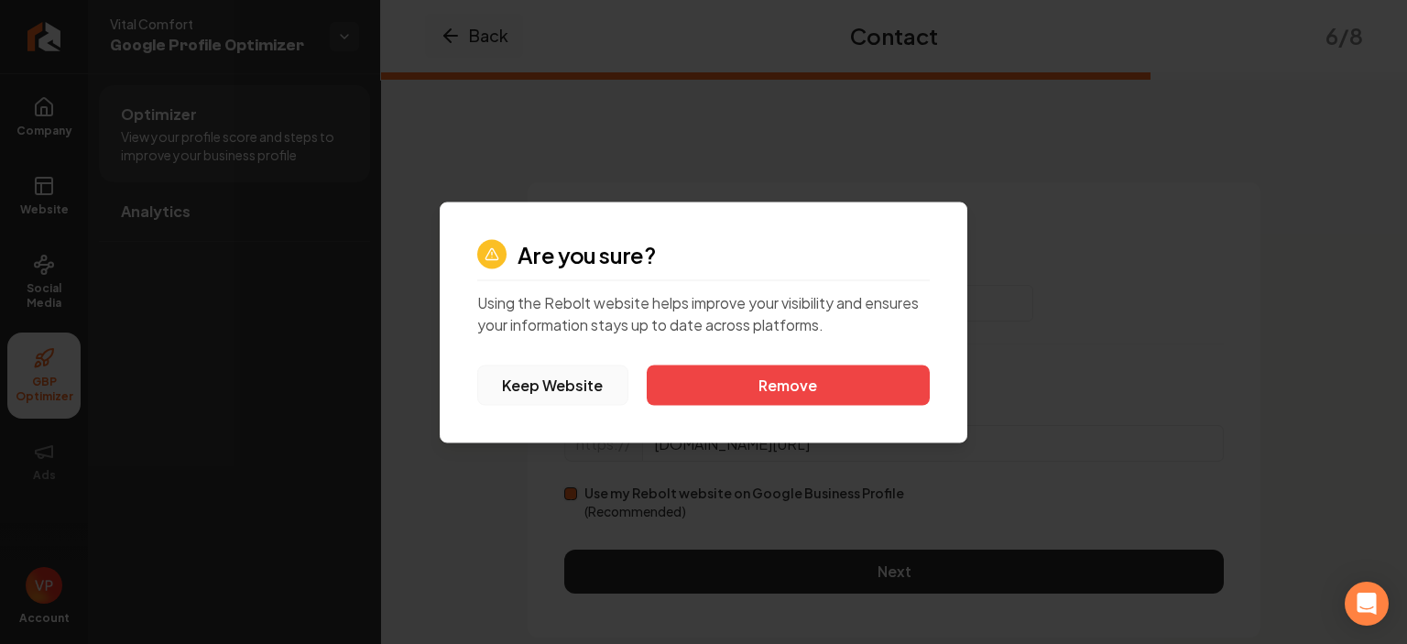
click at [511, 376] on button "Keep Website" at bounding box center [552, 385] width 151 height 40
type input "vitalcomfort.biz"
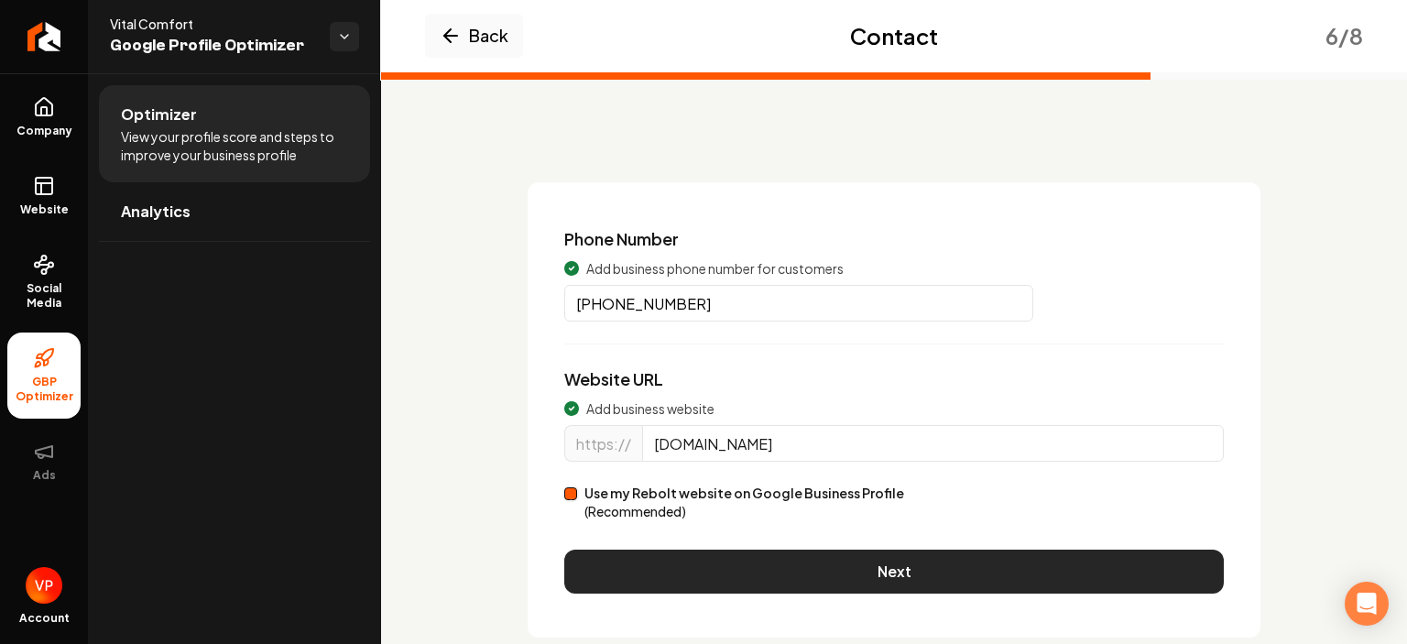
click at [955, 582] on button "Next" at bounding box center [893, 572] width 659 height 44
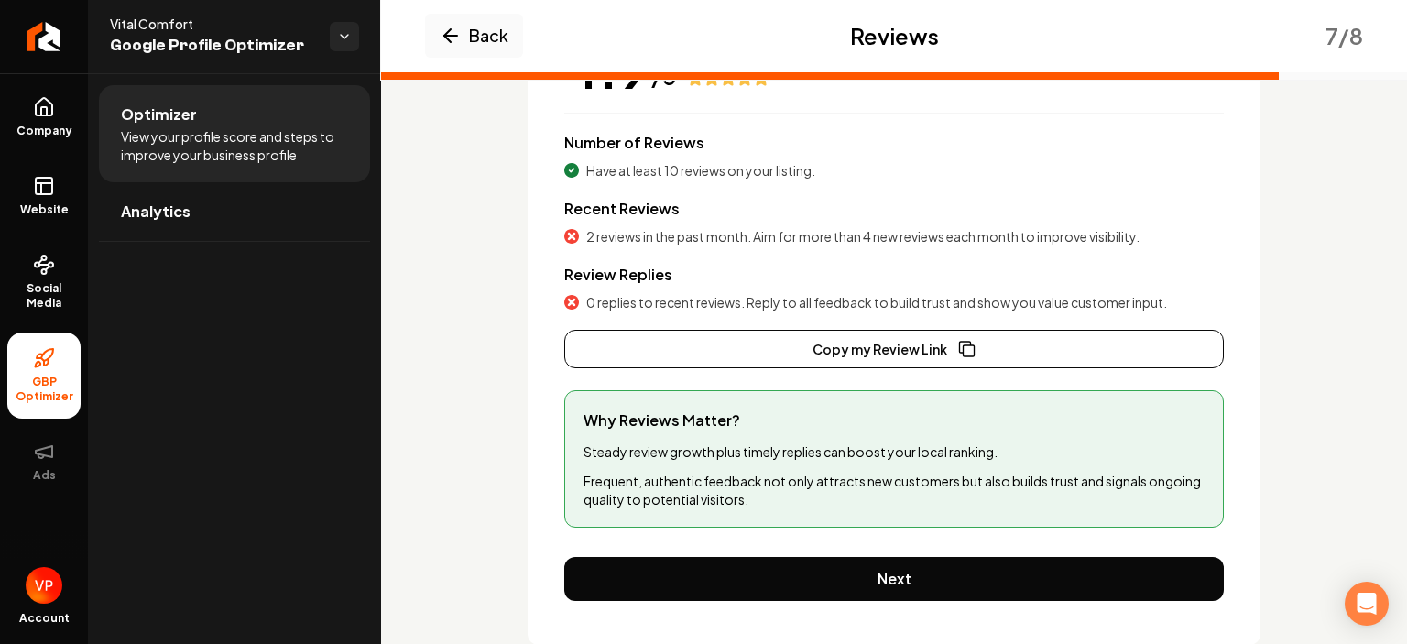
scroll to position [286, 0]
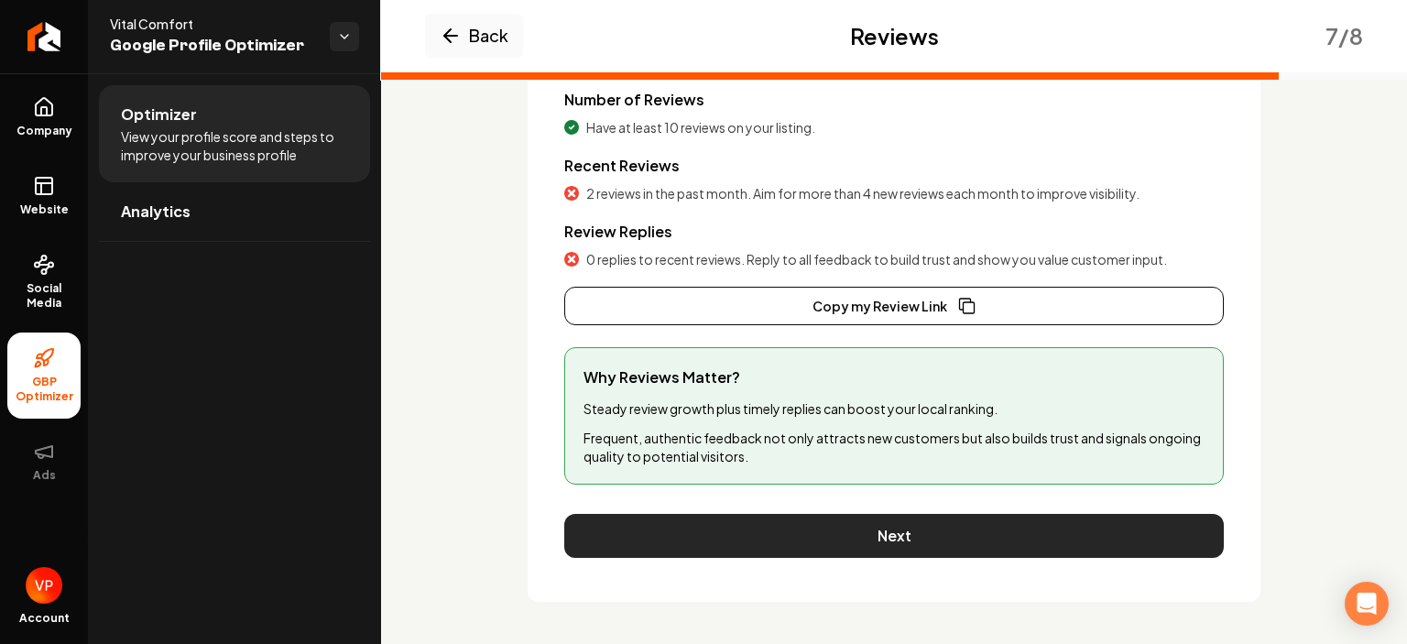
click at [806, 535] on button "Next" at bounding box center [893, 536] width 659 height 44
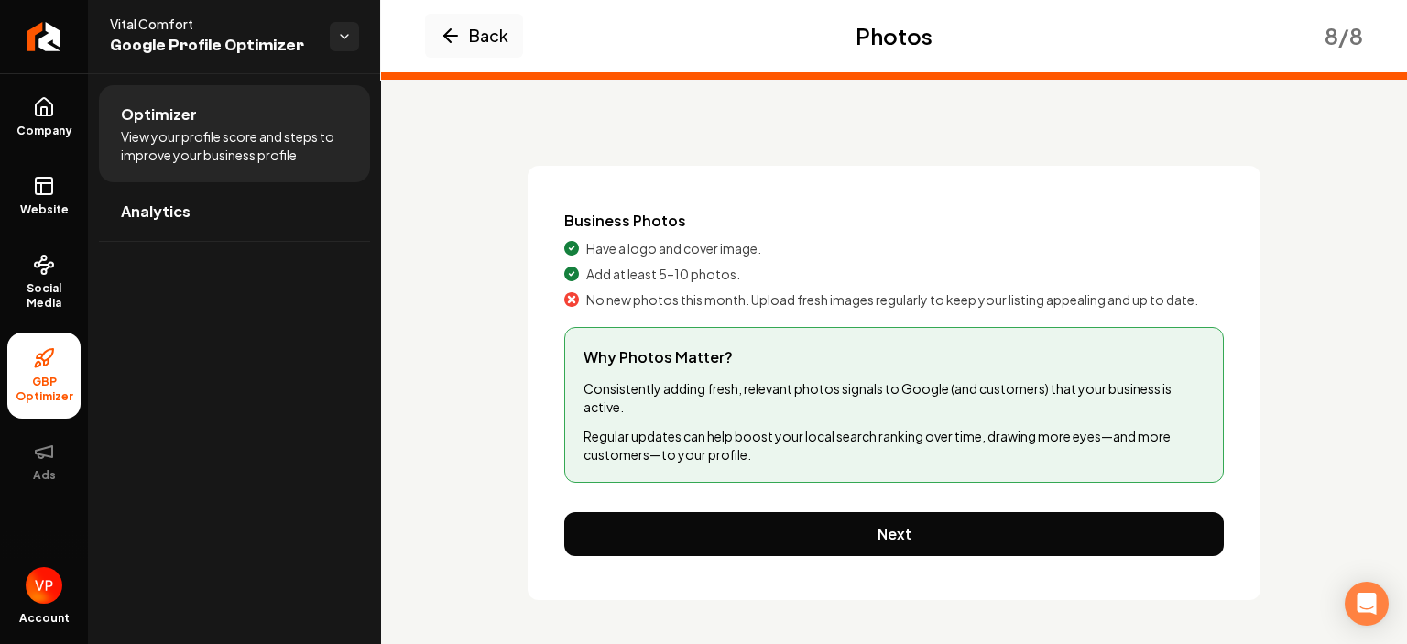
scroll to position [38, 0]
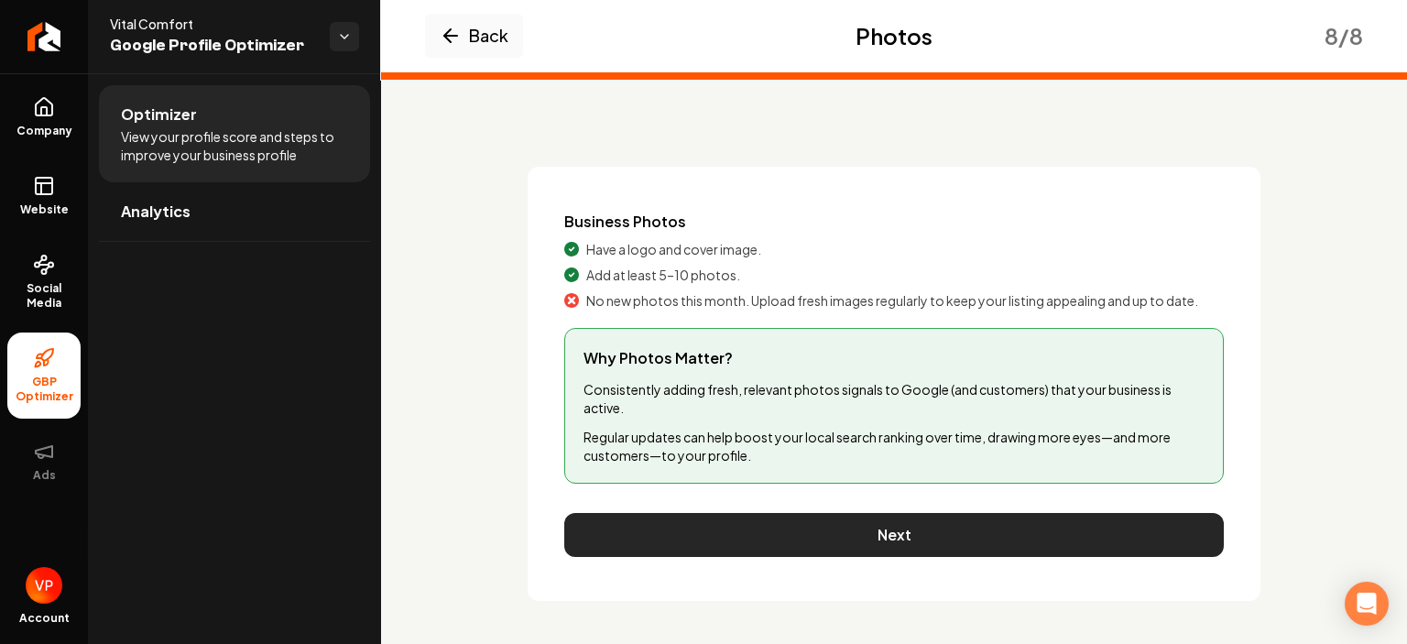
click at [891, 544] on button "Next" at bounding box center [893, 535] width 659 height 44
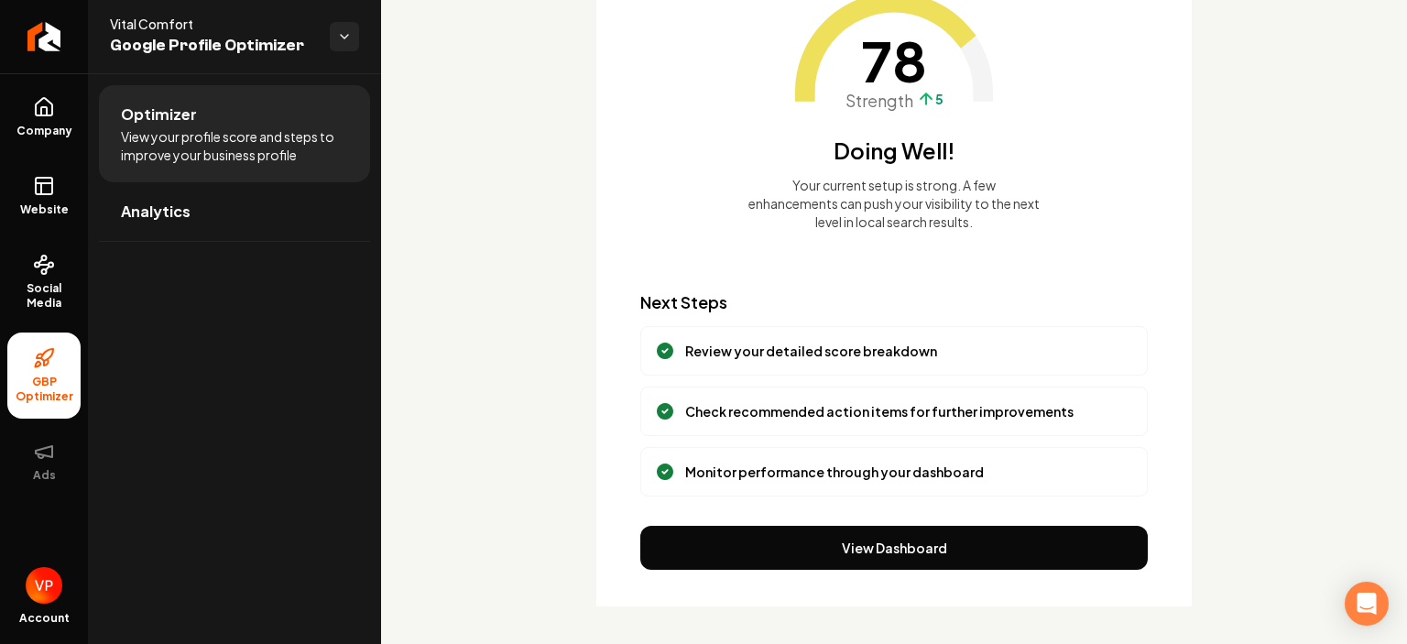
scroll to position [202, 0]
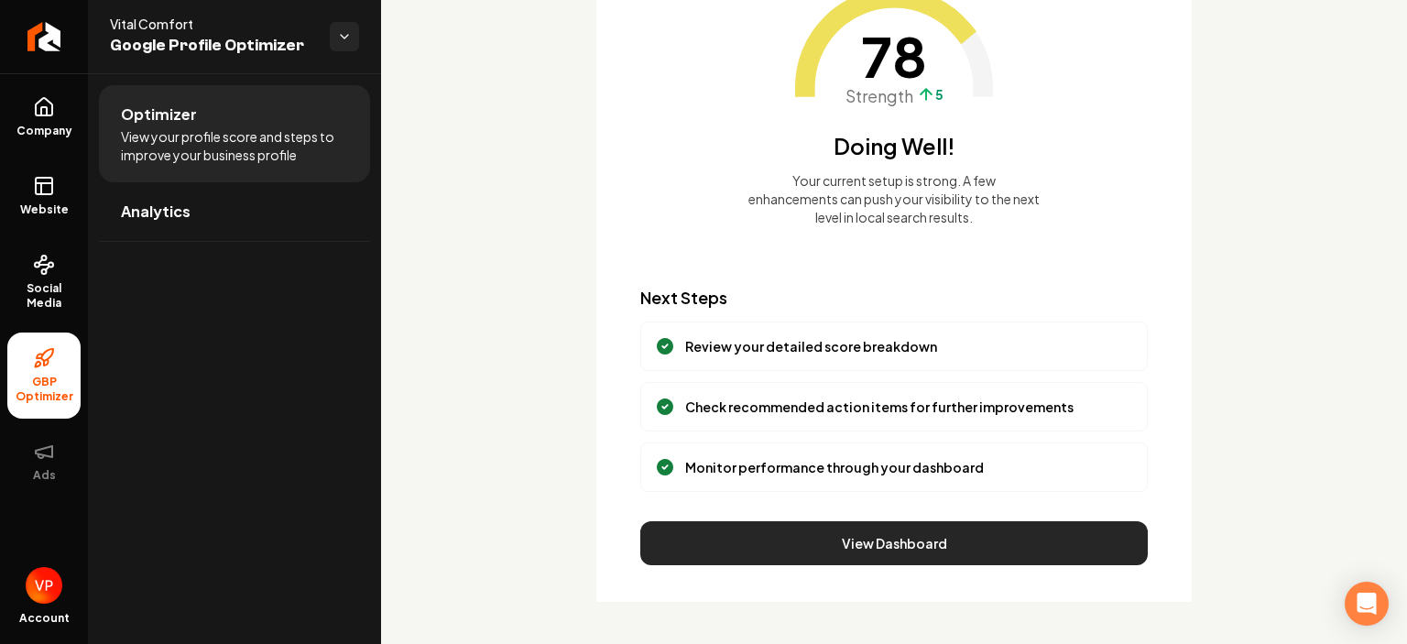
click at [980, 537] on button "View Dashboard" at bounding box center [893, 543] width 507 height 44
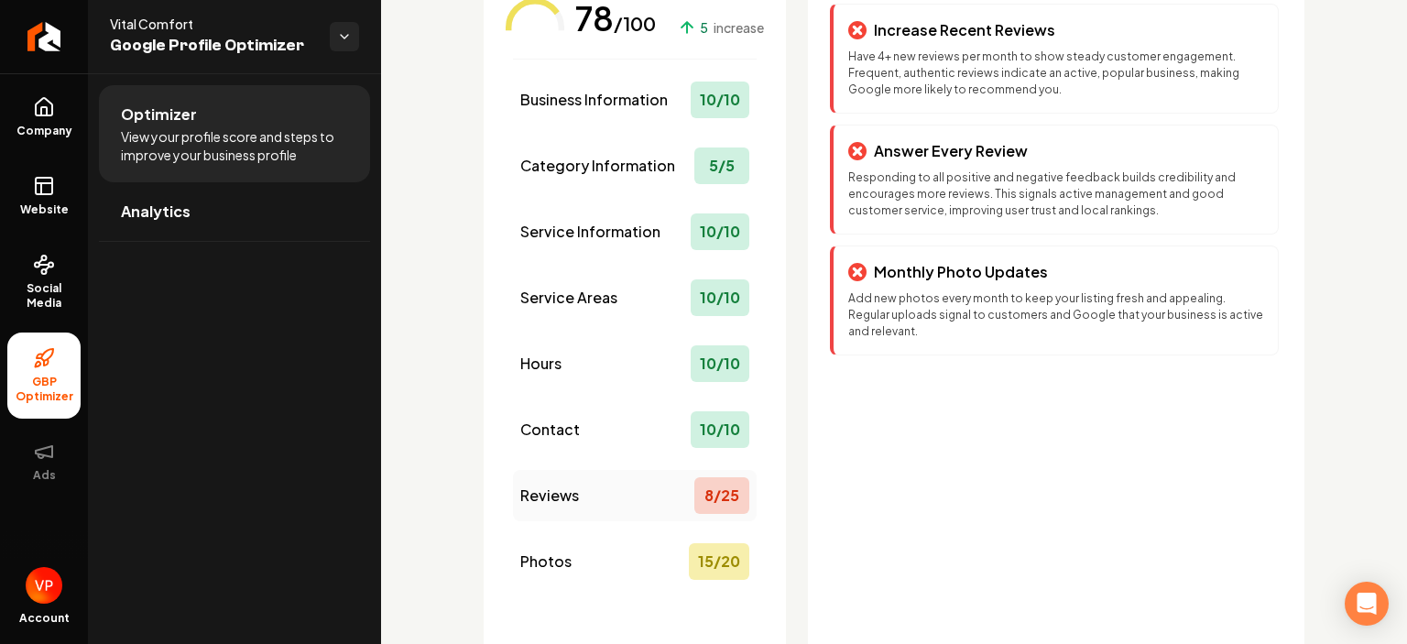
click at [705, 492] on div "8 / 25" at bounding box center [721, 495] width 55 height 37
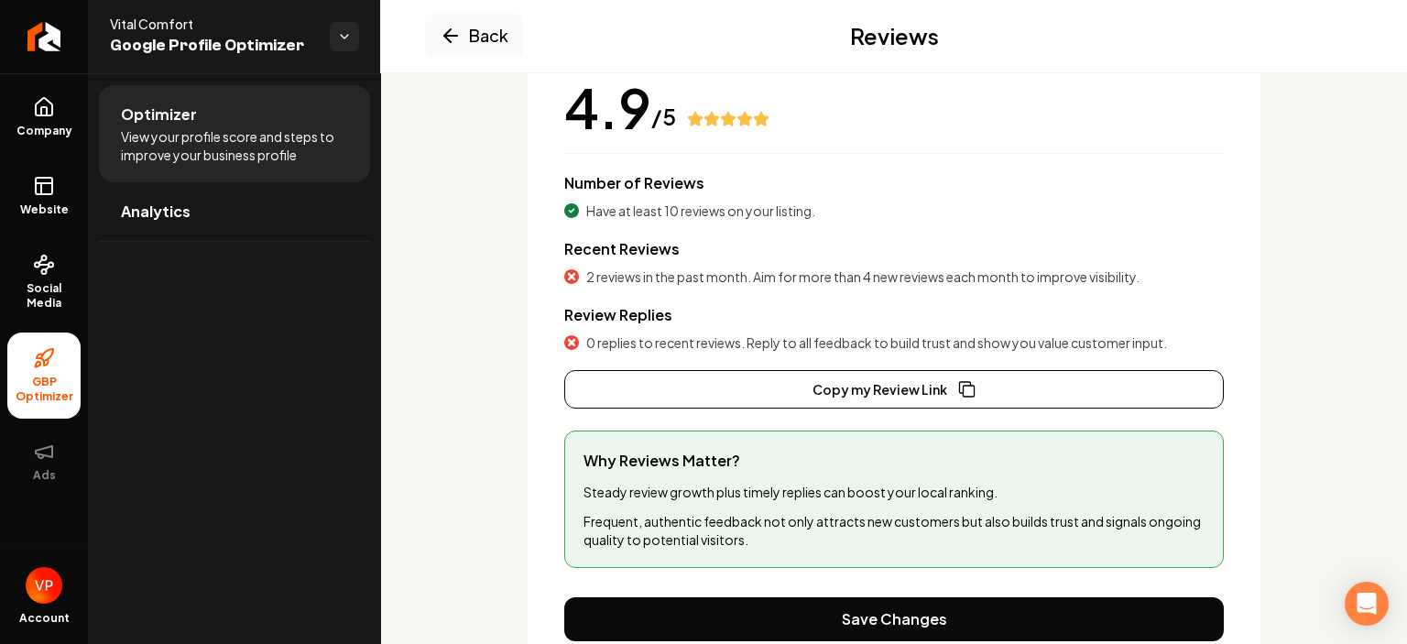
click at [478, 401] on div "Back Reviews Rating 4.9 /5 Number of Reviews Have at least 10 reviews on your l…" at bounding box center [894, 300] width 1026 height 858
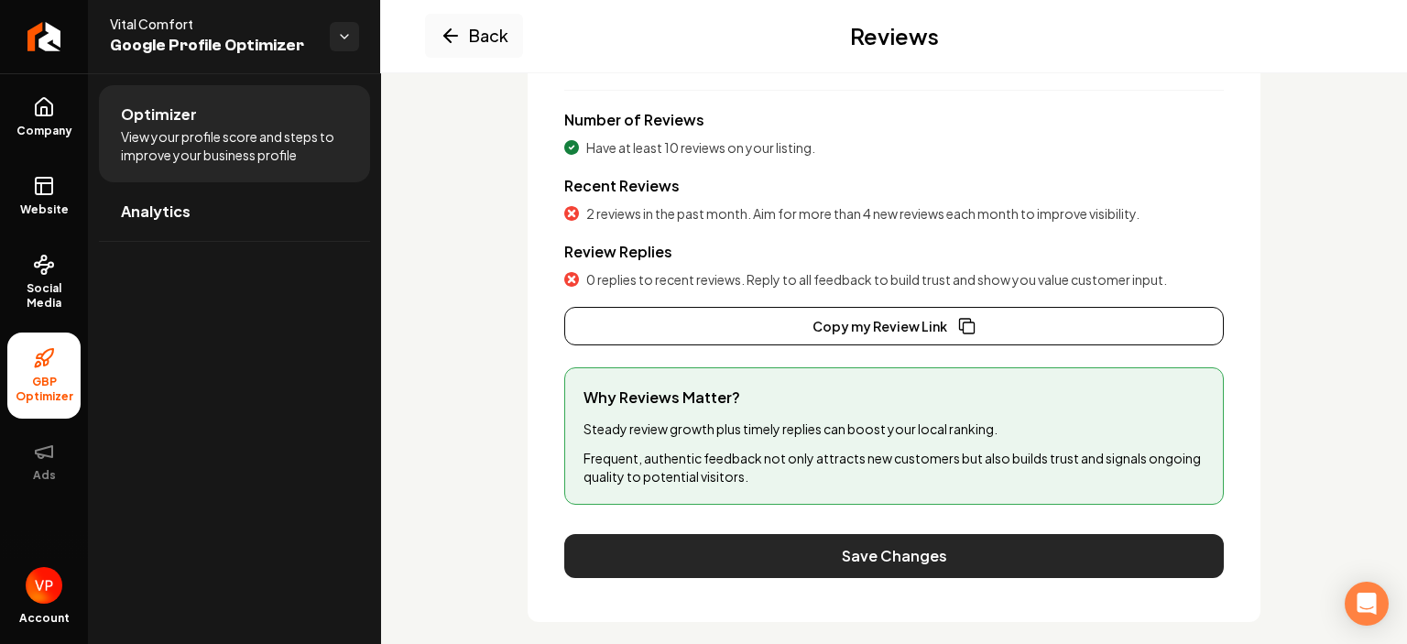
scroll to position [286, 0]
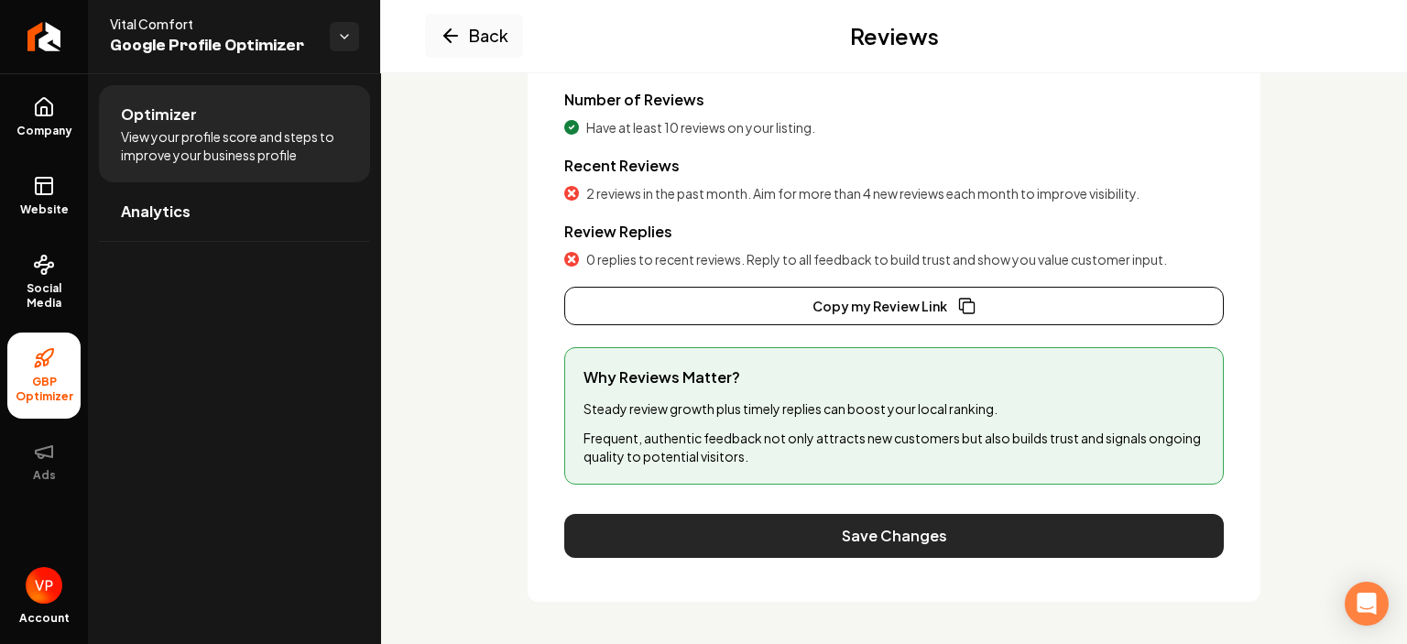
click at [994, 533] on button "Save Changes" at bounding box center [893, 536] width 659 height 44
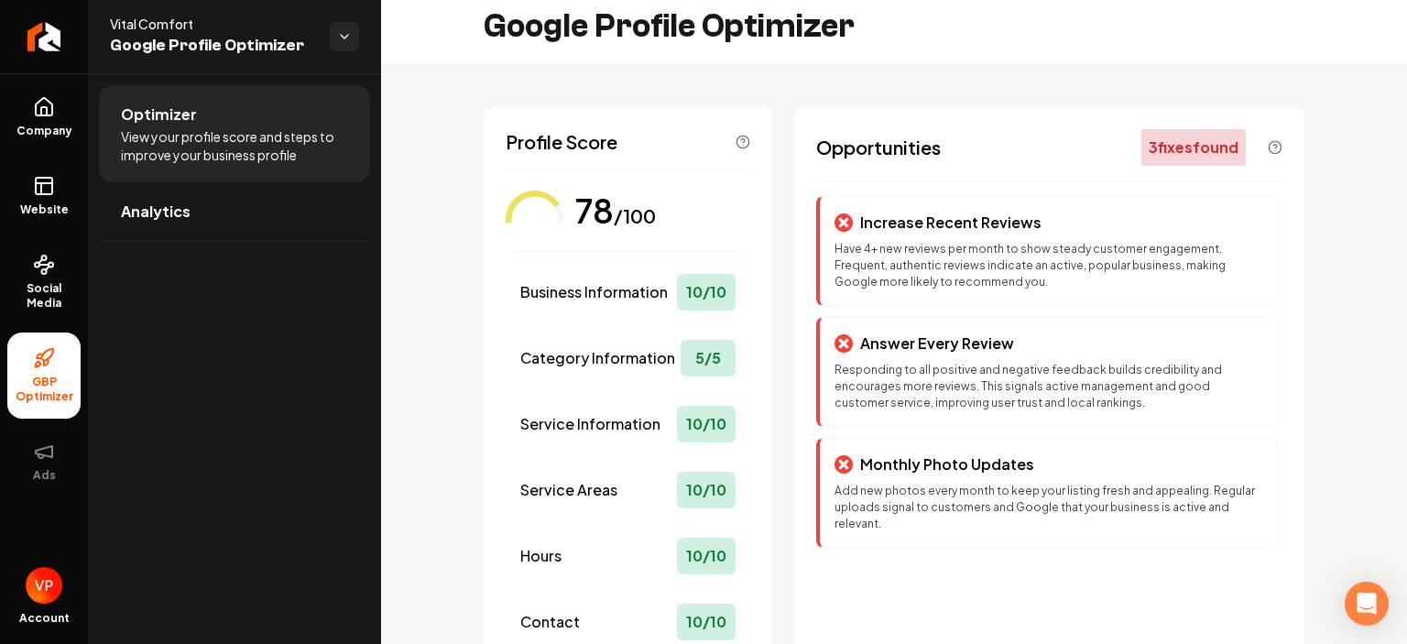
scroll to position [0, 0]
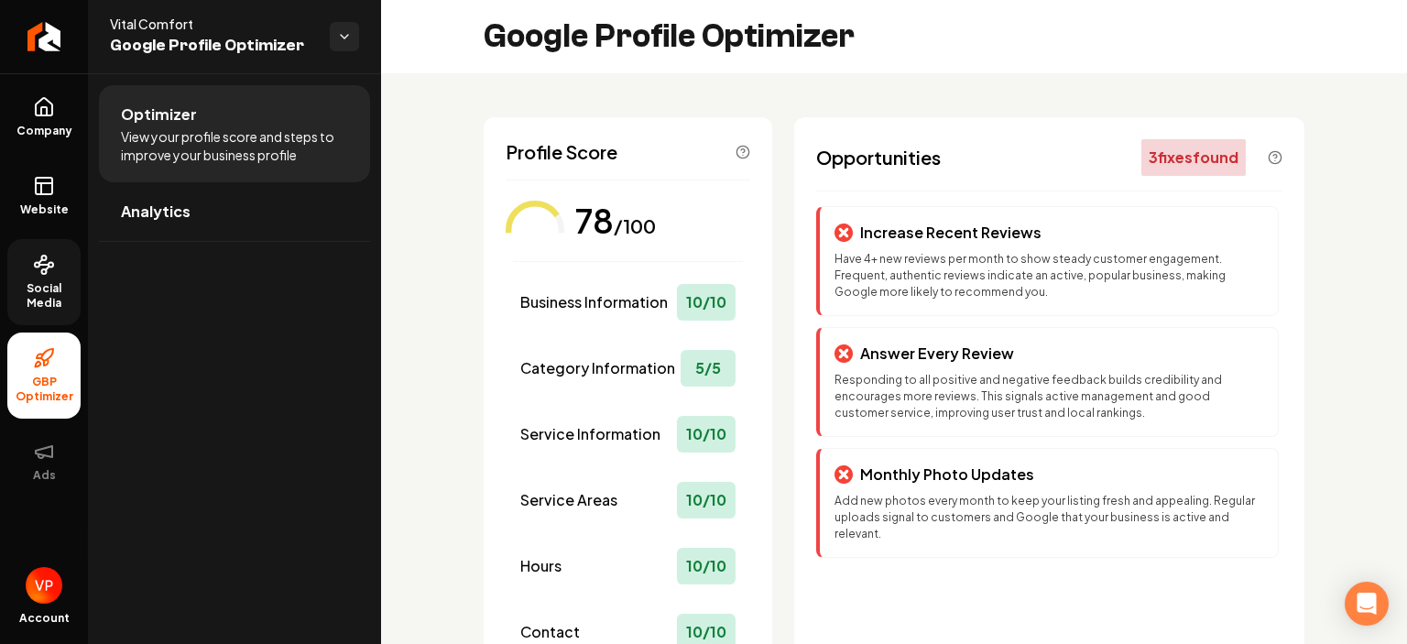
click at [36, 275] on icon at bounding box center [44, 265] width 22 height 22
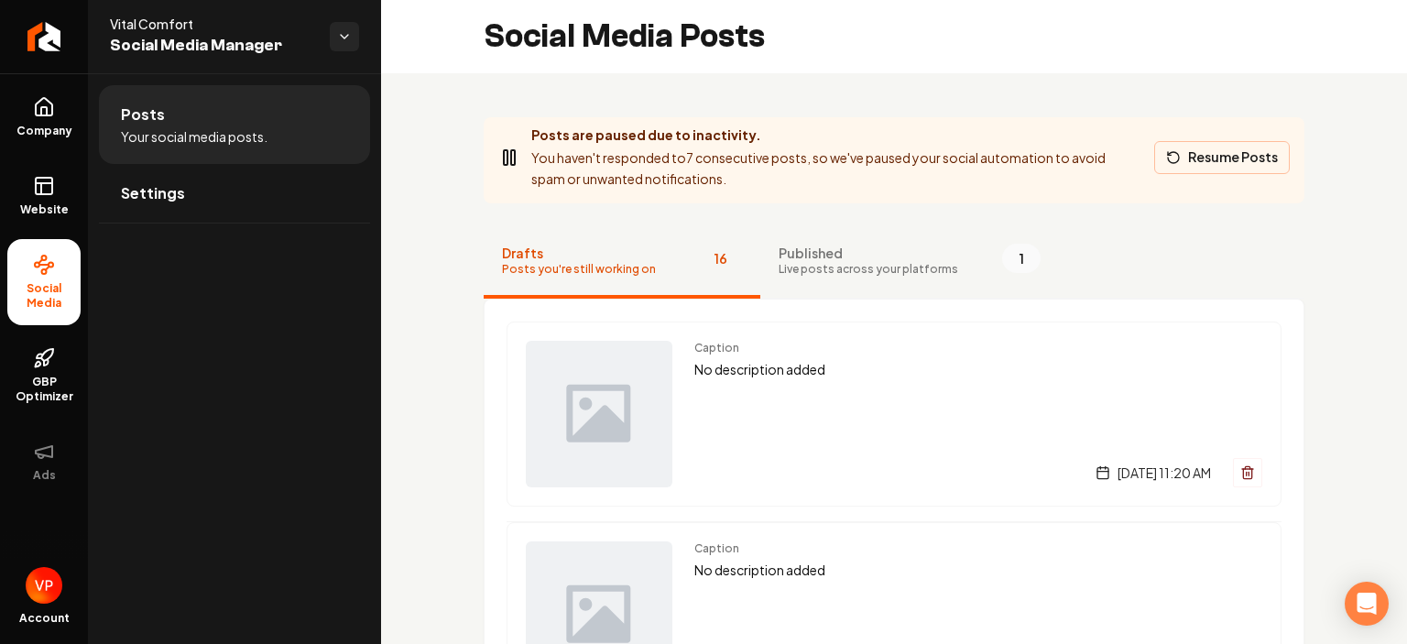
click at [1269, 160] on button "Resume Posts" at bounding box center [1222, 157] width 136 height 33
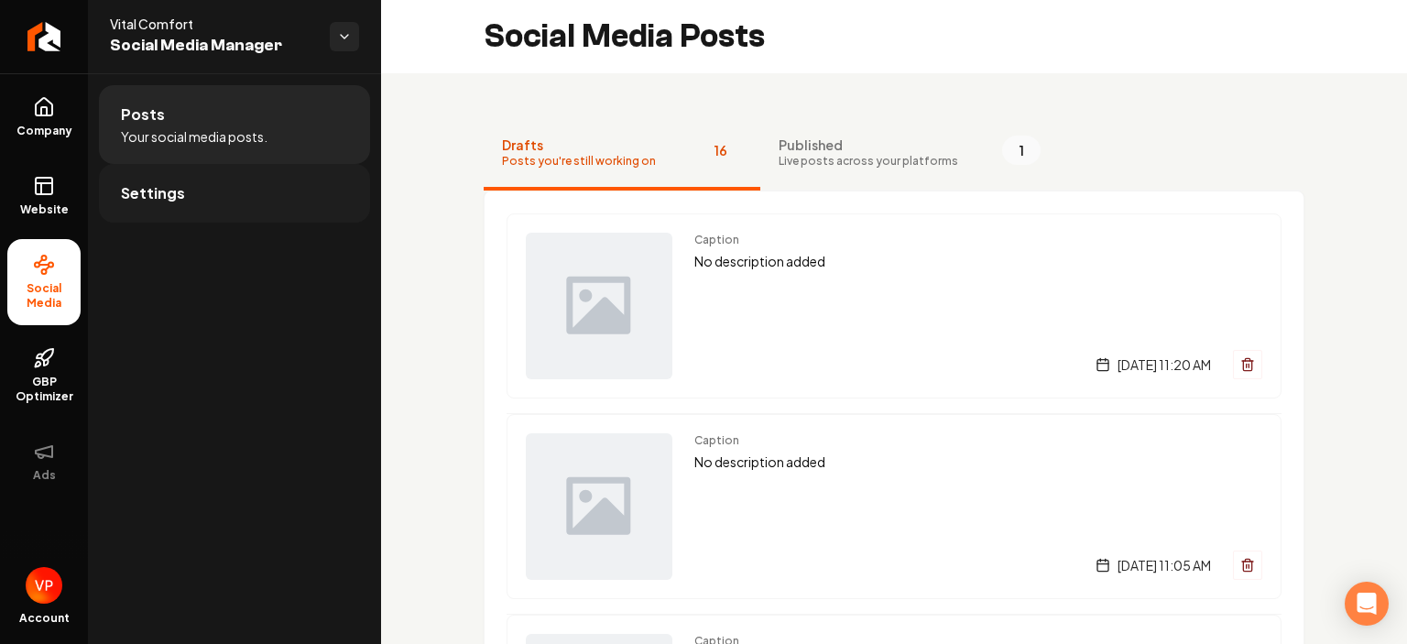
click at [174, 188] on span "Settings" at bounding box center [153, 193] width 64 height 22
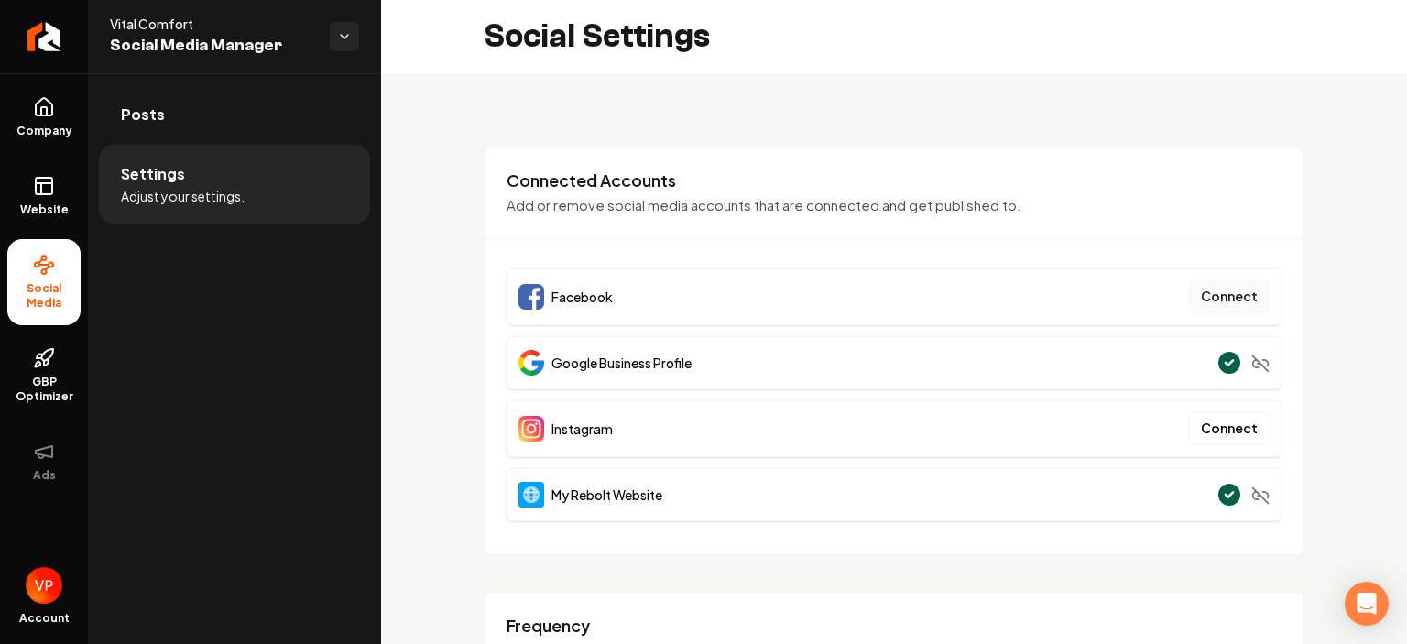
click at [1226, 287] on button "Connect" at bounding box center [1229, 296] width 81 height 33
click at [1233, 299] on button "Connect" at bounding box center [1229, 296] width 81 height 33
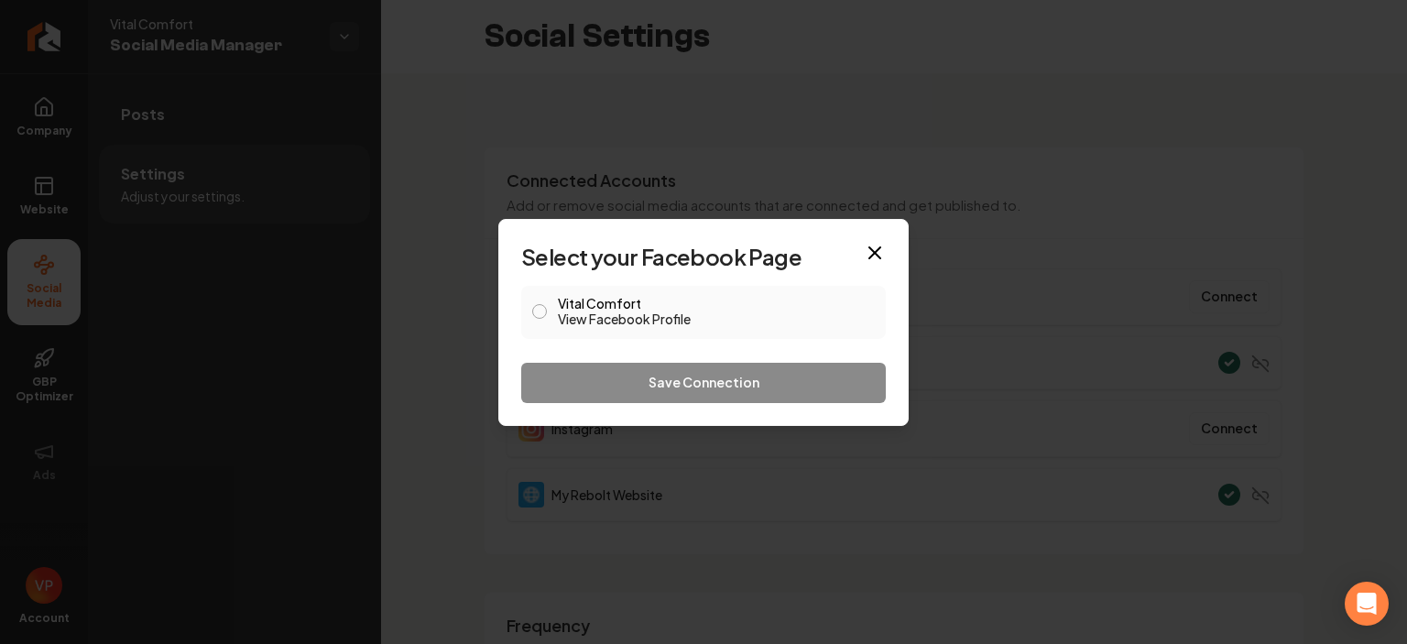
click at [546, 310] on button "Vital Comfort View Facebook Profile" at bounding box center [539, 311] width 15 height 15
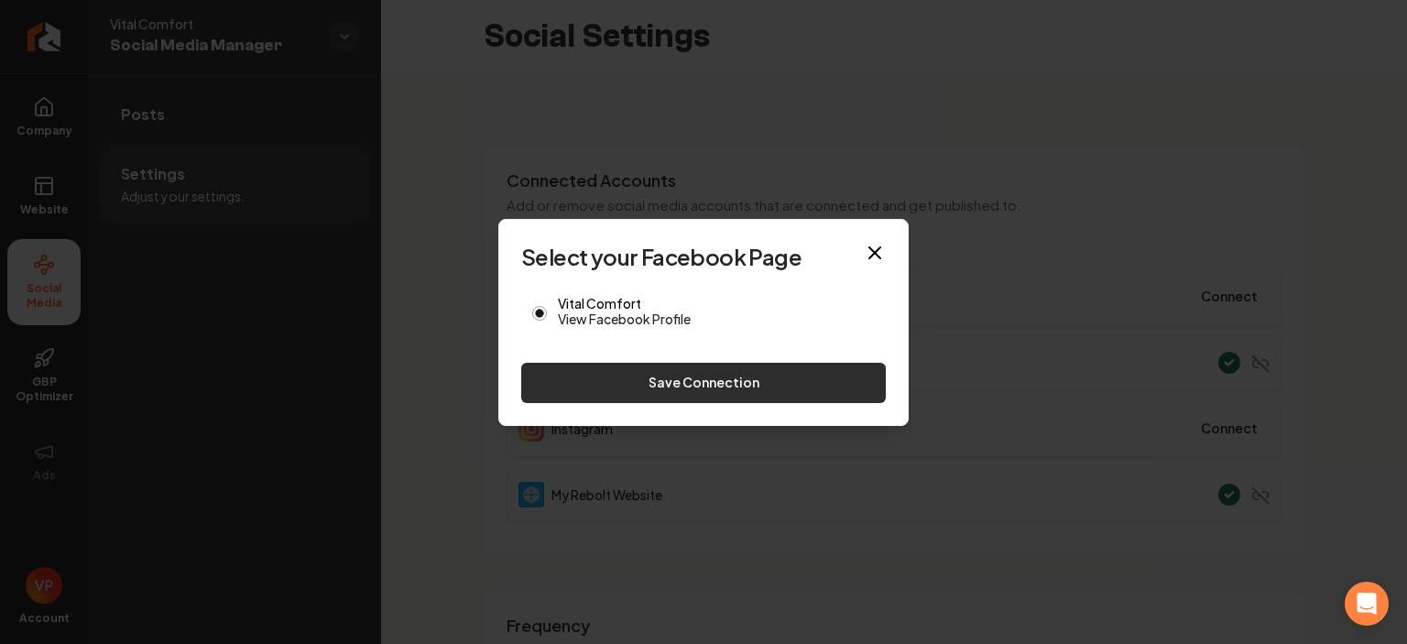
click at [720, 386] on button "Save Connection" at bounding box center [703, 383] width 365 height 40
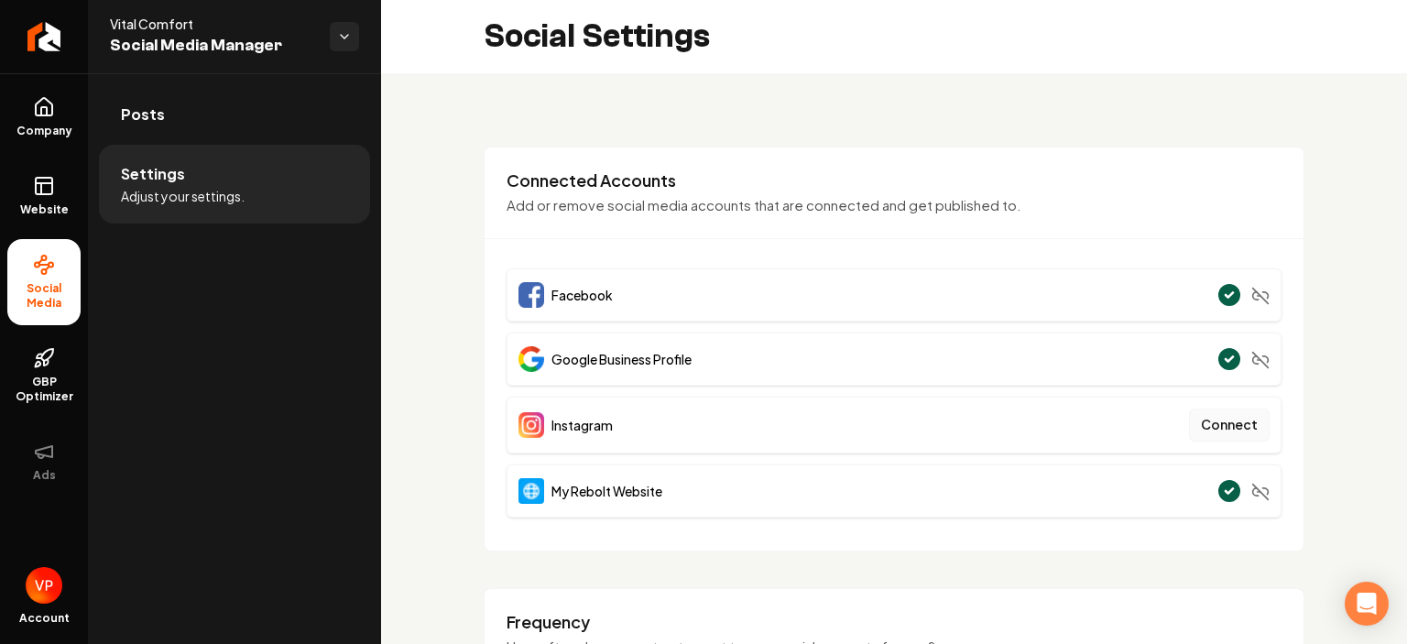
click at [1234, 428] on button "Connect" at bounding box center [1229, 424] width 81 height 33
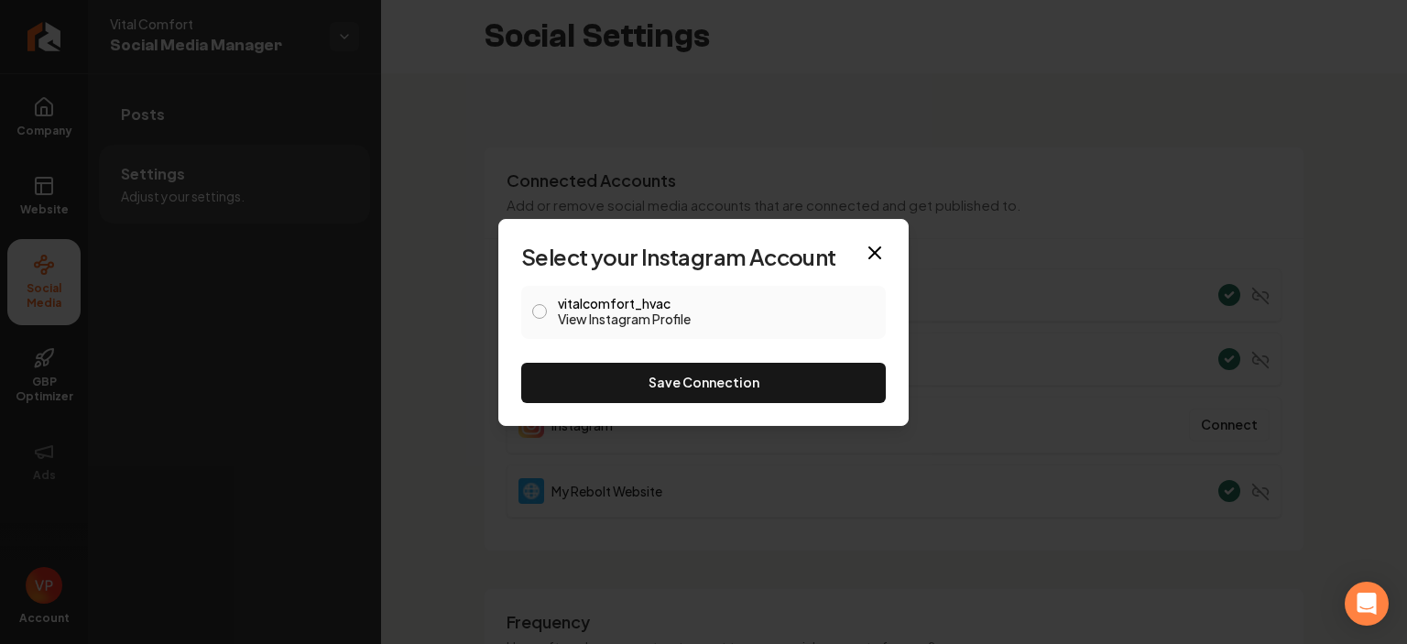
click at [546, 313] on button "vitalcomfort_hvac View Instagram Profile" at bounding box center [539, 311] width 15 height 15
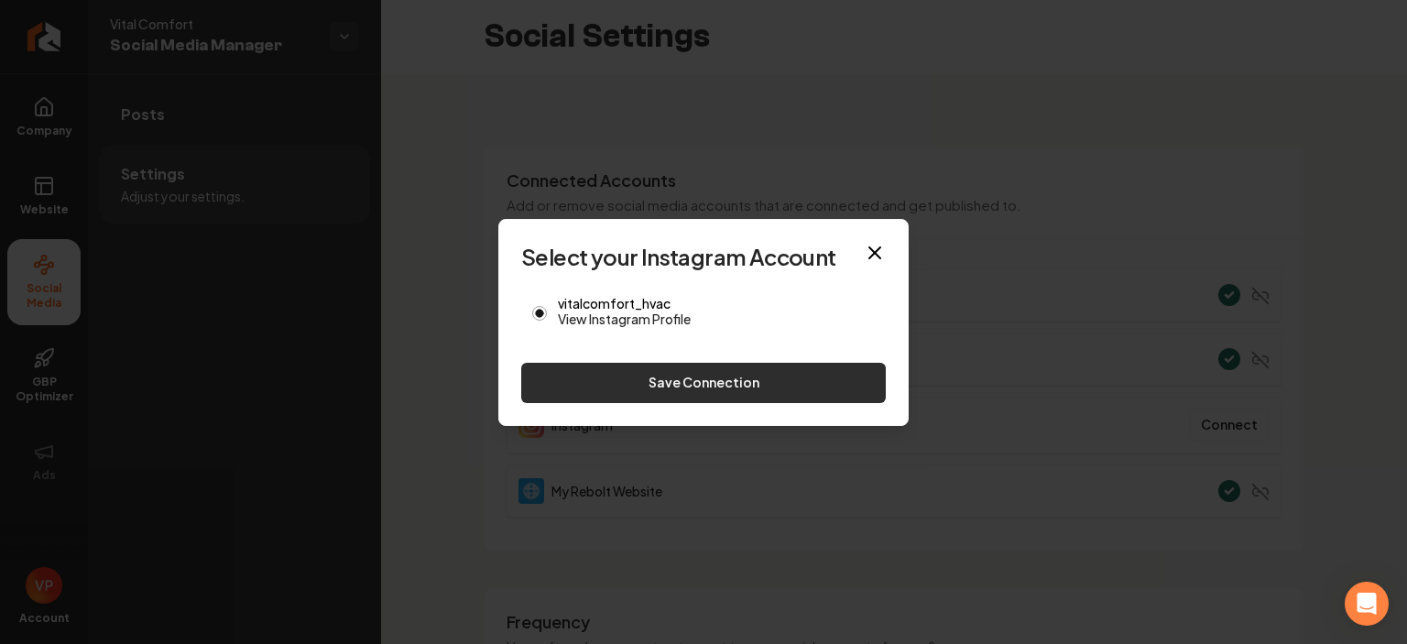
click at [601, 371] on button "Save Connection" at bounding box center [703, 383] width 365 height 40
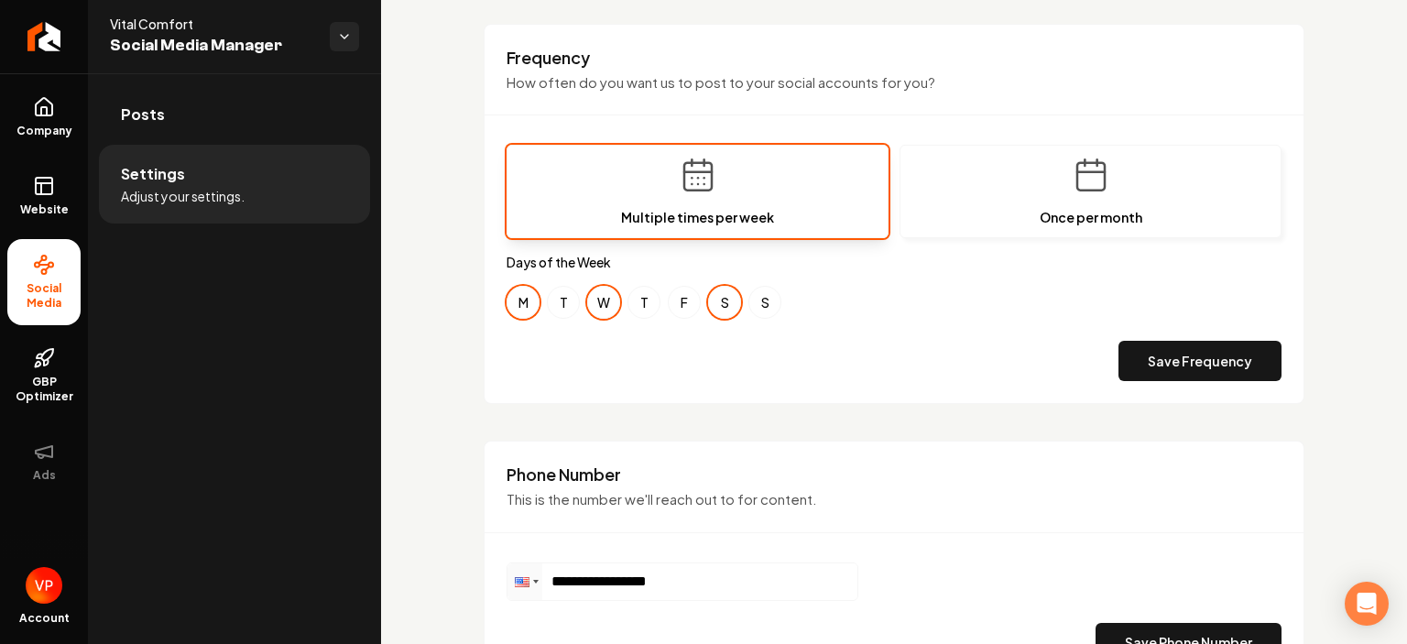
scroll to position [670, 0]
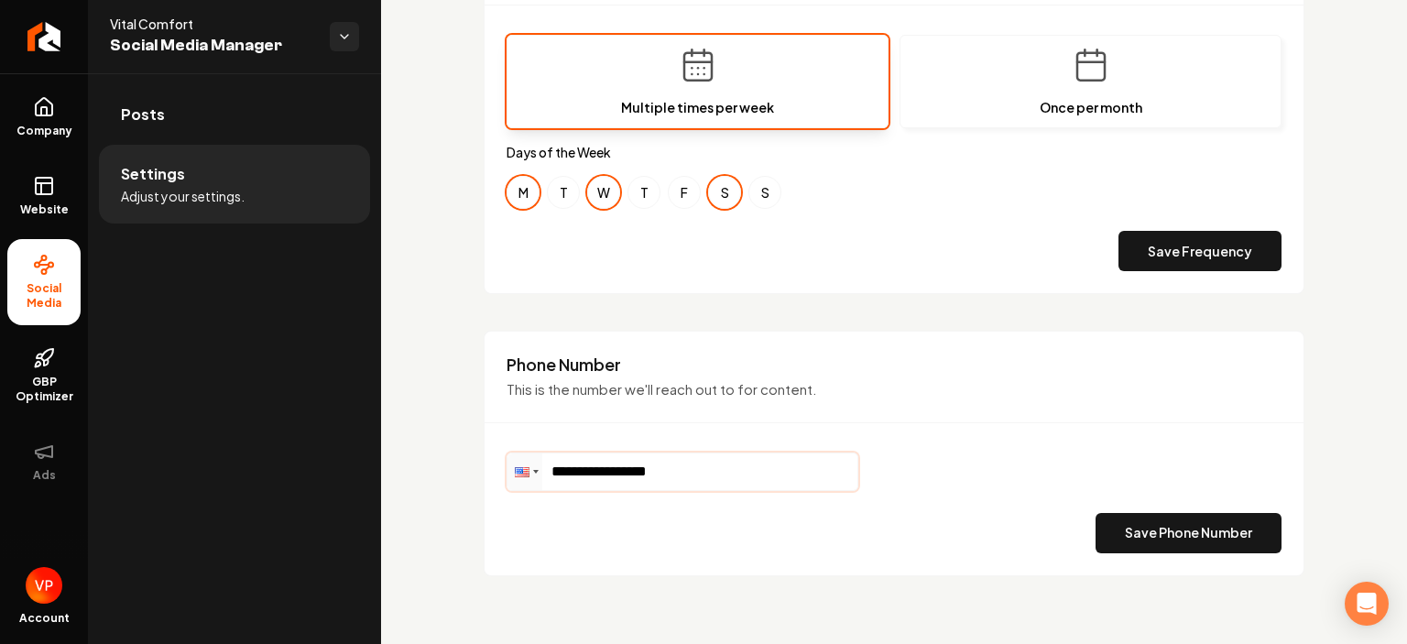
click at [713, 458] on input "**********" at bounding box center [682, 471] width 350 height 37
click at [1141, 521] on button "Save Phone Number" at bounding box center [1188, 533] width 186 height 40
click at [29, 185] on link "Website" at bounding box center [43, 195] width 73 height 71
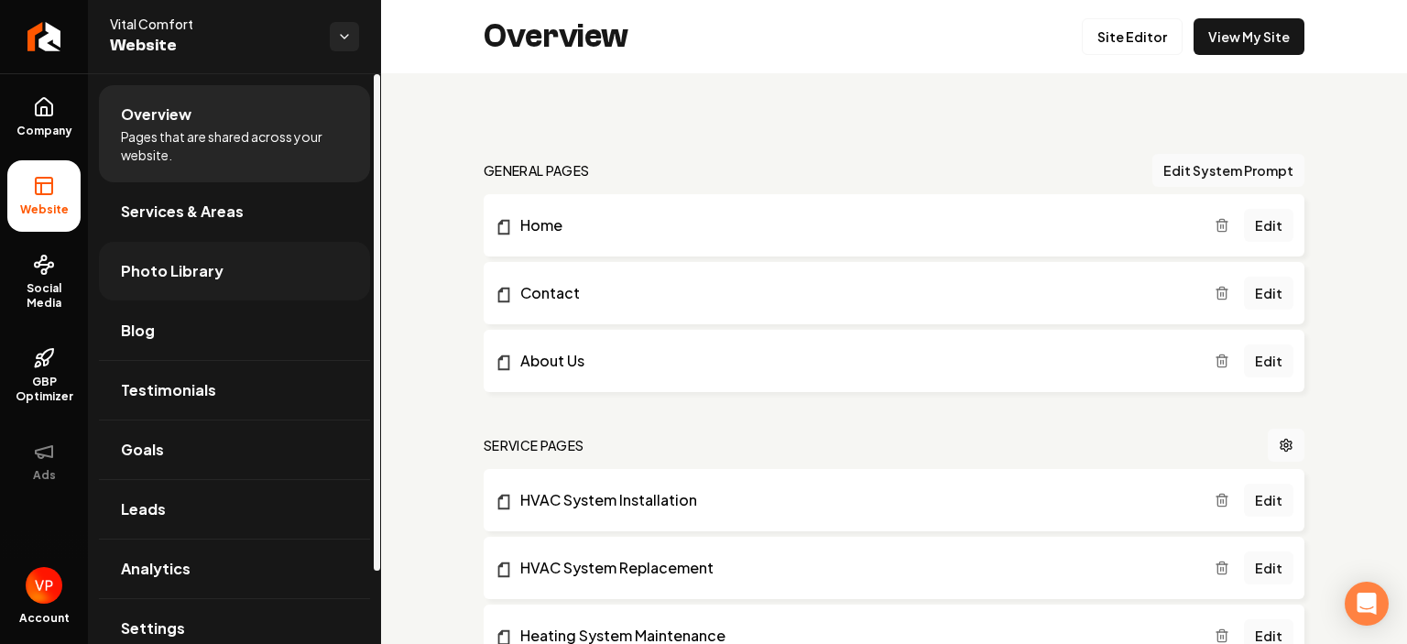
click at [181, 269] on span "Photo Library" at bounding box center [172, 271] width 103 height 22
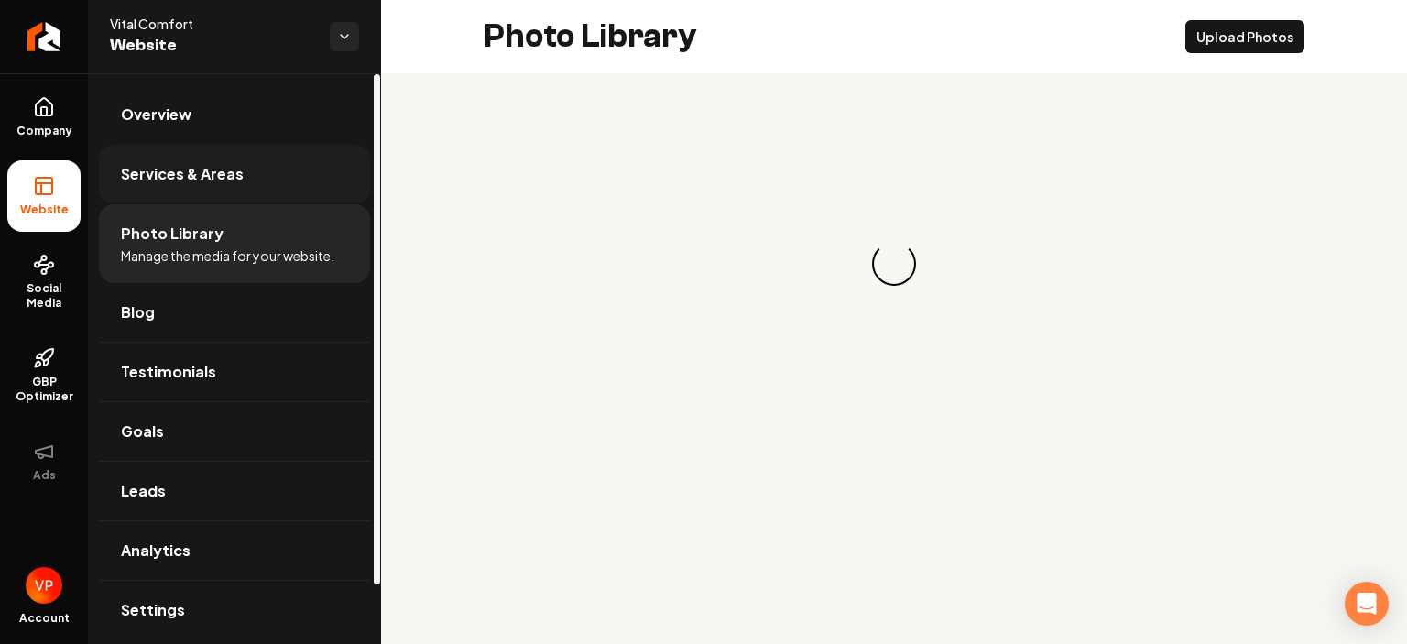
click at [207, 167] on span "Services & Areas" at bounding box center [182, 174] width 123 height 22
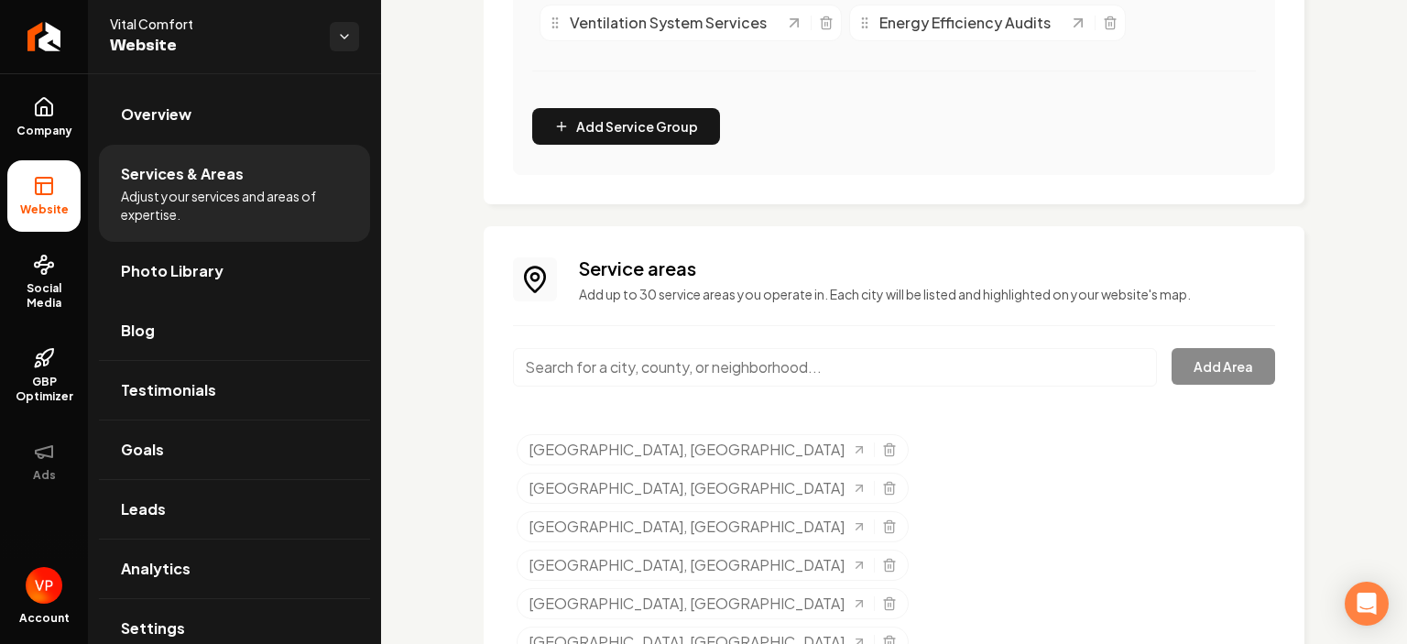
scroll to position [330, 0]
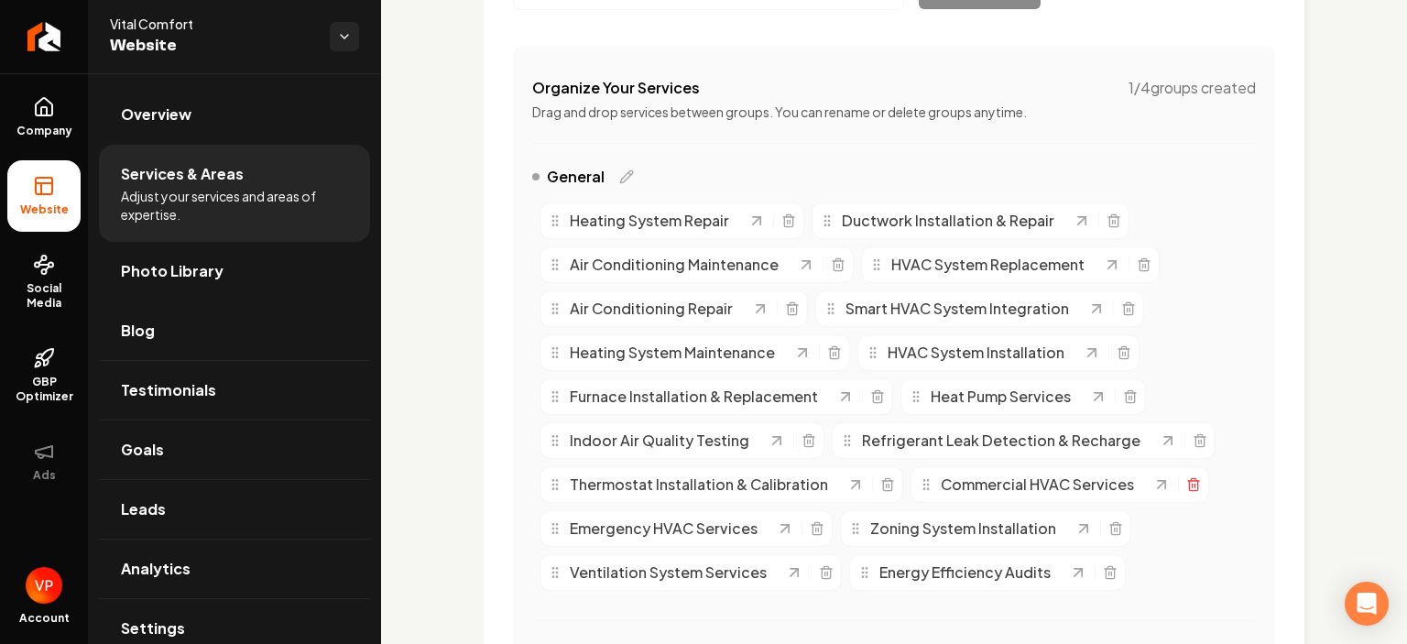
click at [1189, 485] on icon "Main content area" at bounding box center [1193, 486] width 8 height 10
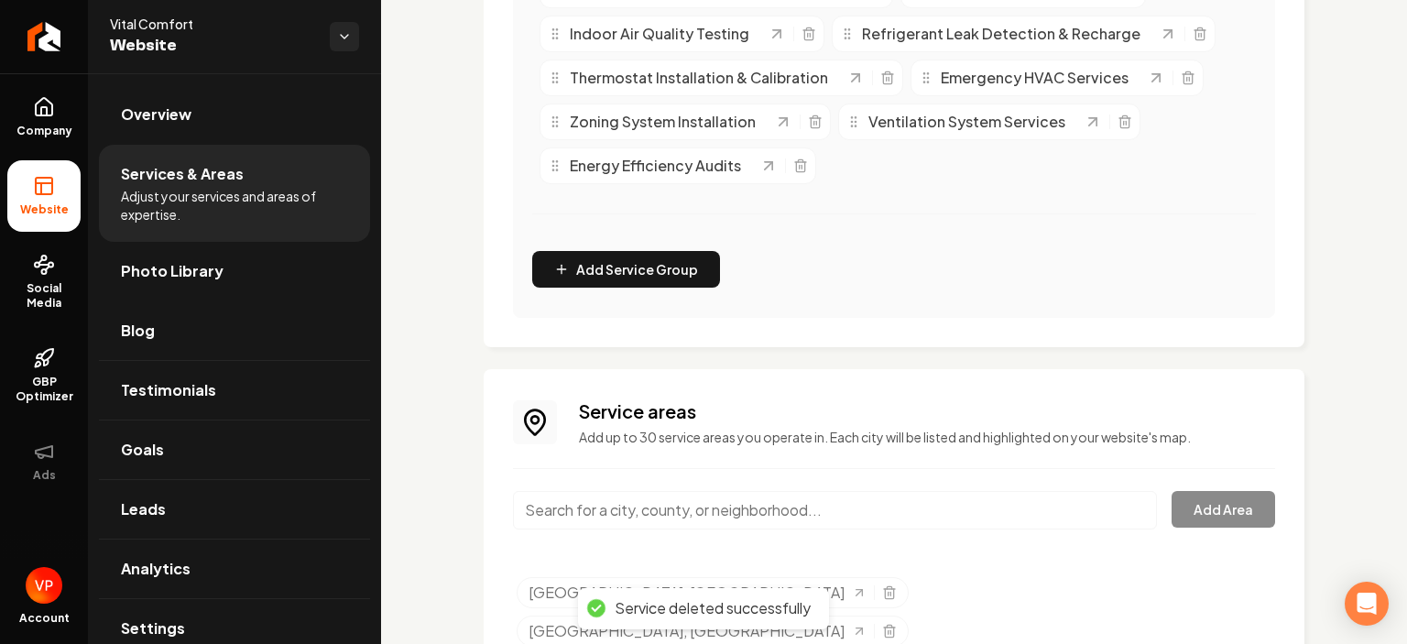
scroll to position [769, 0]
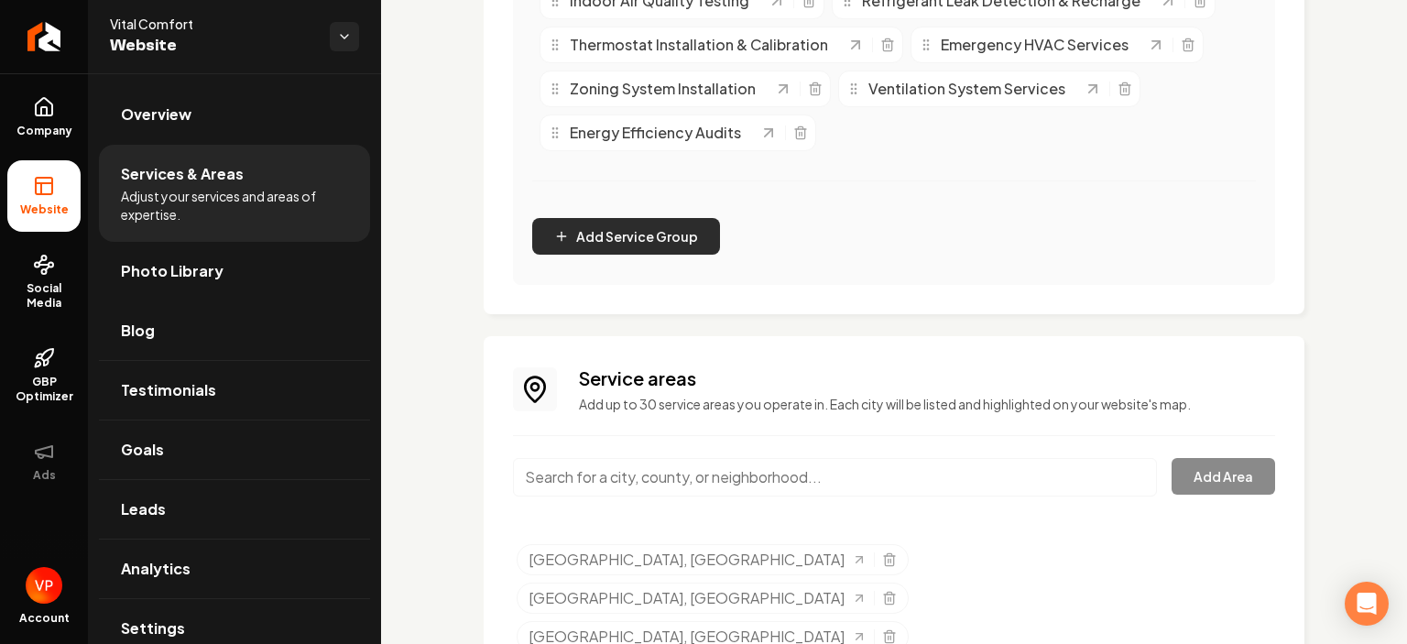
click at [577, 234] on button "Add Service Group" at bounding box center [626, 236] width 188 height 37
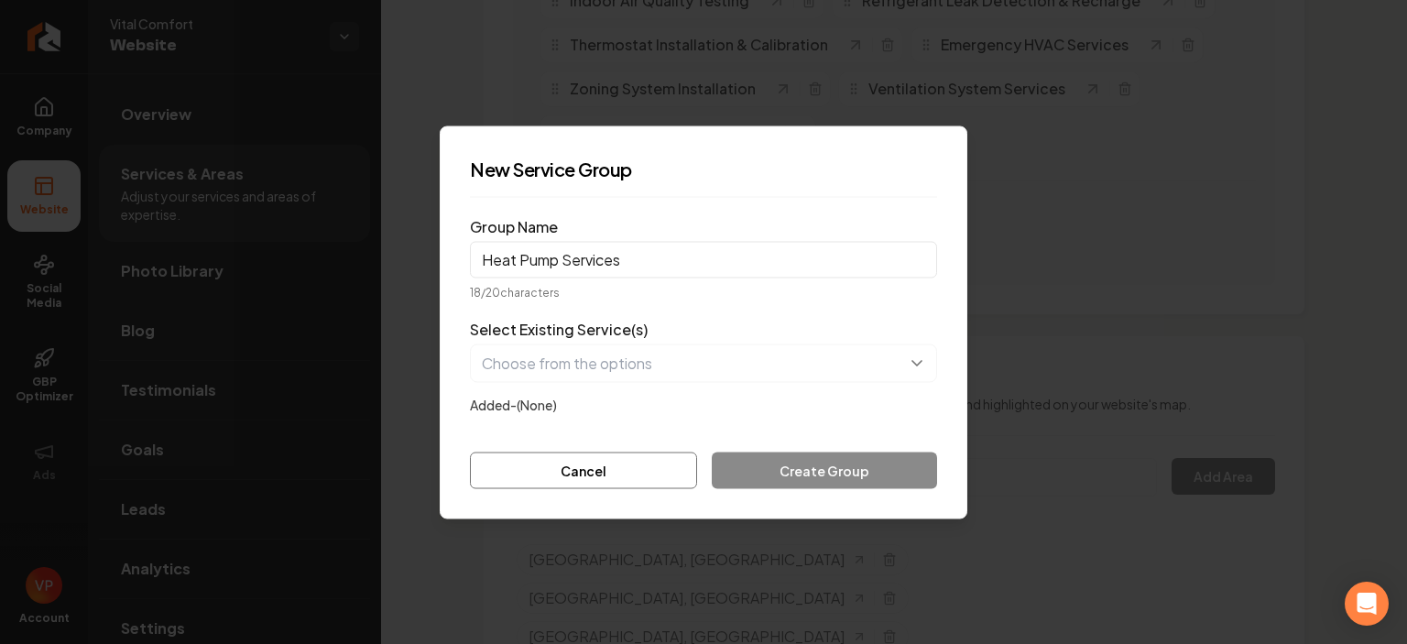
type input "Heat Pump Services"
click at [656, 372] on button "button" at bounding box center [703, 362] width 467 height 38
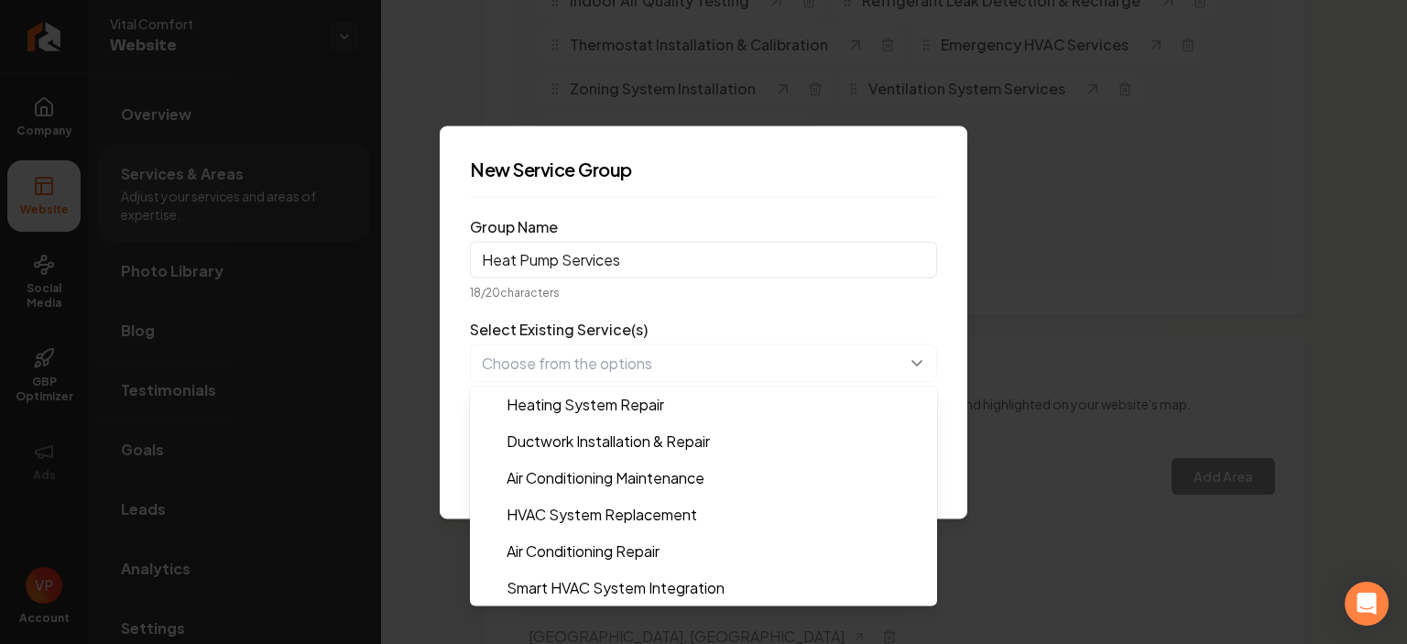
click at [709, 306] on form "Group Name Heat Pump Services 18 / 20 characters Select Existing Service(s) Hea…" at bounding box center [703, 350] width 467 height 277
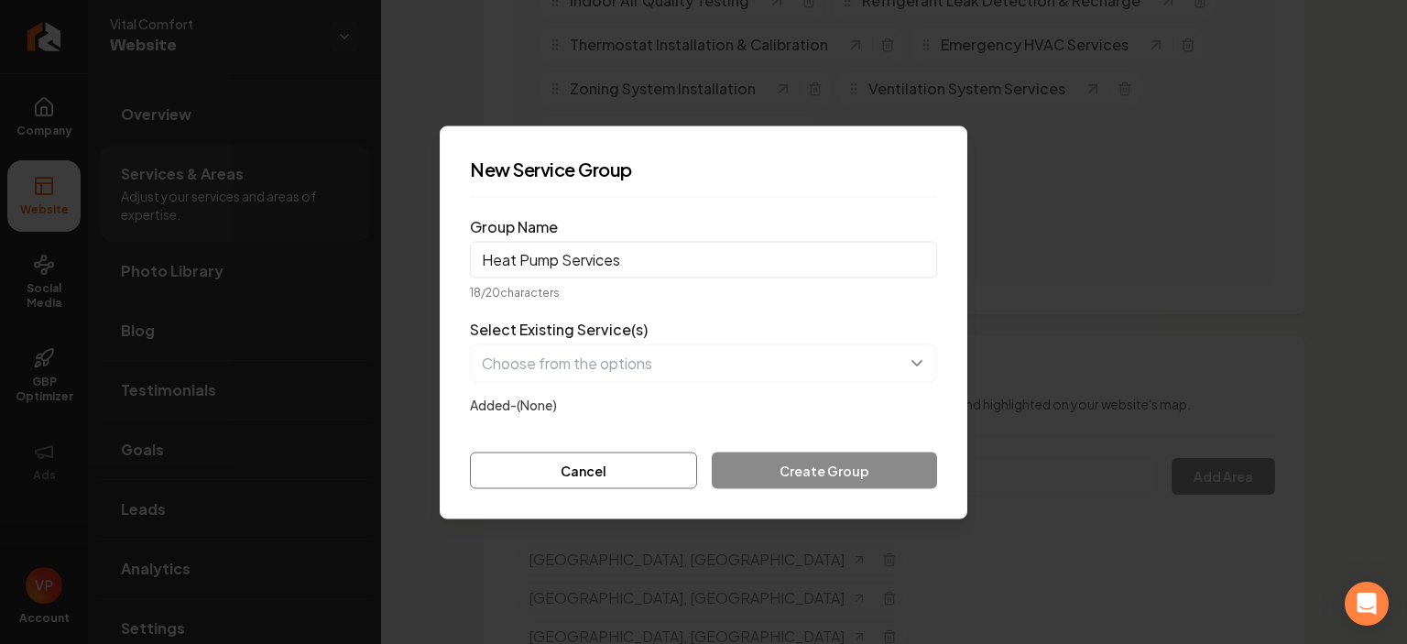
click at [606, 257] on input "Heat Pump Services" at bounding box center [703, 259] width 467 height 37
click at [593, 368] on button "button" at bounding box center [703, 362] width 467 height 38
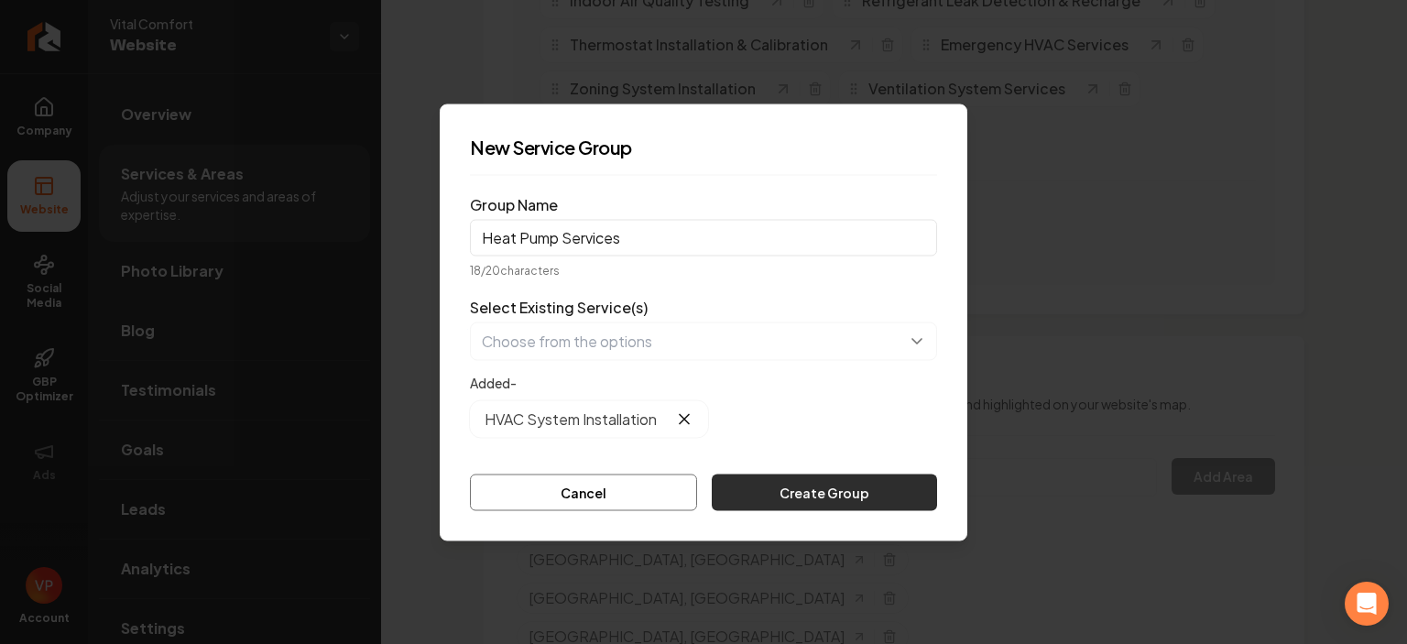
click at [797, 486] on button "Create Group" at bounding box center [824, 492] width 225 height 37
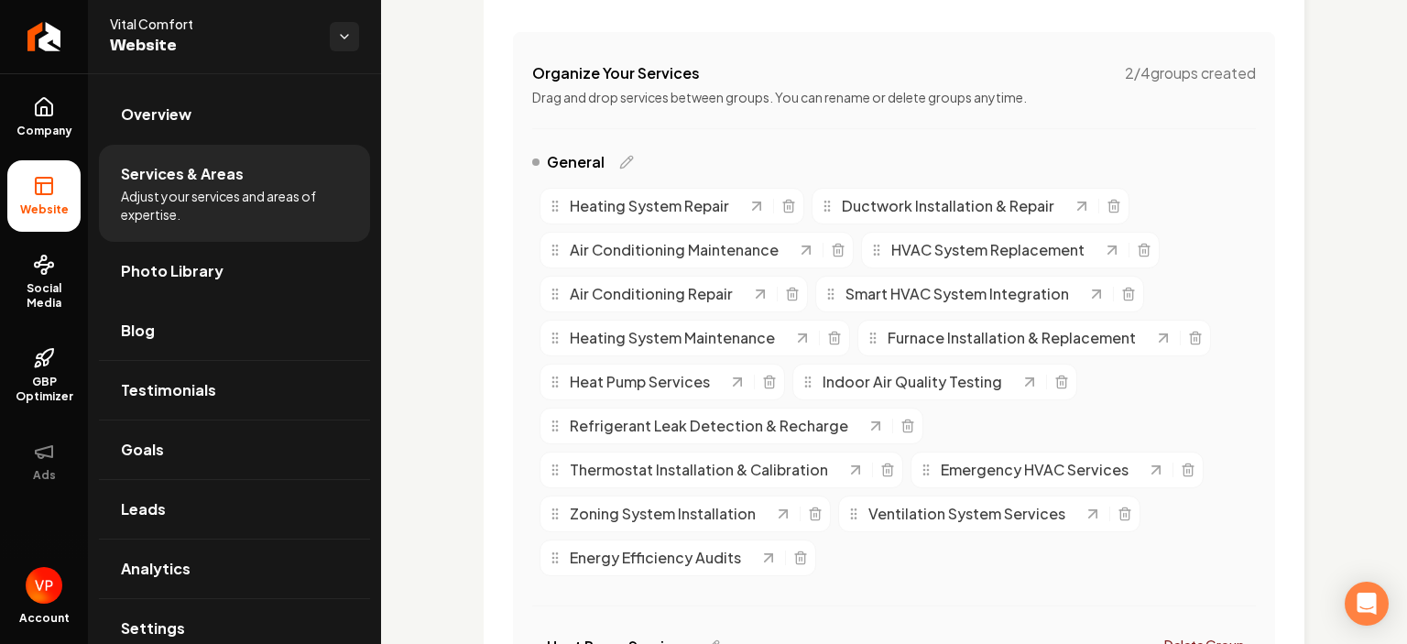
scroll to position [615, 0]
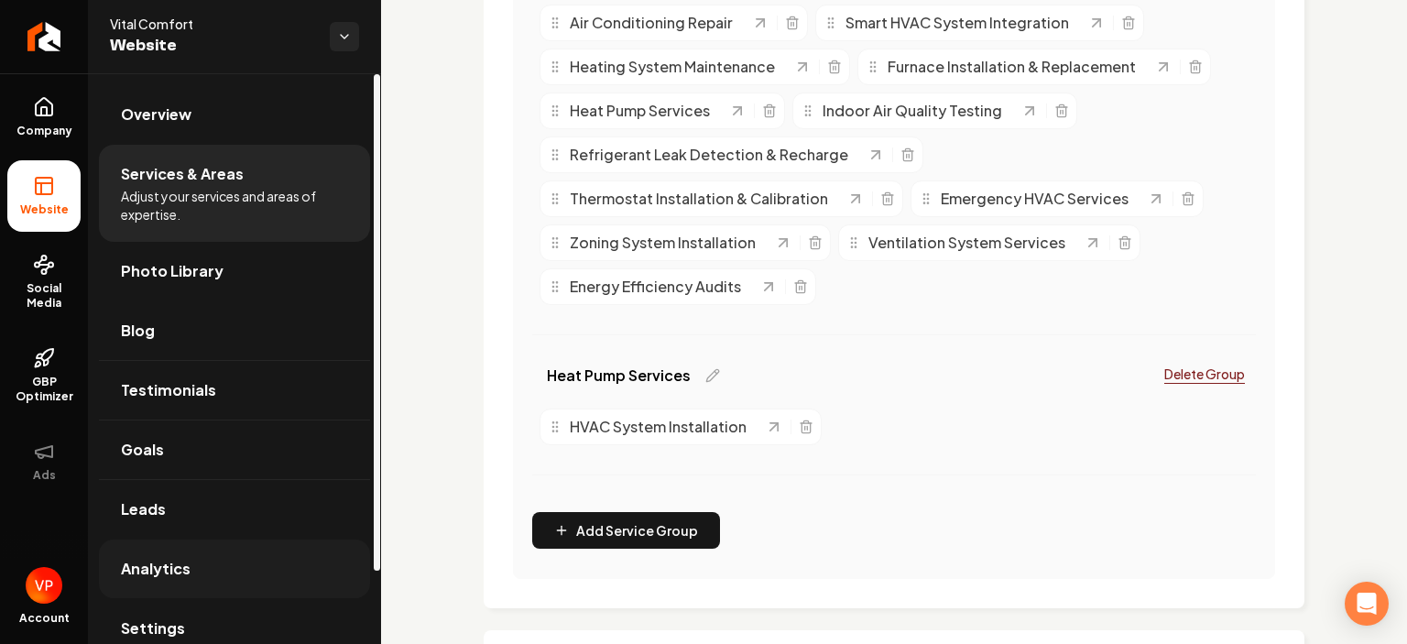
click at [165, 581] on link "Analytics" at bounding box center [234, 568] width 271 height 59
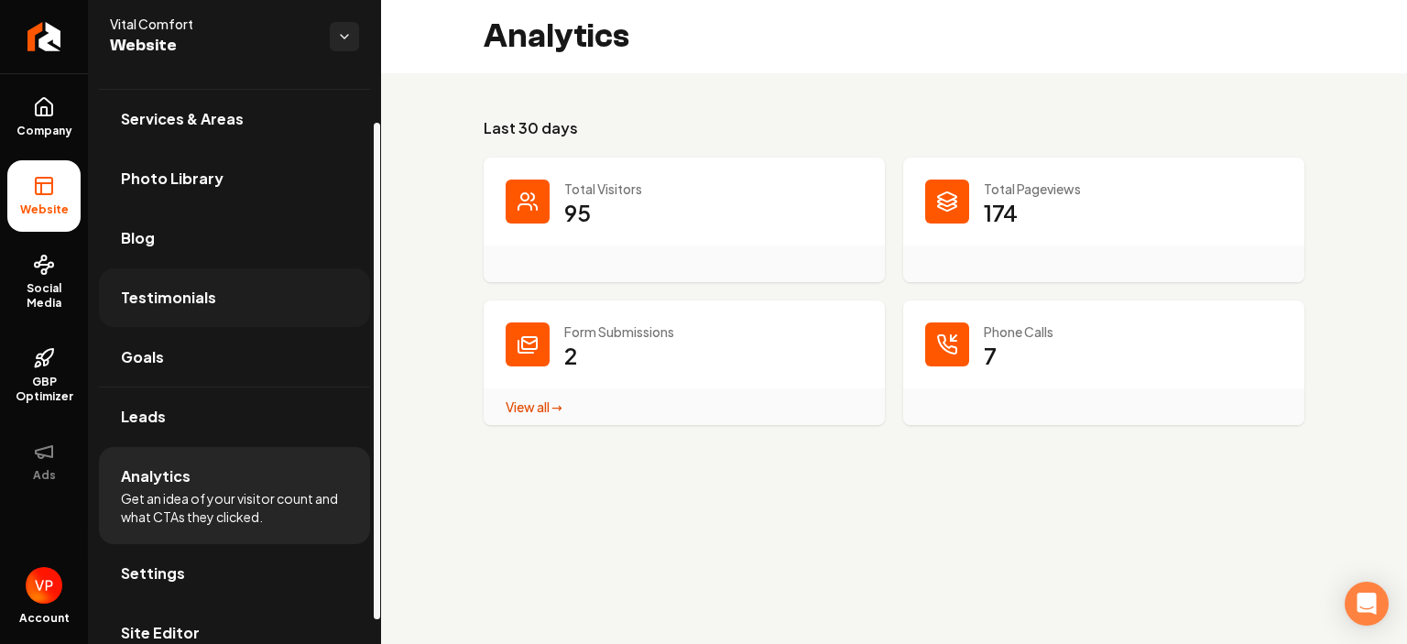
scroll to position [83, 0]
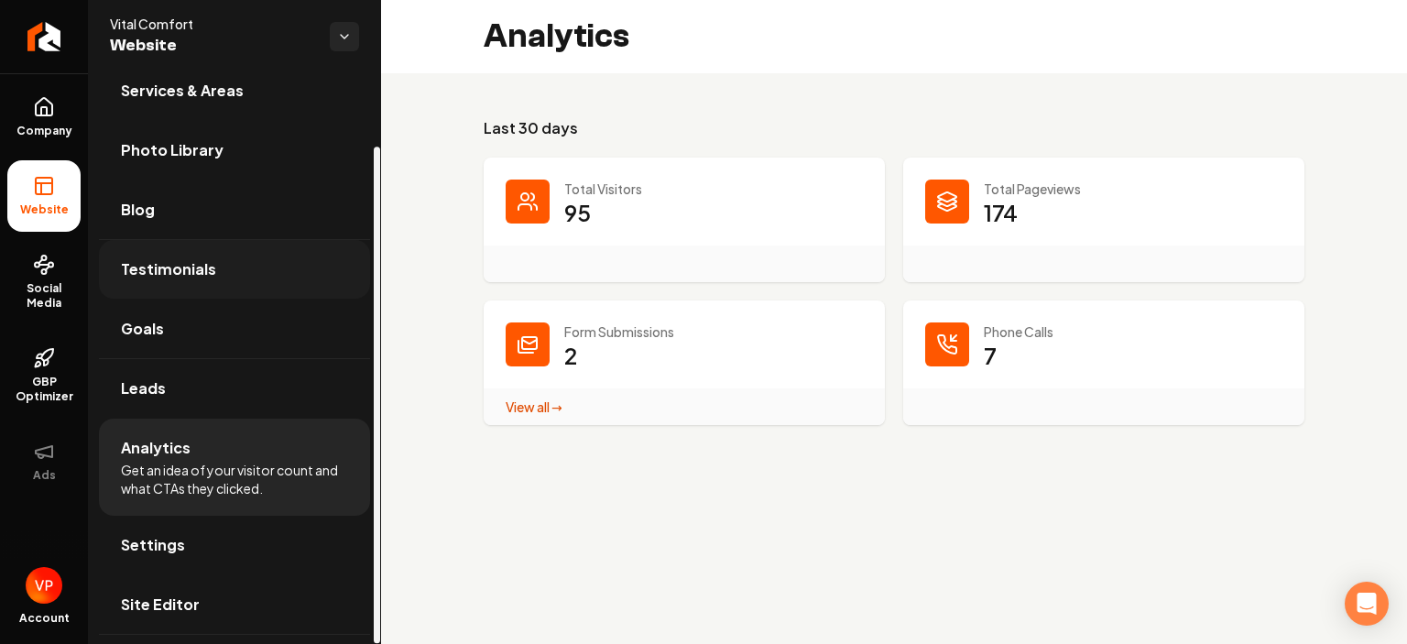
click at [194, 335] on link "Goals" at bounding box center [234, 328] width 271 height 59
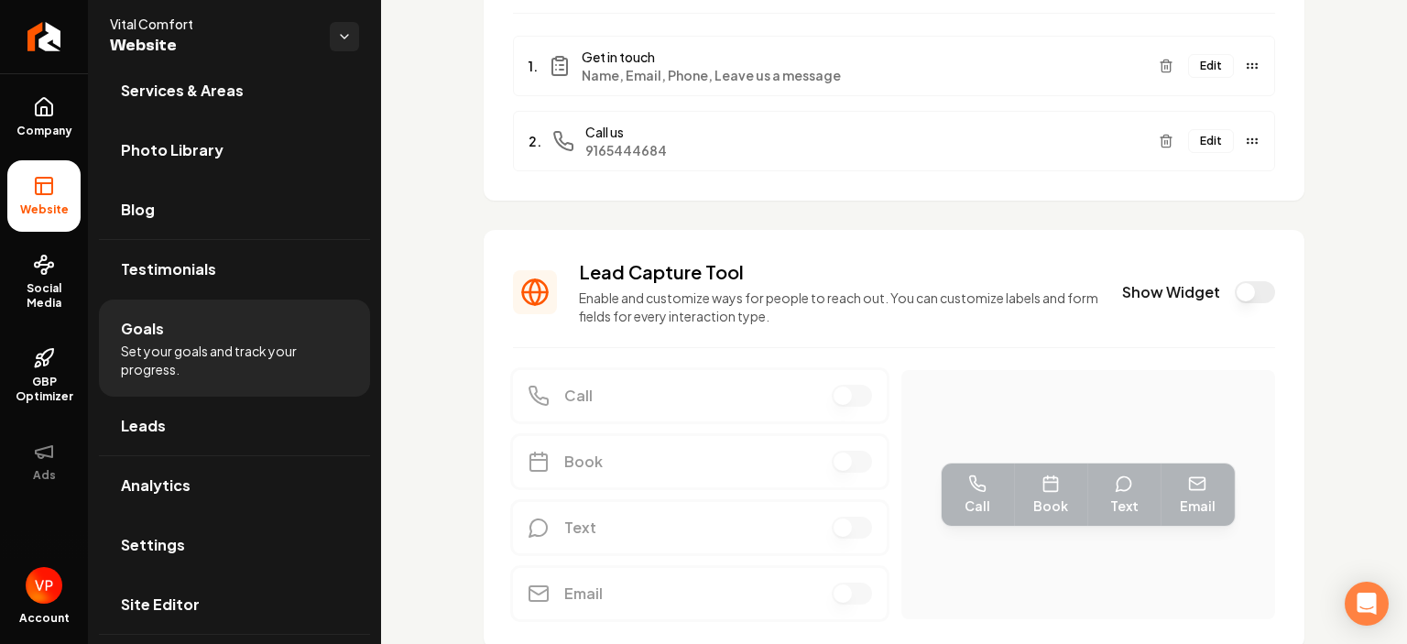
scroll to position [299, 0]
